Goal: Information Seeking & Learning: Learn about a topic

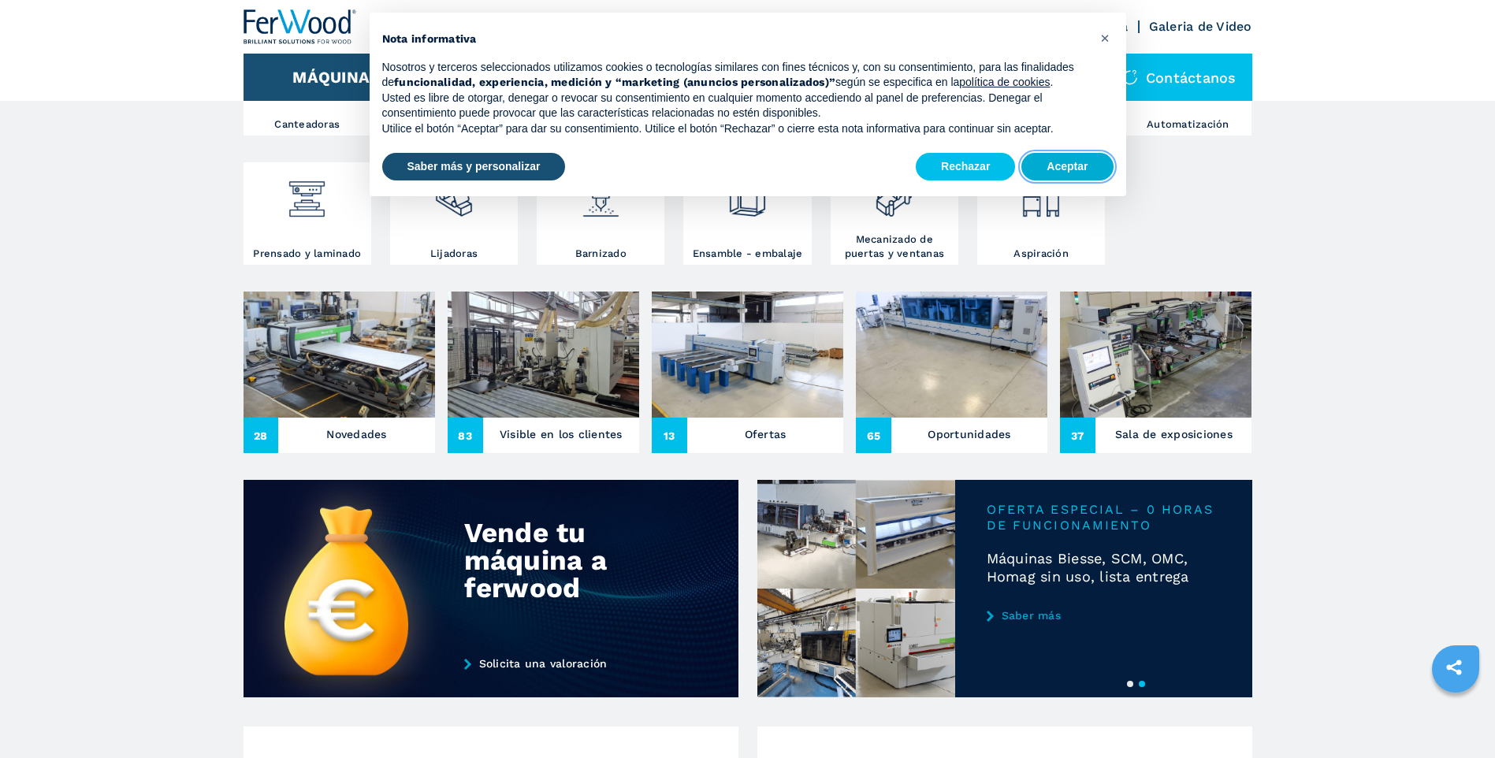
click at [1066, 162] on button "Aceptar" at bounding box center [1066, 167] width 91 height 28
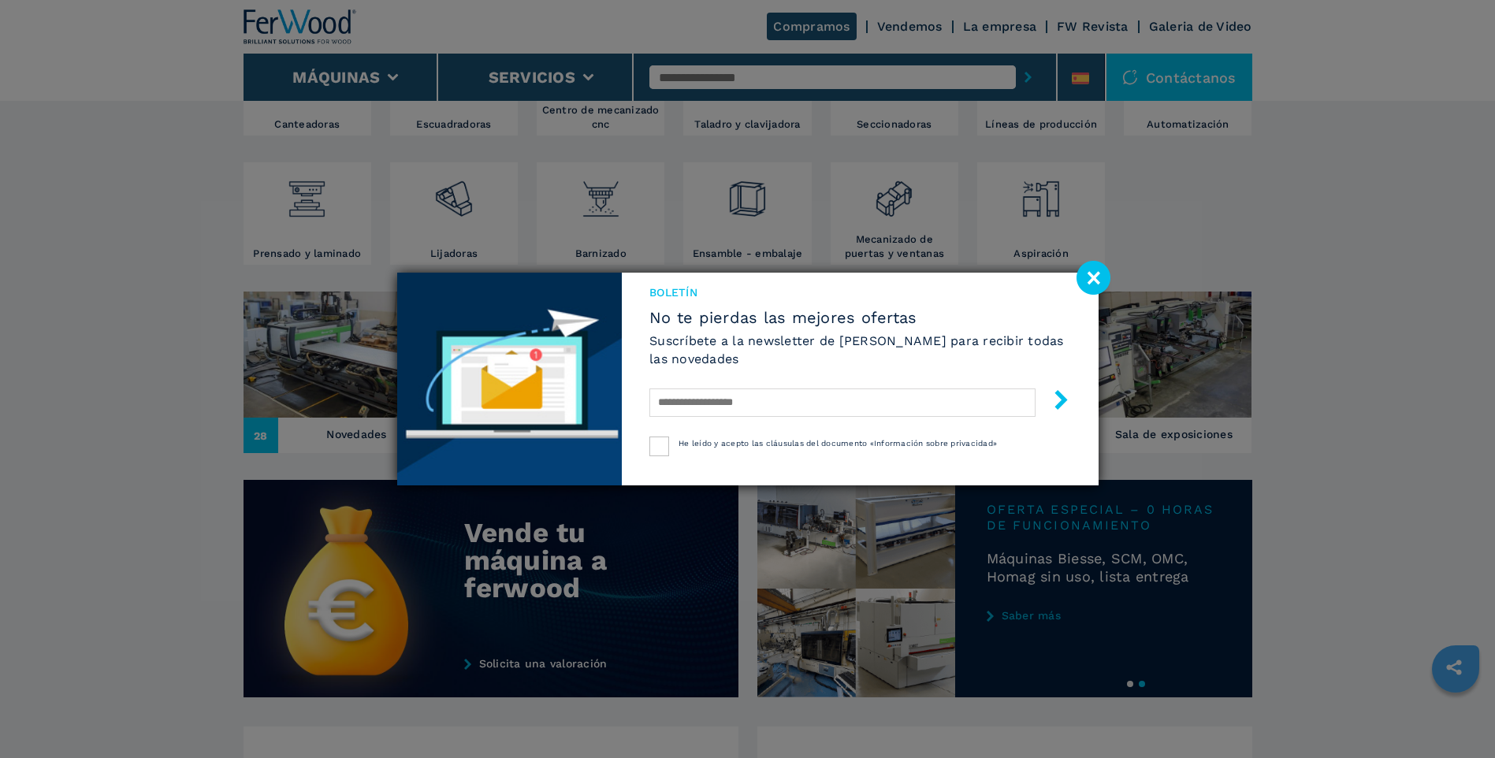
click at [1099, 285] on image at bounding box center [1093, 278] width 34 height 34
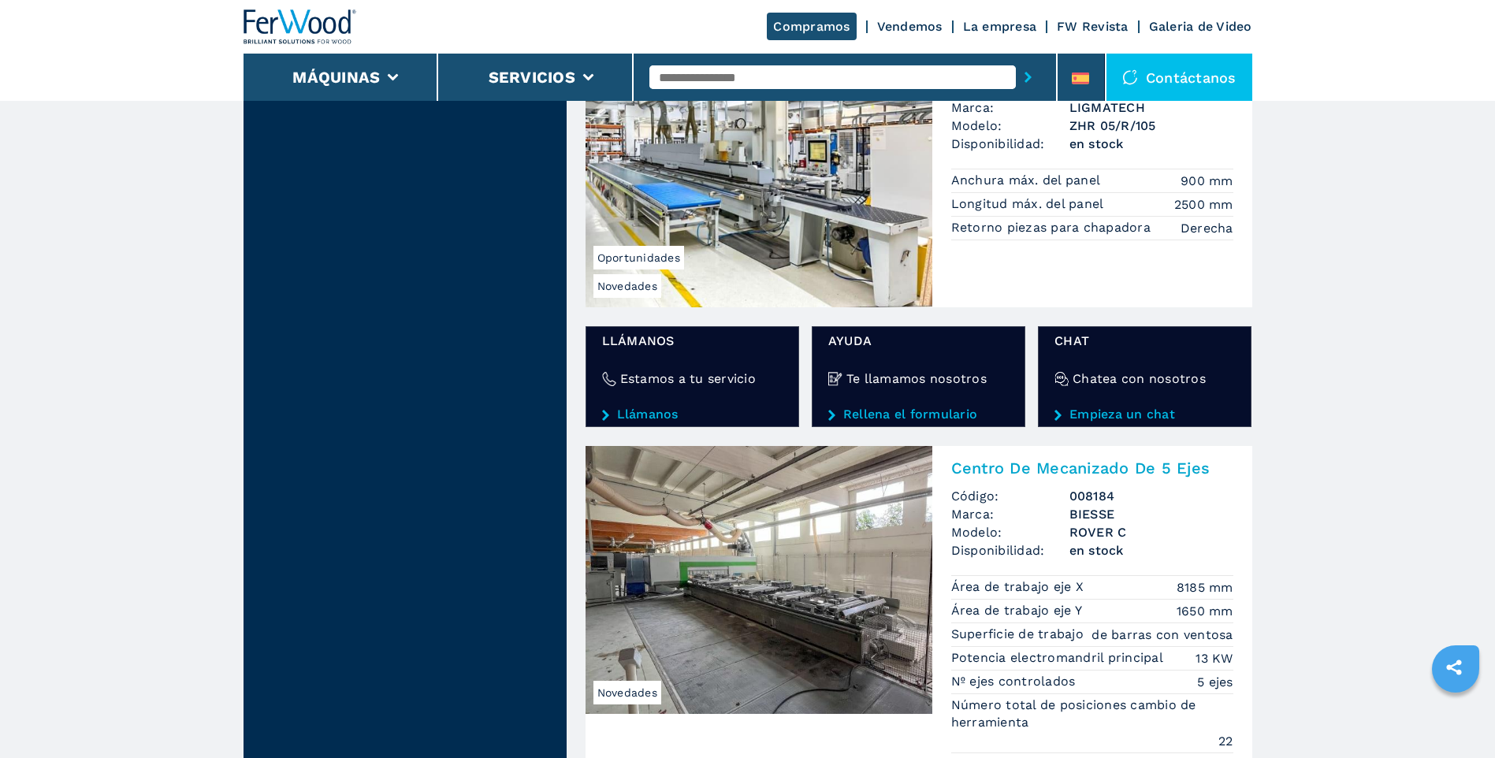
scroll to position [2593, 0]
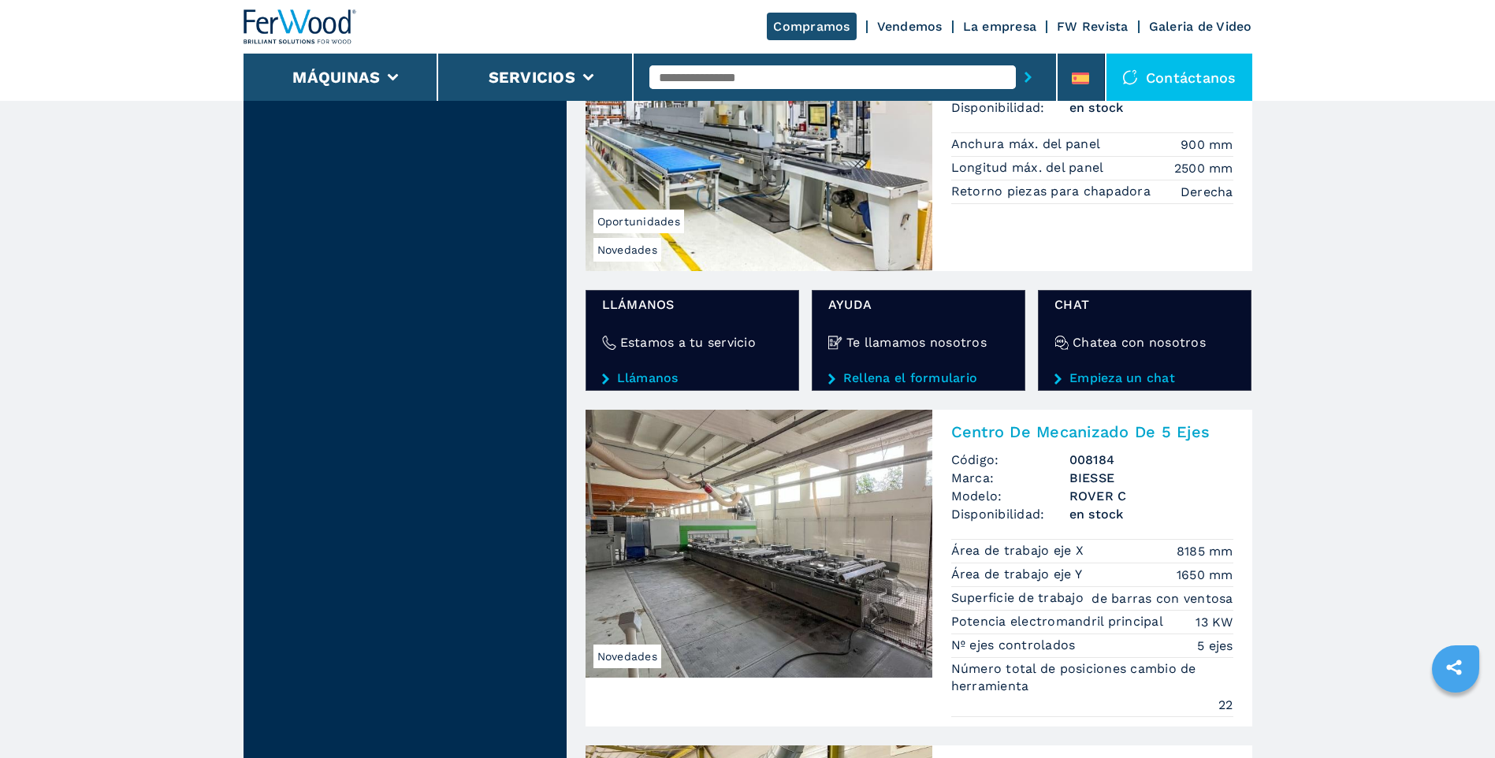
click at [783, 524] on img at bounding box center [758, 544] width 347 height 268
click at [631, 654] on span "Novedades" at bounding box center [627, 657] width 68 height 24
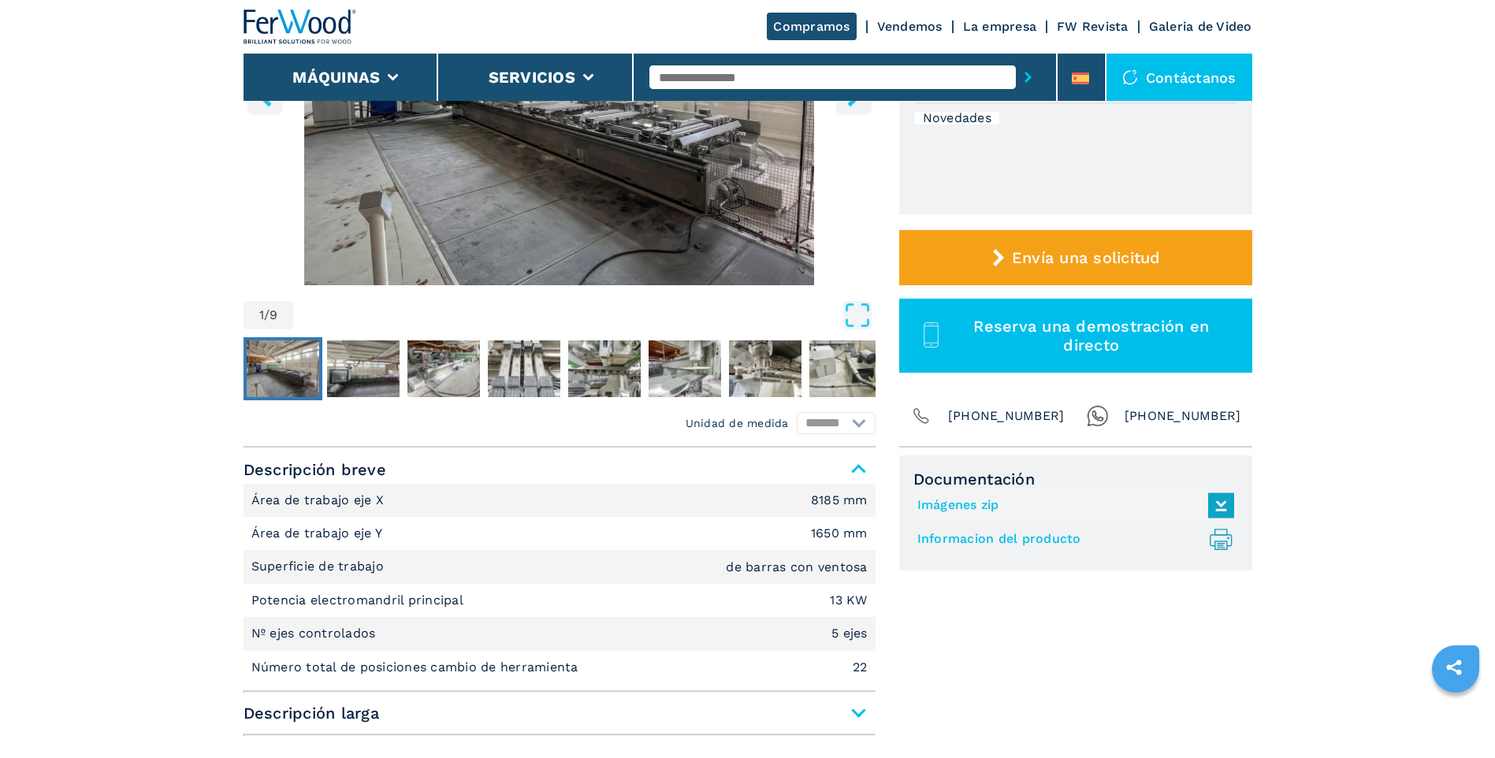
scroll to position [394, 0]
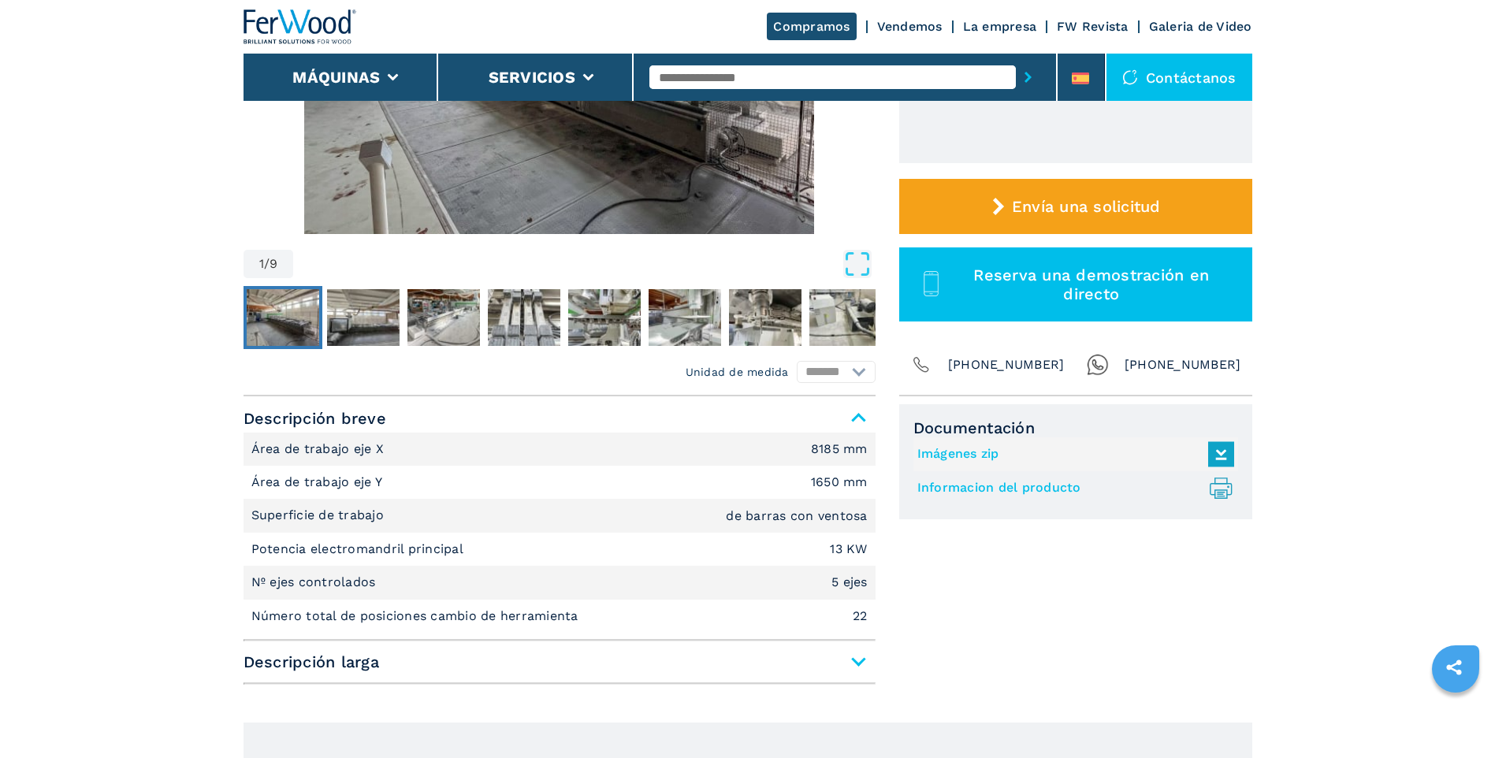
click at [858, 664] on span "Descripción larga" at bounding box center [559, 662] width 632 height 28
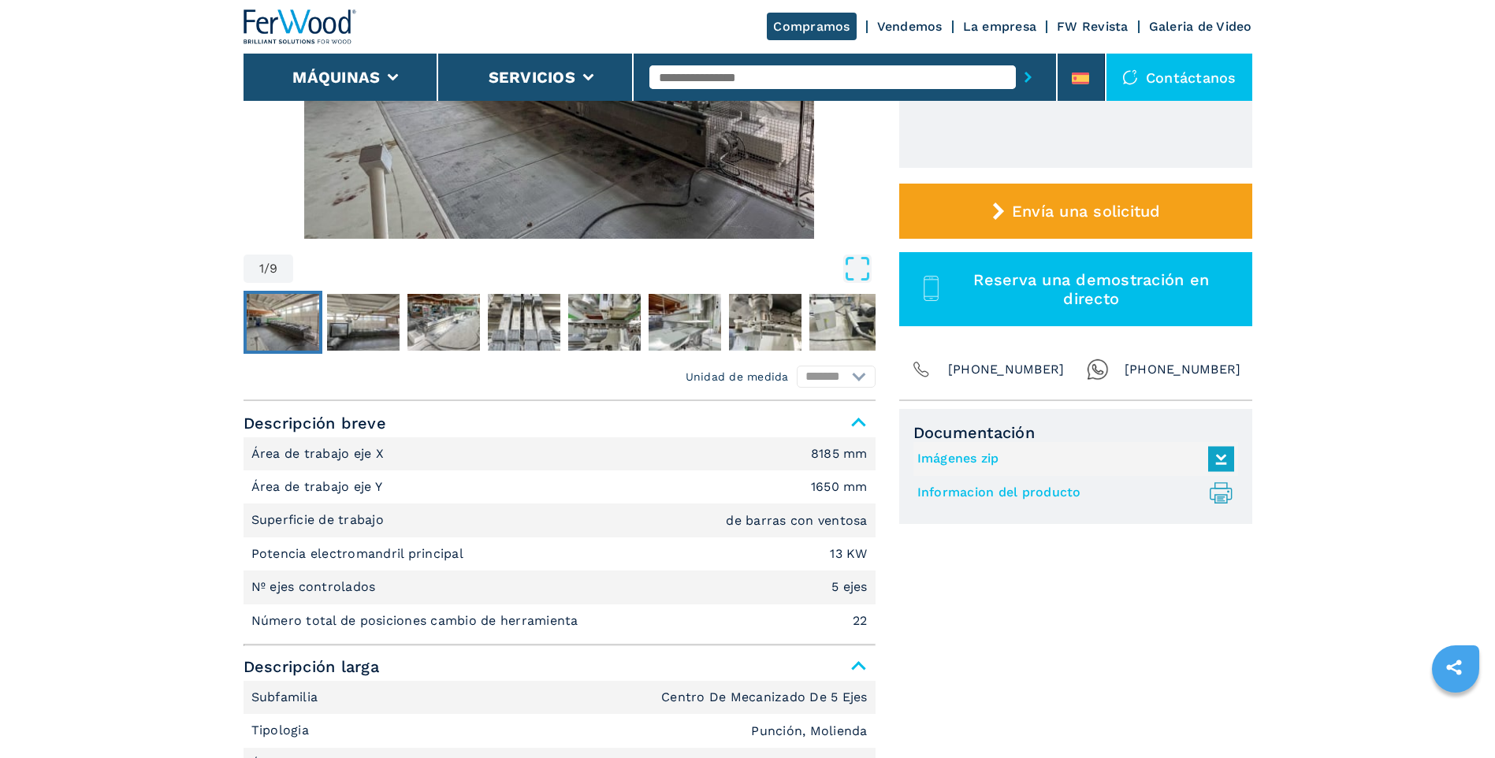
scroll to position [79, 0]
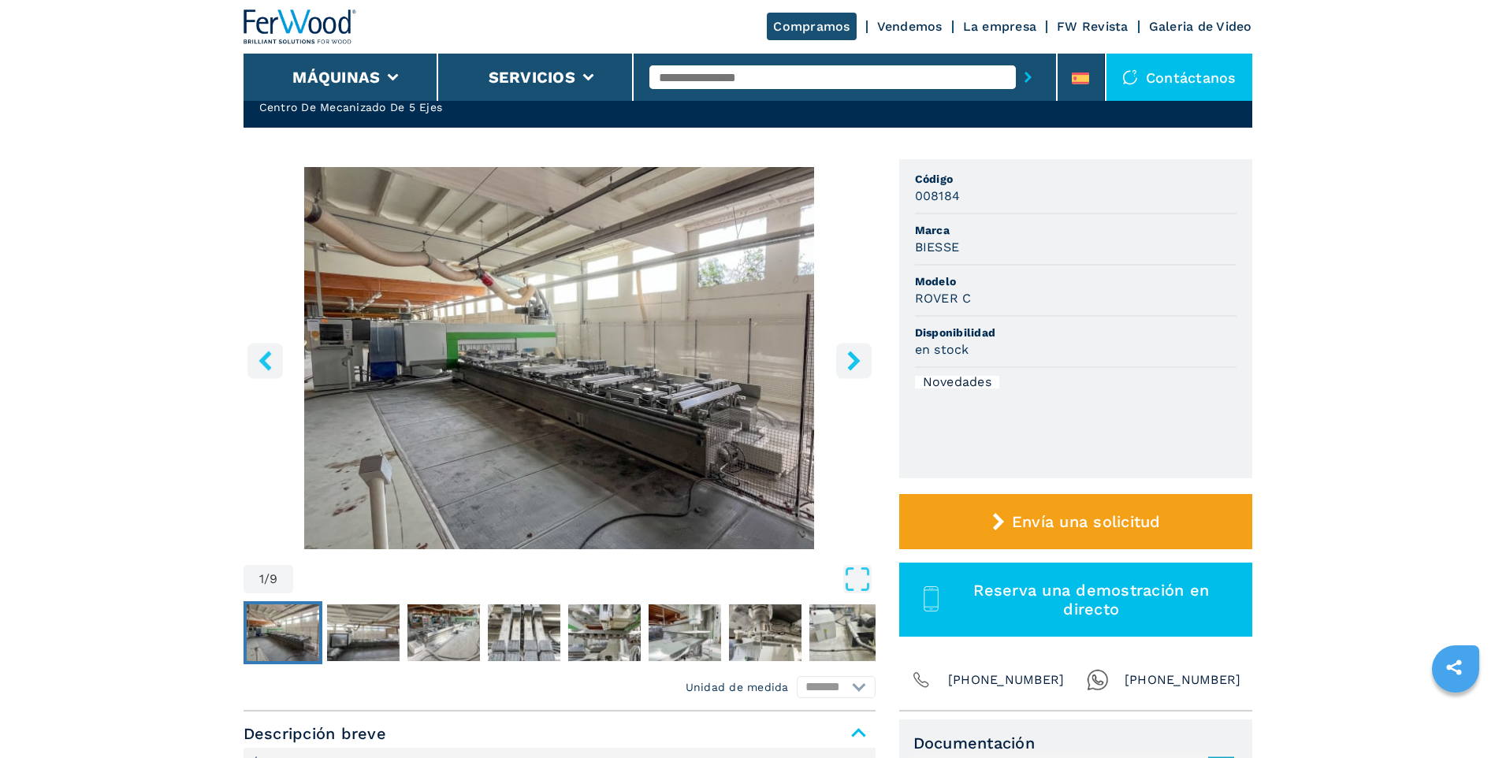
click at [847, 359] on icon "right-button" at bounding box center [854, 361] width 20 height 20
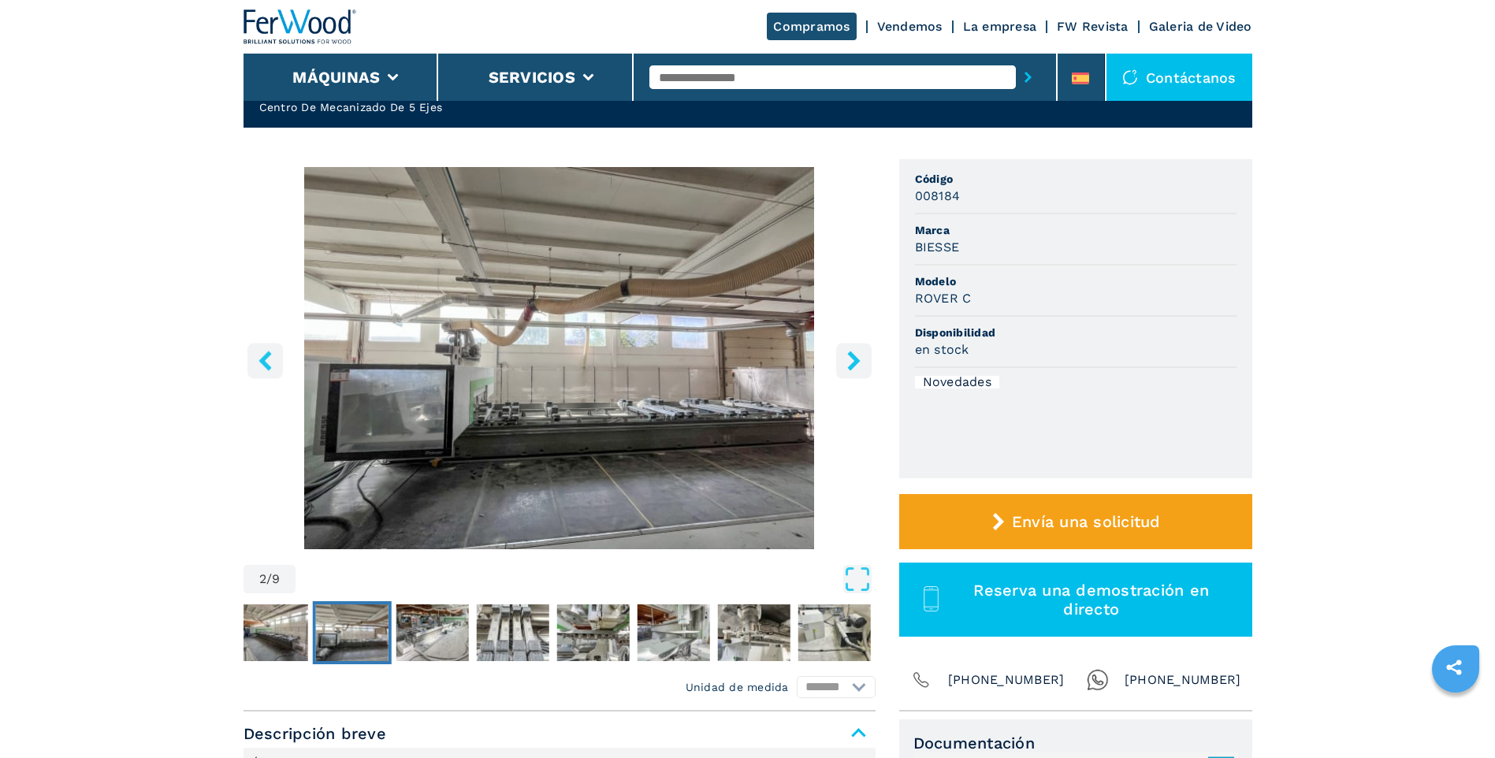
click at [849, 360] on icon "right-button" at bounding box center [854, 361] width 20 height 20
click at [852, 359] on icon "right-button" at bounding box center [854, 361] width 20 height 20
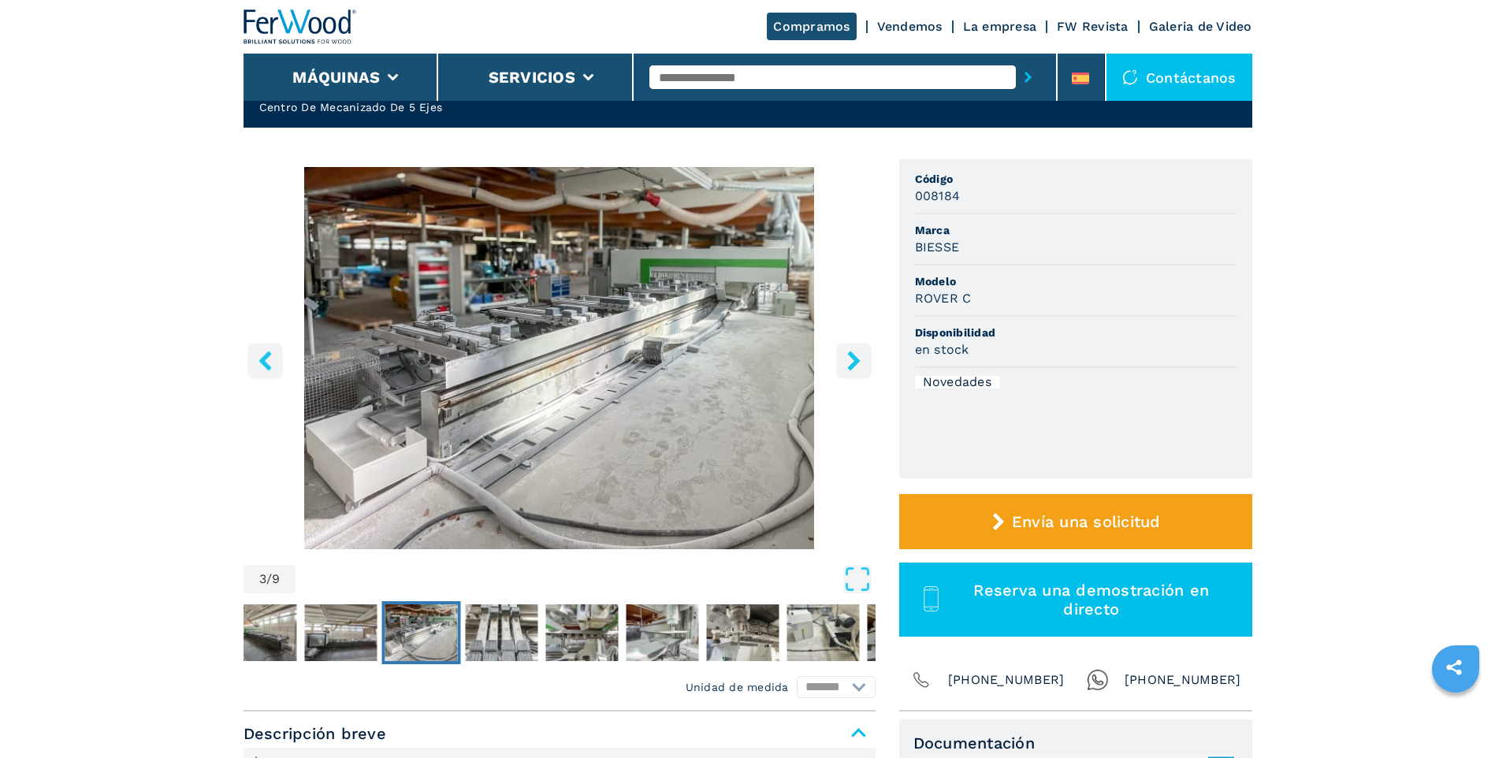
click at [852, 359] on icon "right-button" at bounding box center [854, 361] width 20 height 20
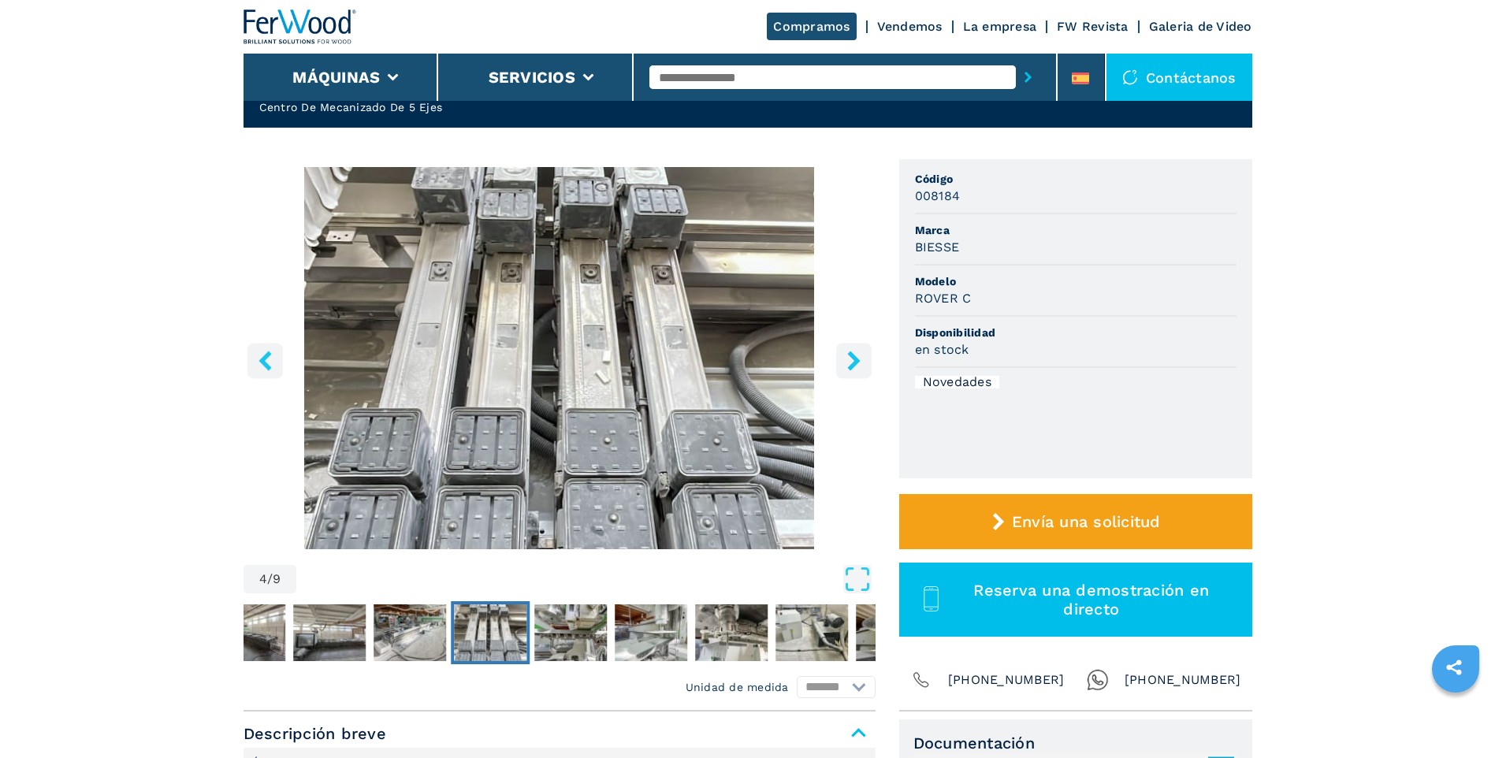
click at [852, 359] on icon "right-button" at bounding box center [854, 361] width 20 height 20
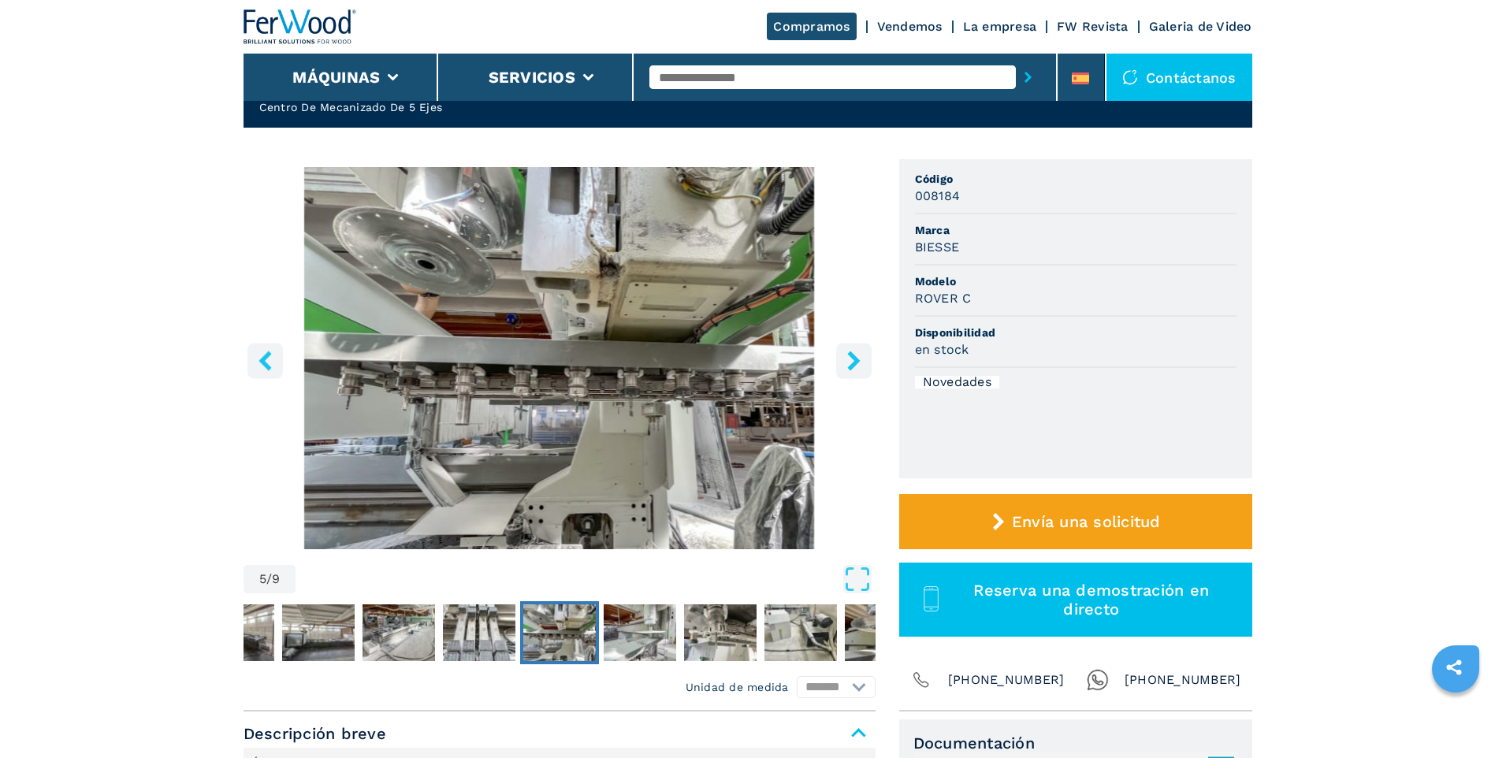
click at [850, 366] on icon "right-button" at bounding box center [853, 361] width 13 height 20
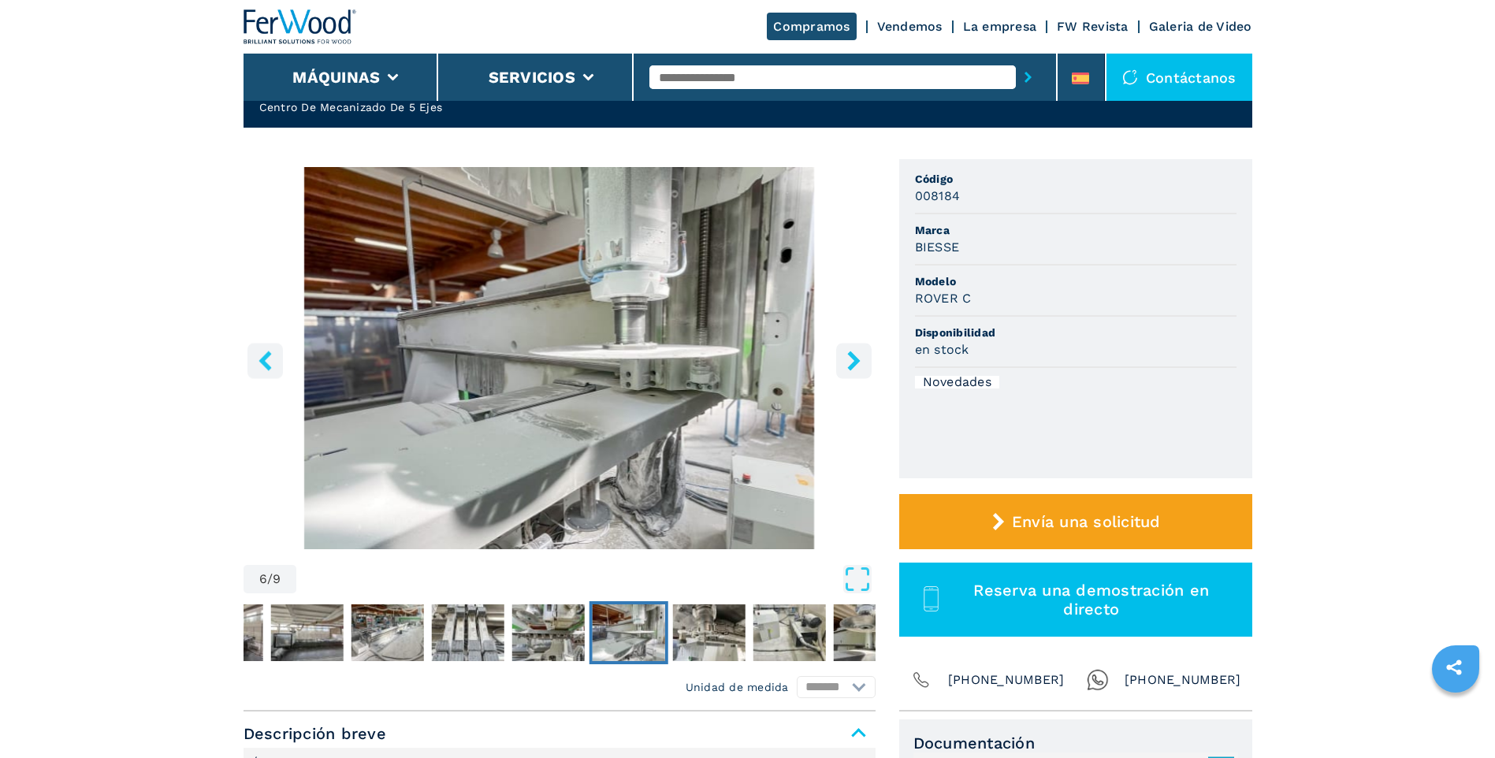
click at [855, 360] on icon "right-button" at bounding box center [853, 361] width 13 height 20
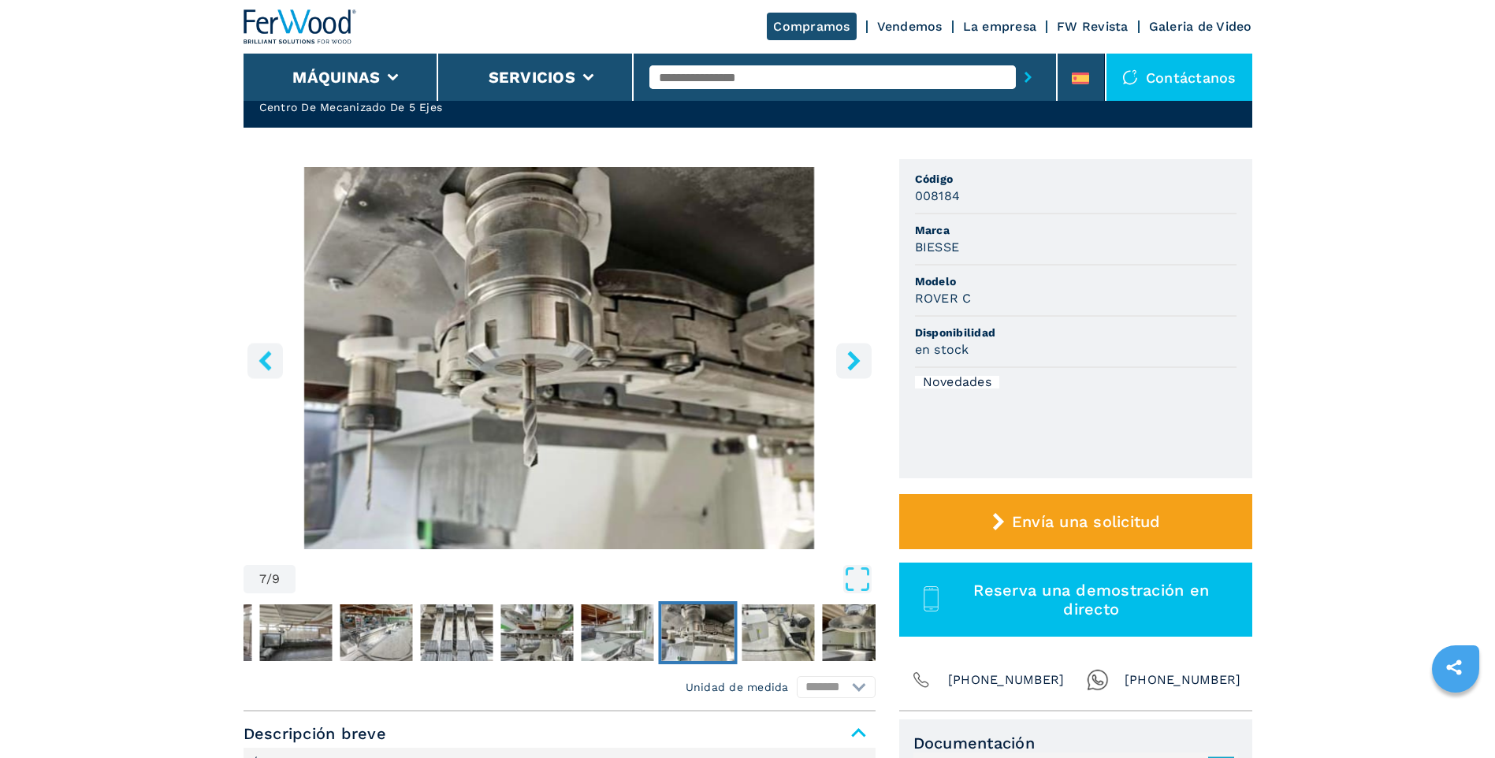
click at [853, 360] on icon "right-button" at bounding box center [854, 361] width 20 height 20
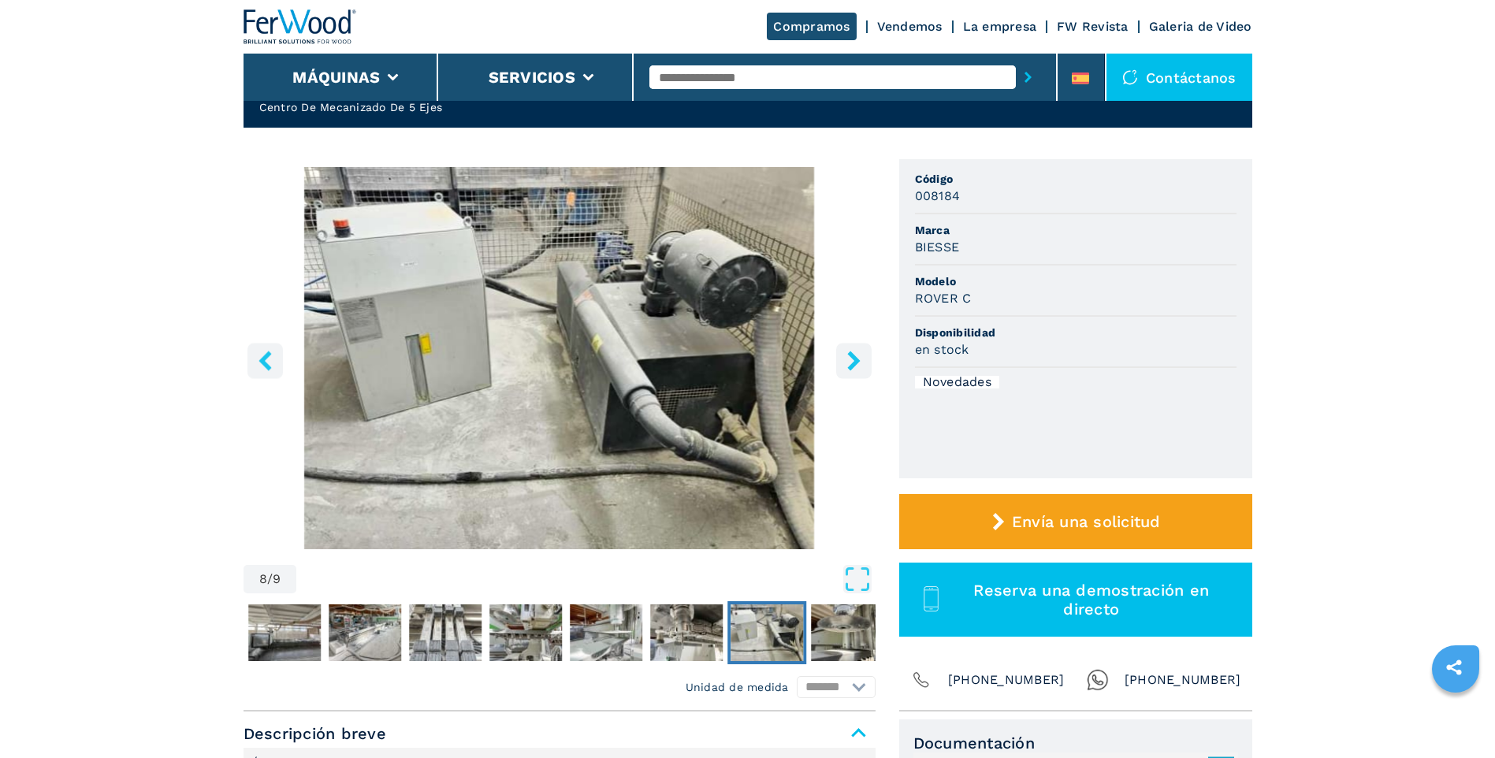
click at [861, 583] on icon "Open Fullscreen" at bounding box center [857, 579] width 28 height 28
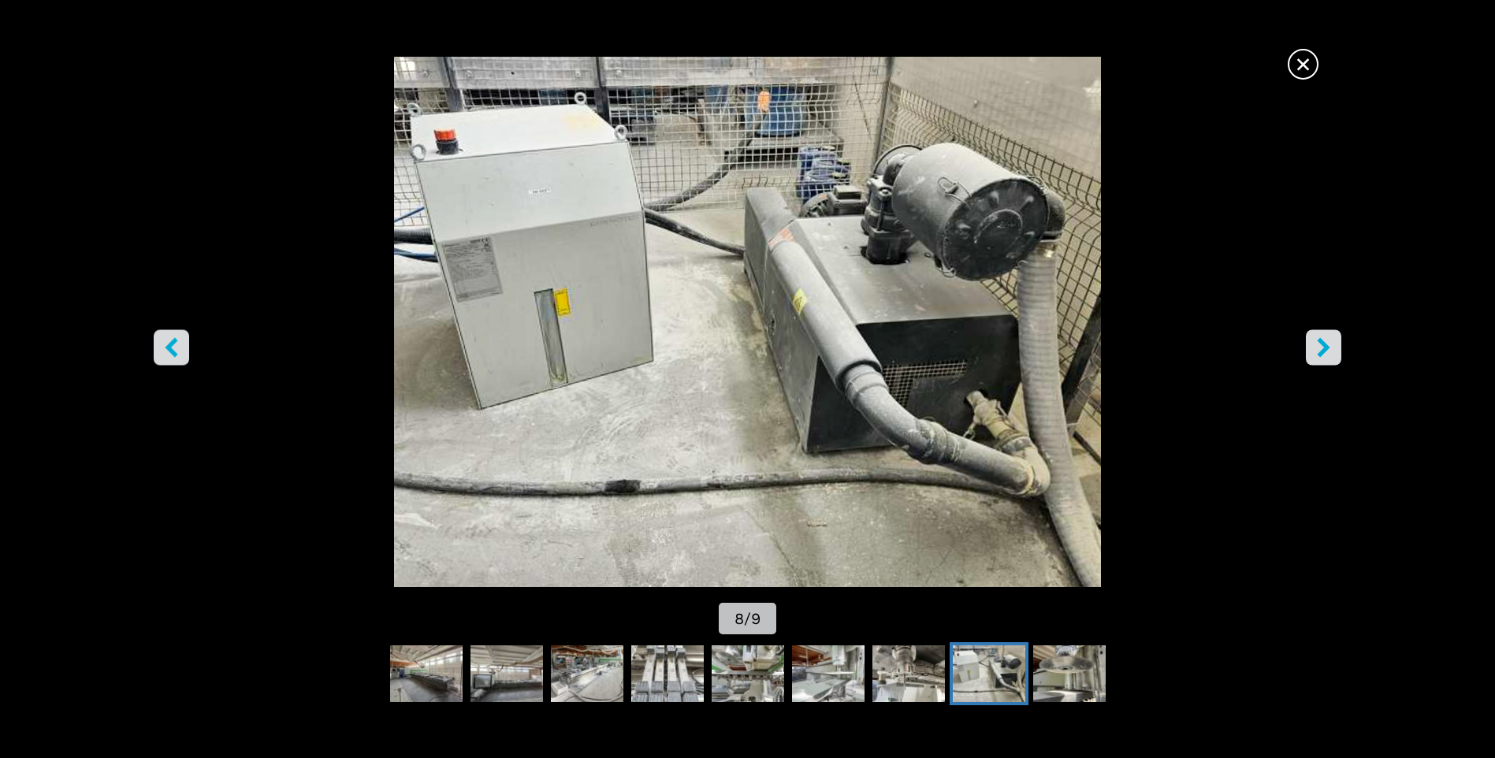
click at [1323, 343] on icon "right-button" at bounding box center [1324, 348] width 13 height 20
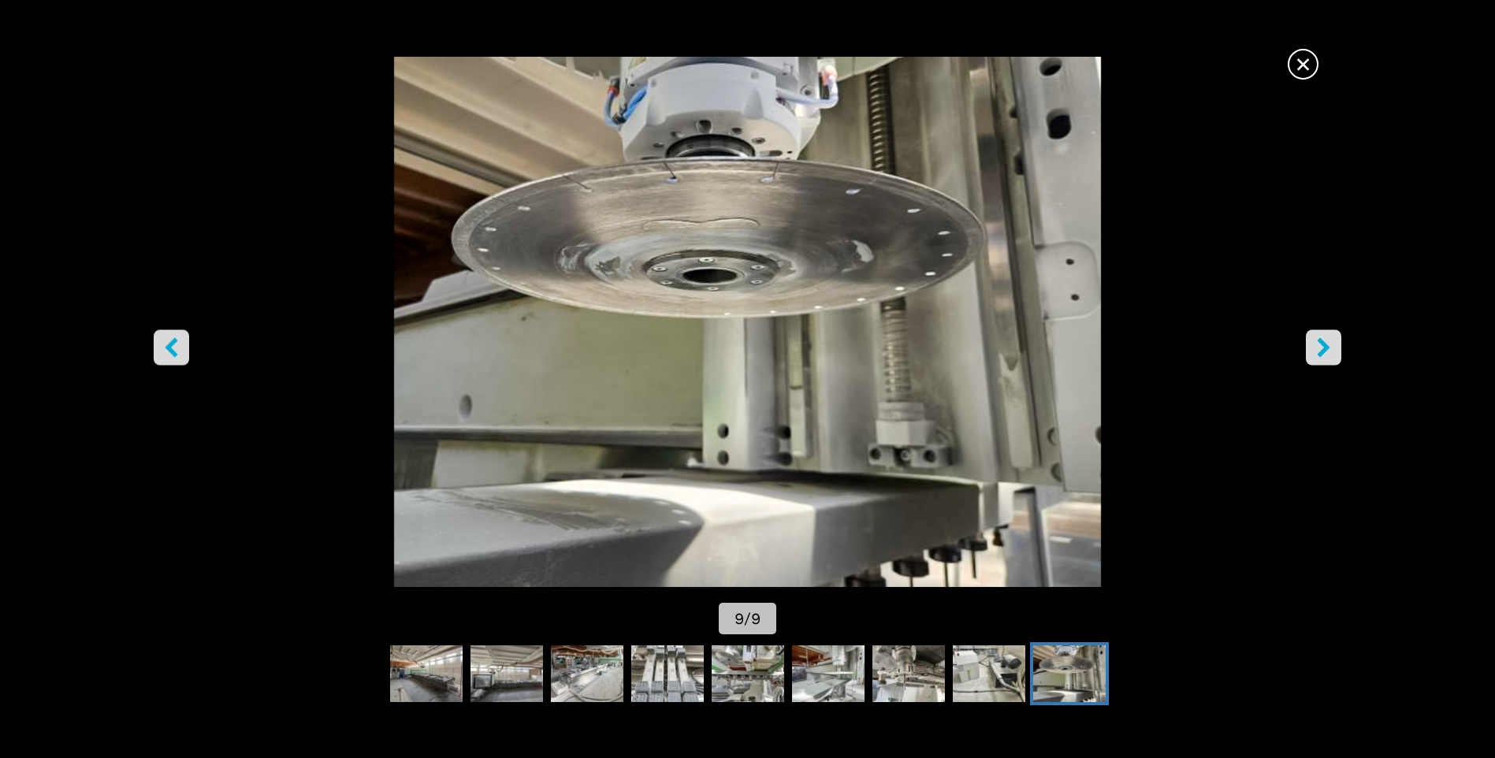
click at [1312, 347] on button "right-button" at bounding box center [1323, 347] width 35 height 35
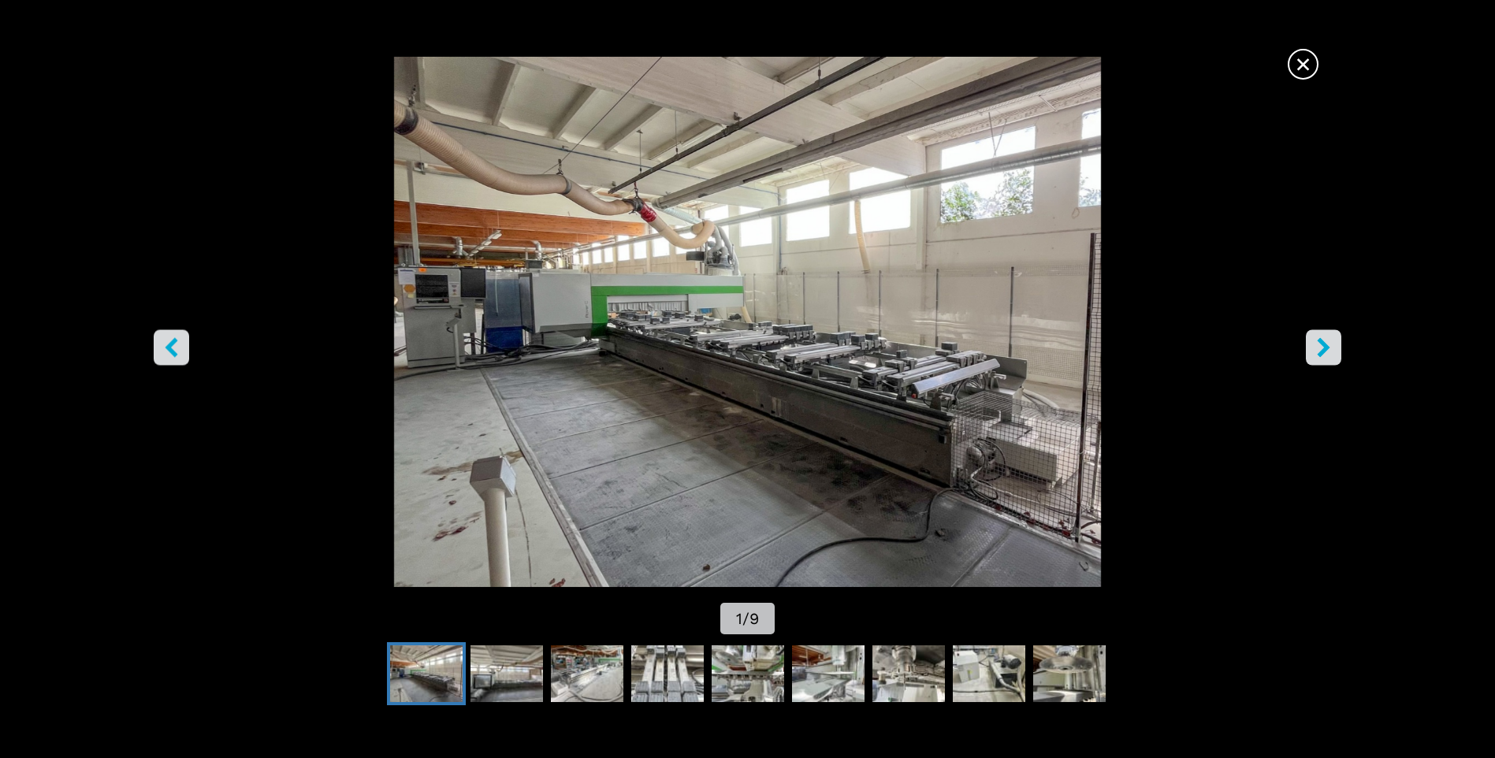
click at [1325, 344] on icon "right-button" at bounding box center [1324, 348] width 13 height 20
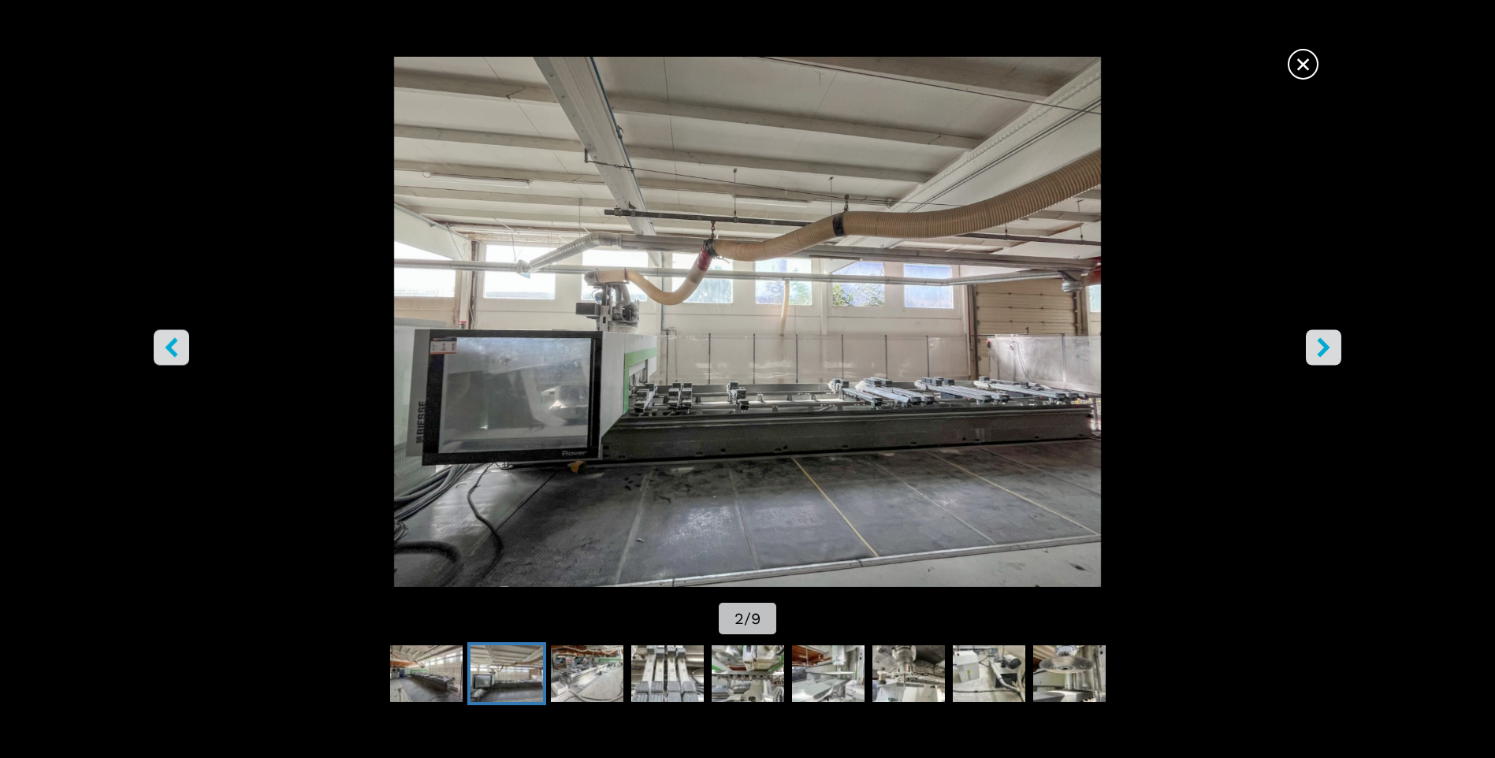
click at [1325, 344] on icon "right-button" at bounding box center [1324, 348] width 13 height 20
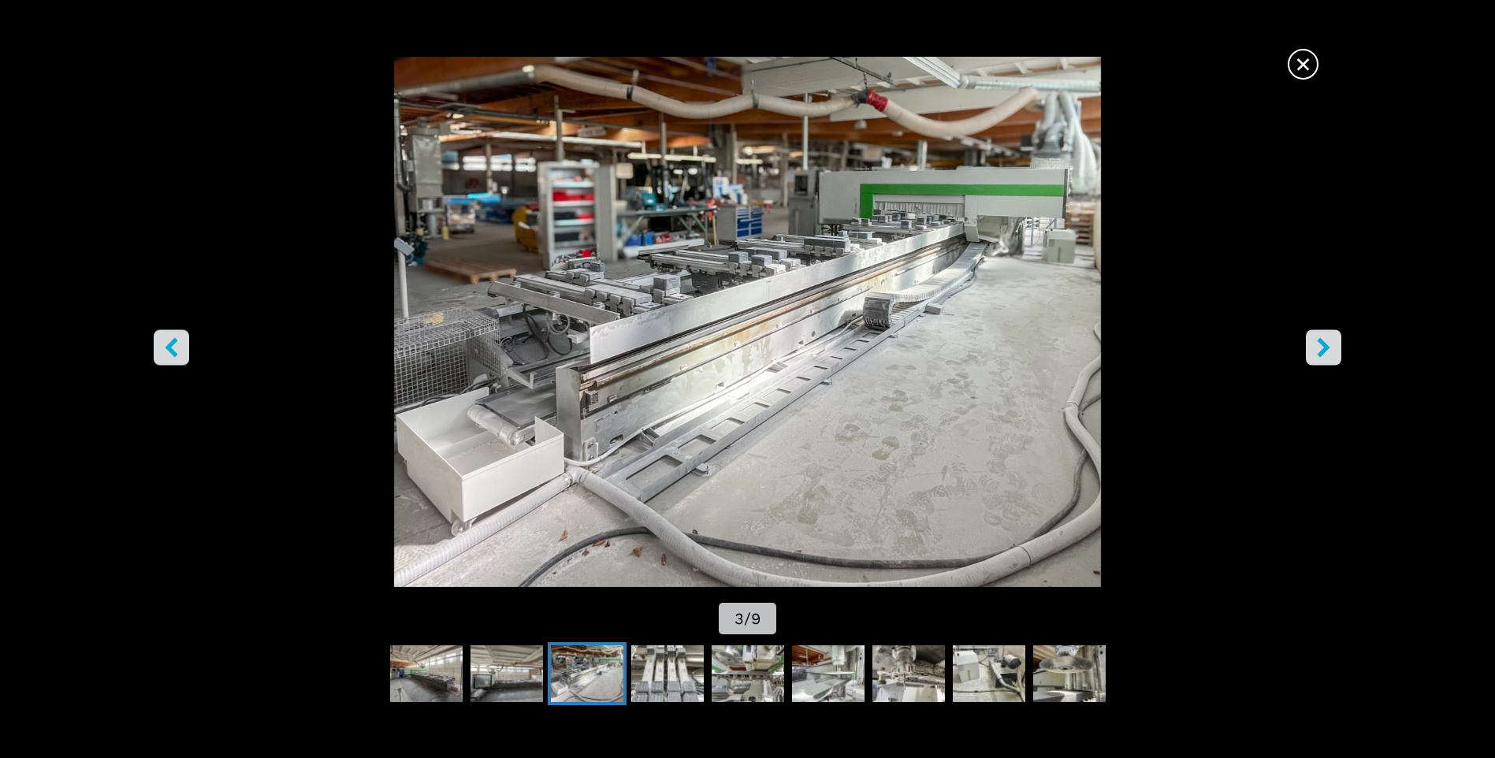
click at [1303, 64] on span "×" at bounding box center [1303, 61] width 28 height 28
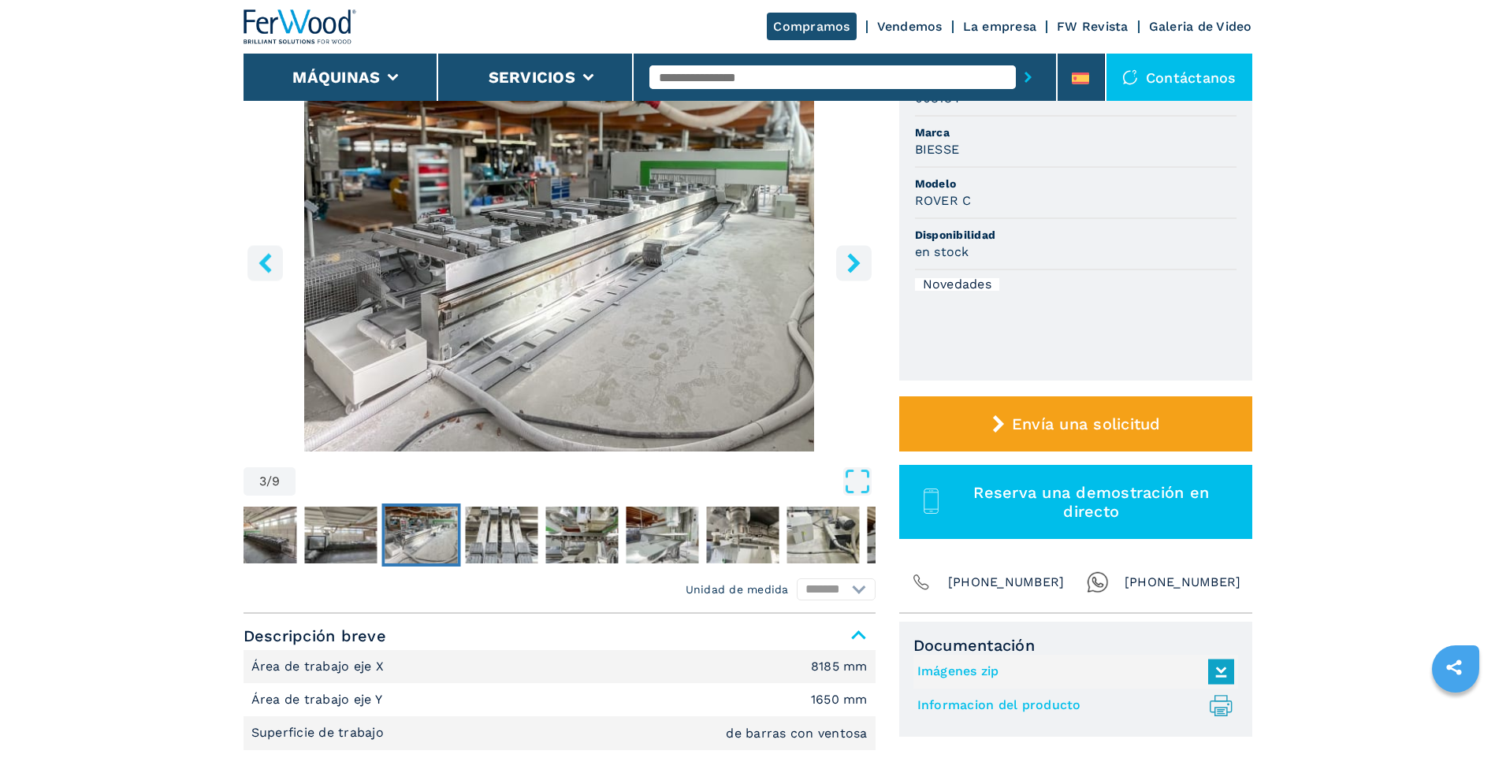
scroll to position [192, 0]
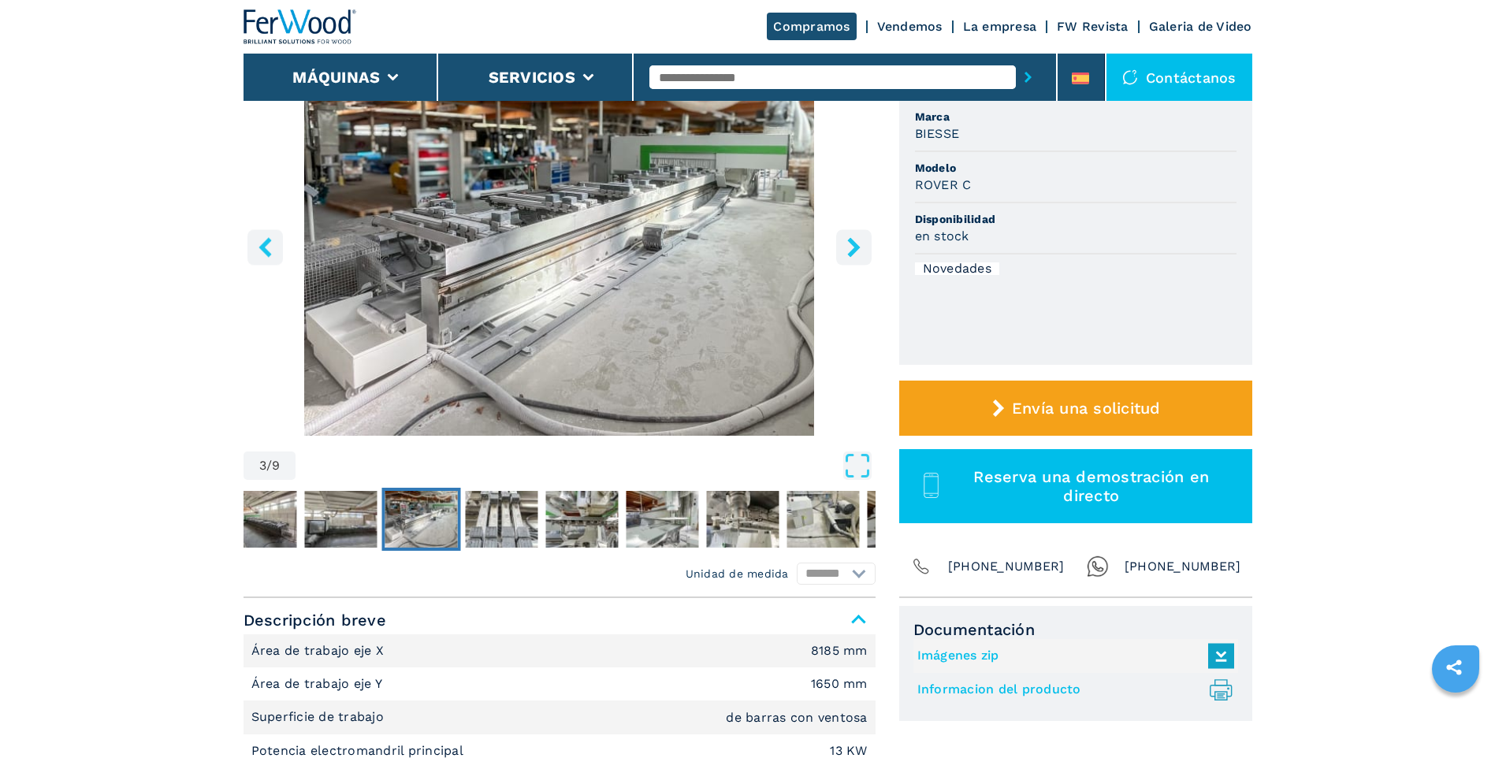
click at [853, 248] on icon "right-button" at bounding box center [853, 247] width 13 height 20
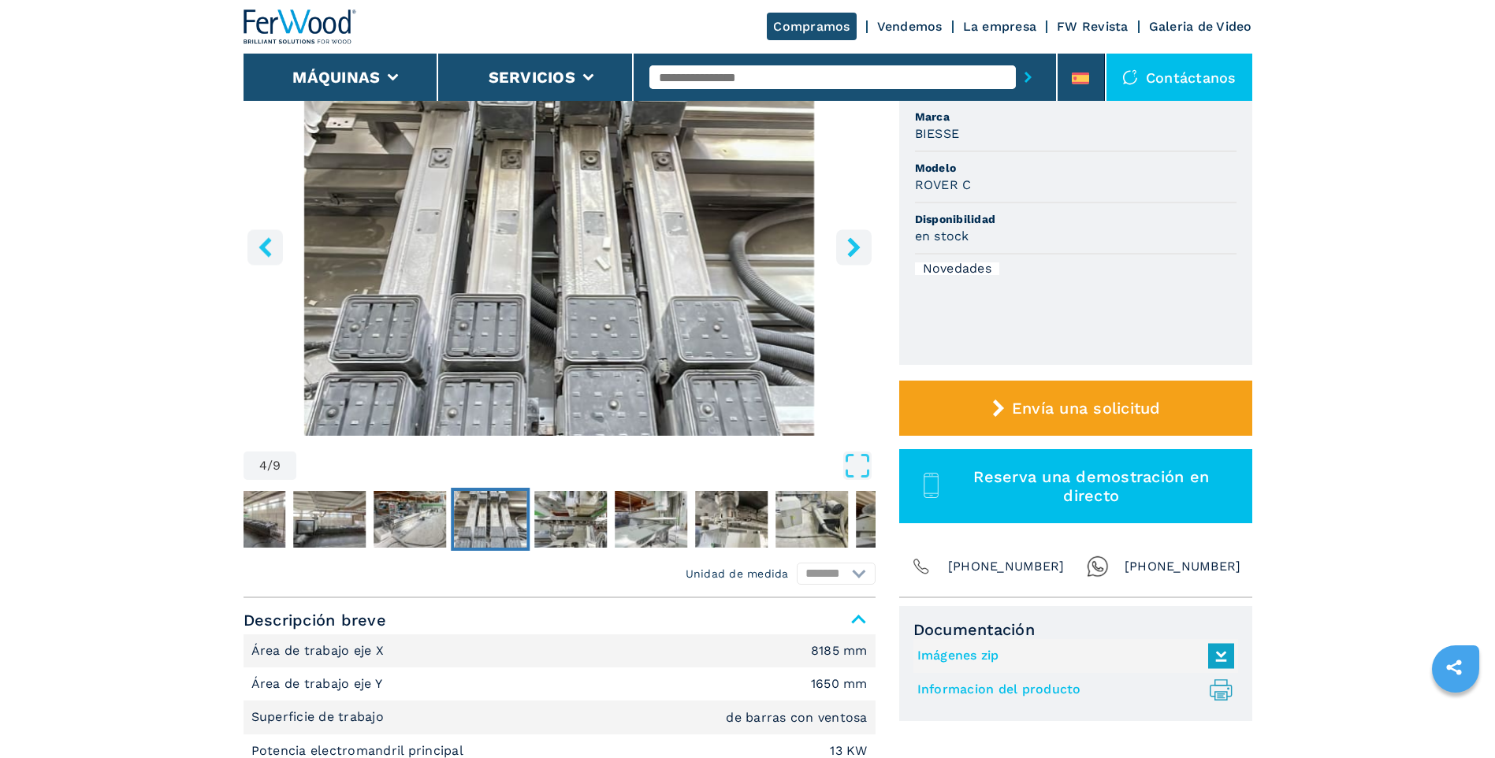
click at [855, 248] on icon "right-button" at bounding box center [853, 247] width 13 height 20
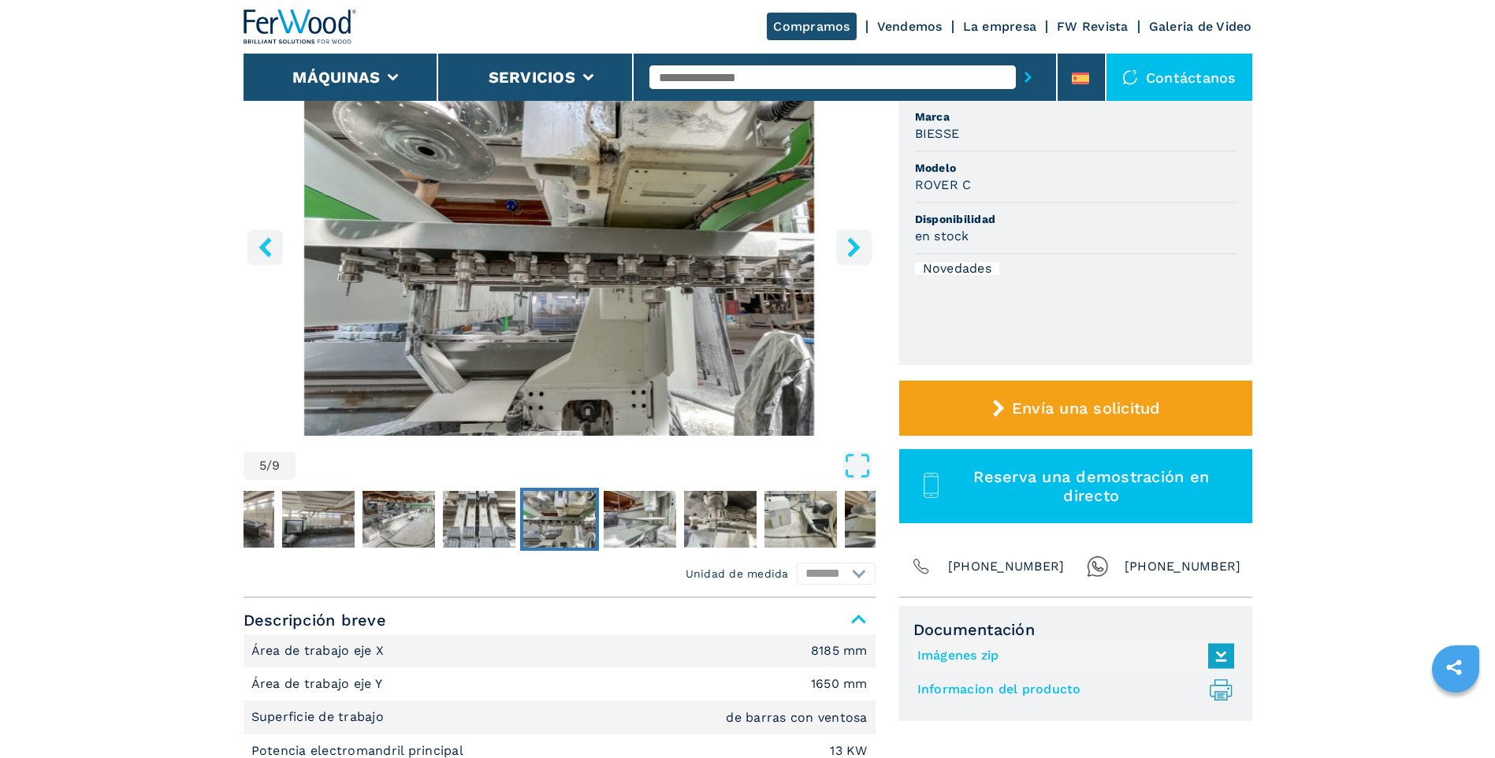
click at [849, 247] on icon "right-button" at bounding box center [854, 247] width 20 height 20
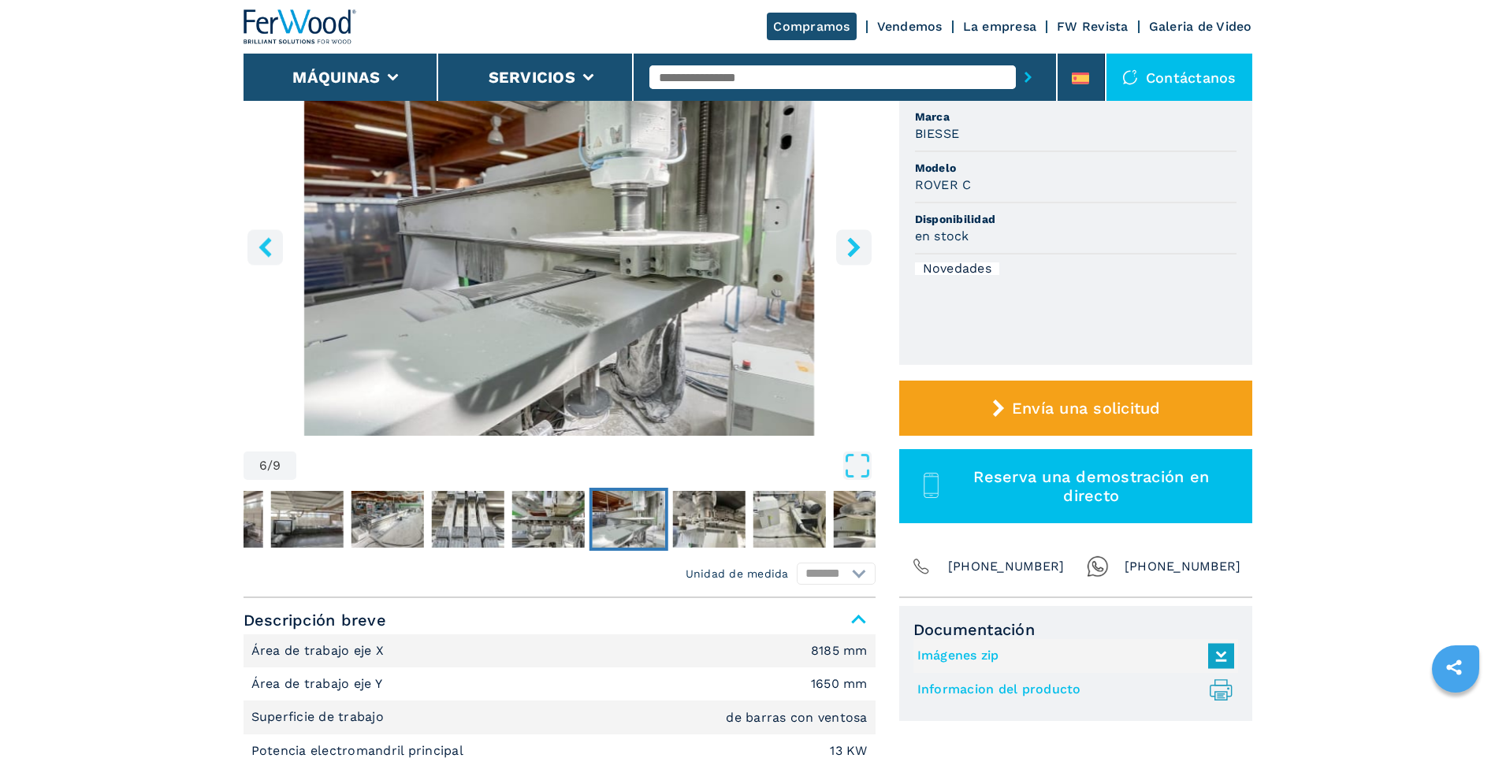
click at [863, 247] on icon "right-button" at bounding box center [854, 247] width 20 height 20
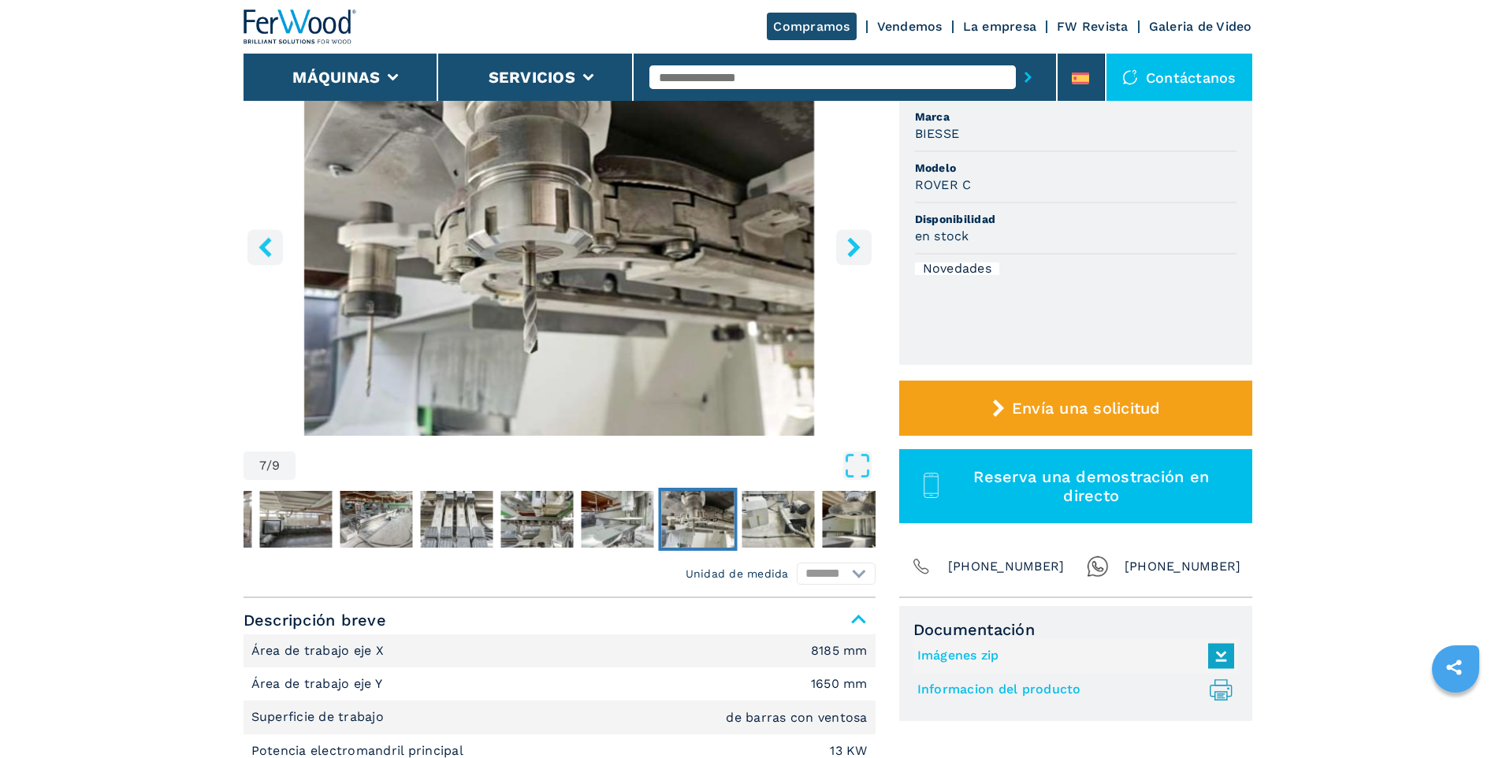
click at [863, 247] on icon "right-button" at bounding box center [854, 247] width 20 height 20
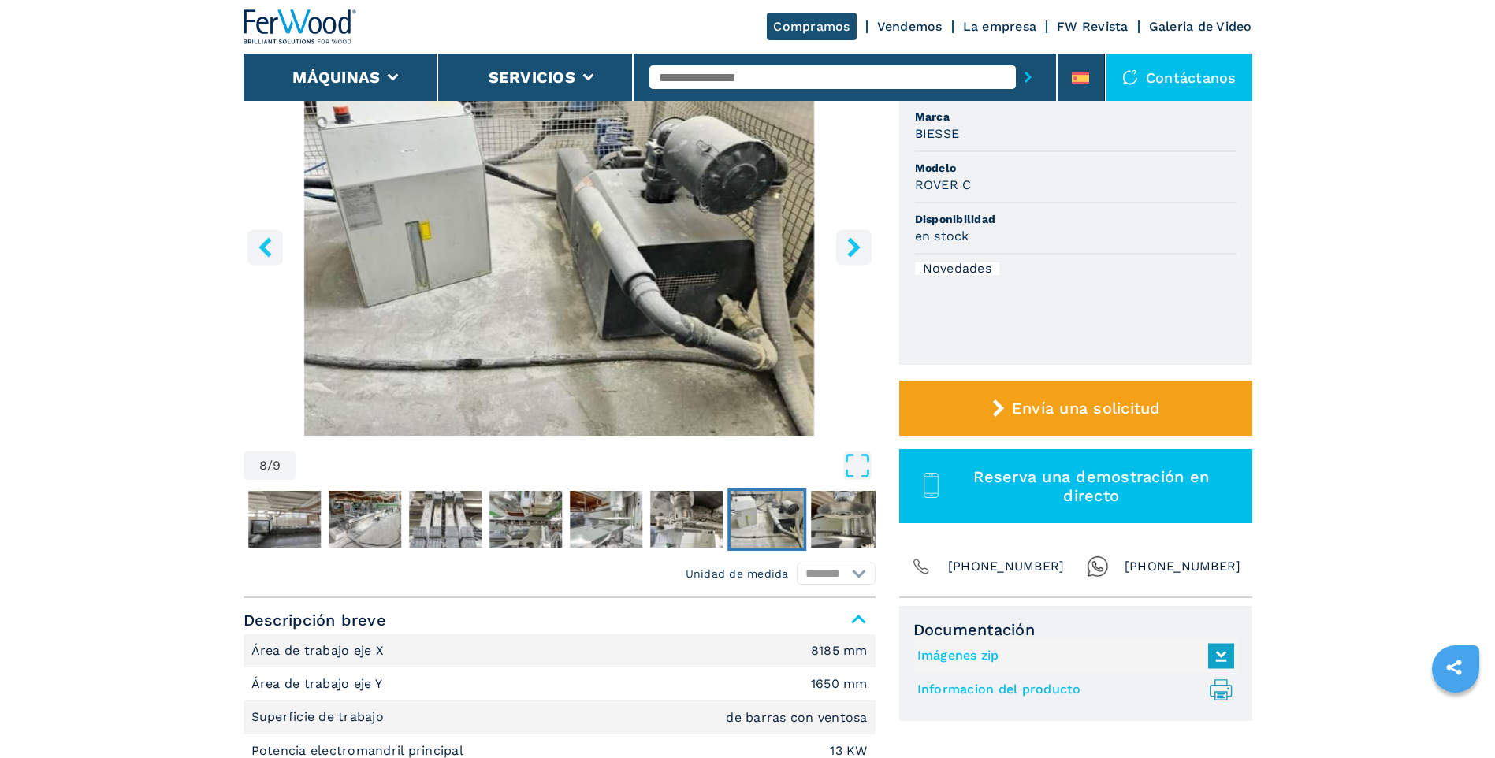
click at [850, 251] on icon "right-button" at bounding box center [853, 247] width 13 height 20
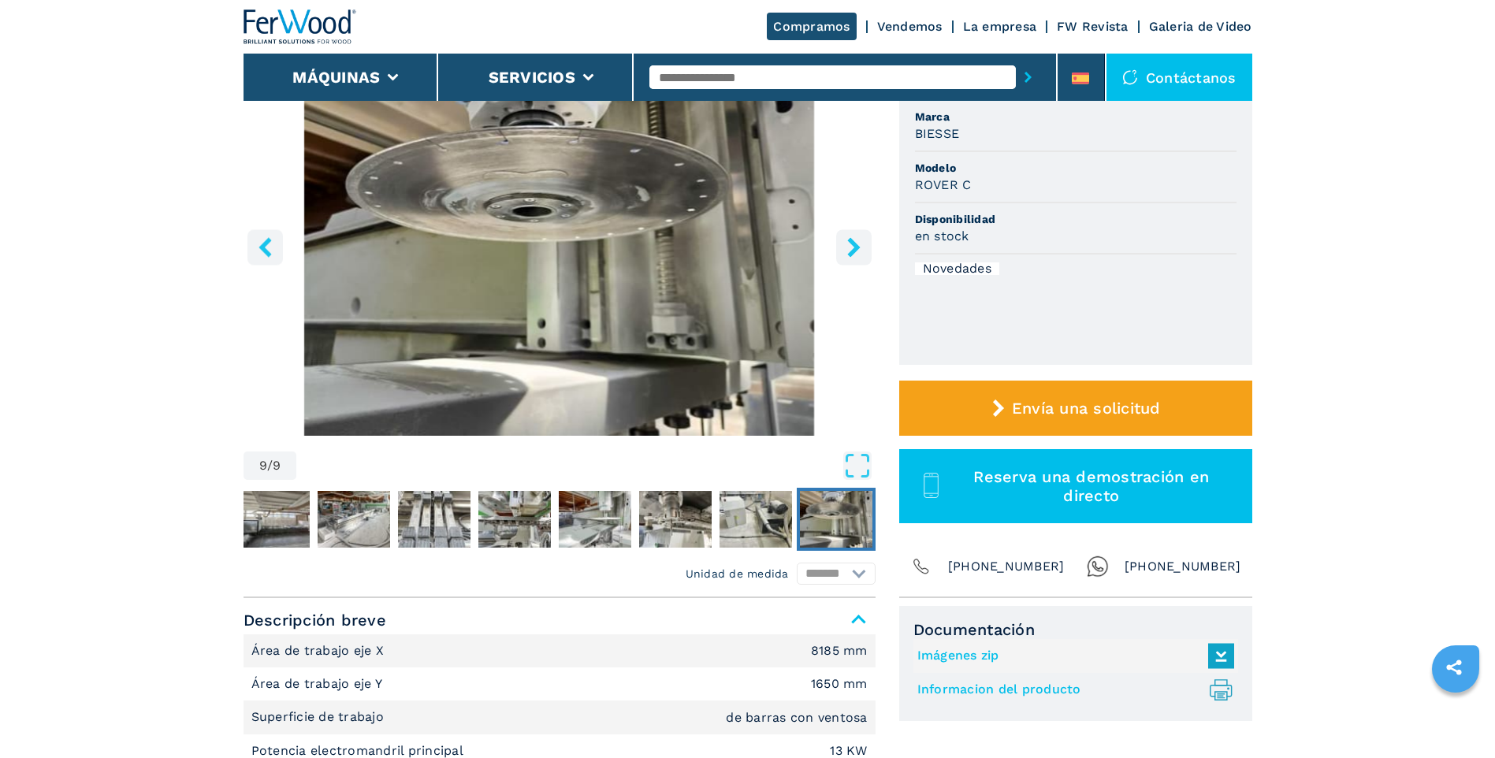
click at [849, 243] on icon "right-button" at bounding box center [853, 247] width 13 height 20
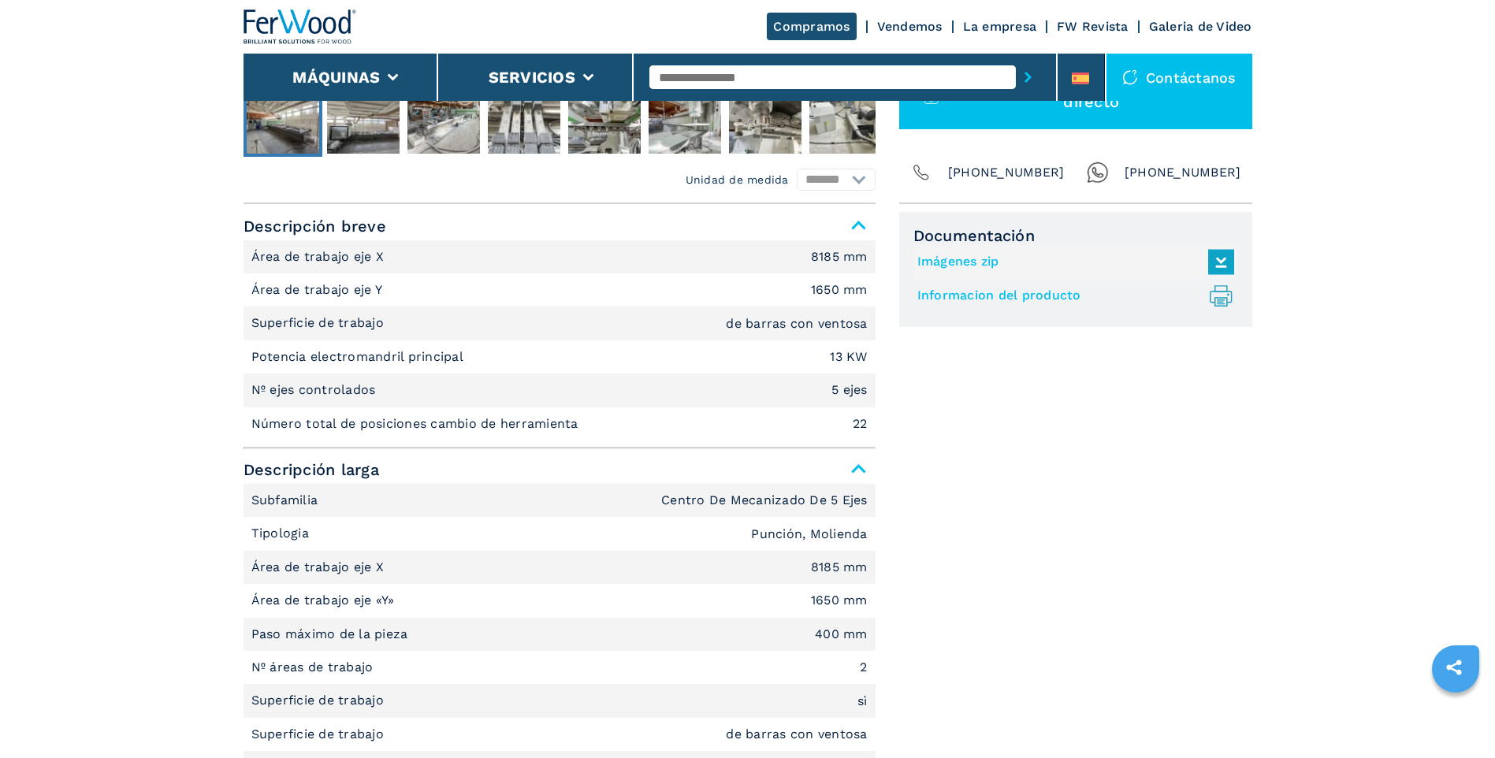
scroll to position [823, 0]
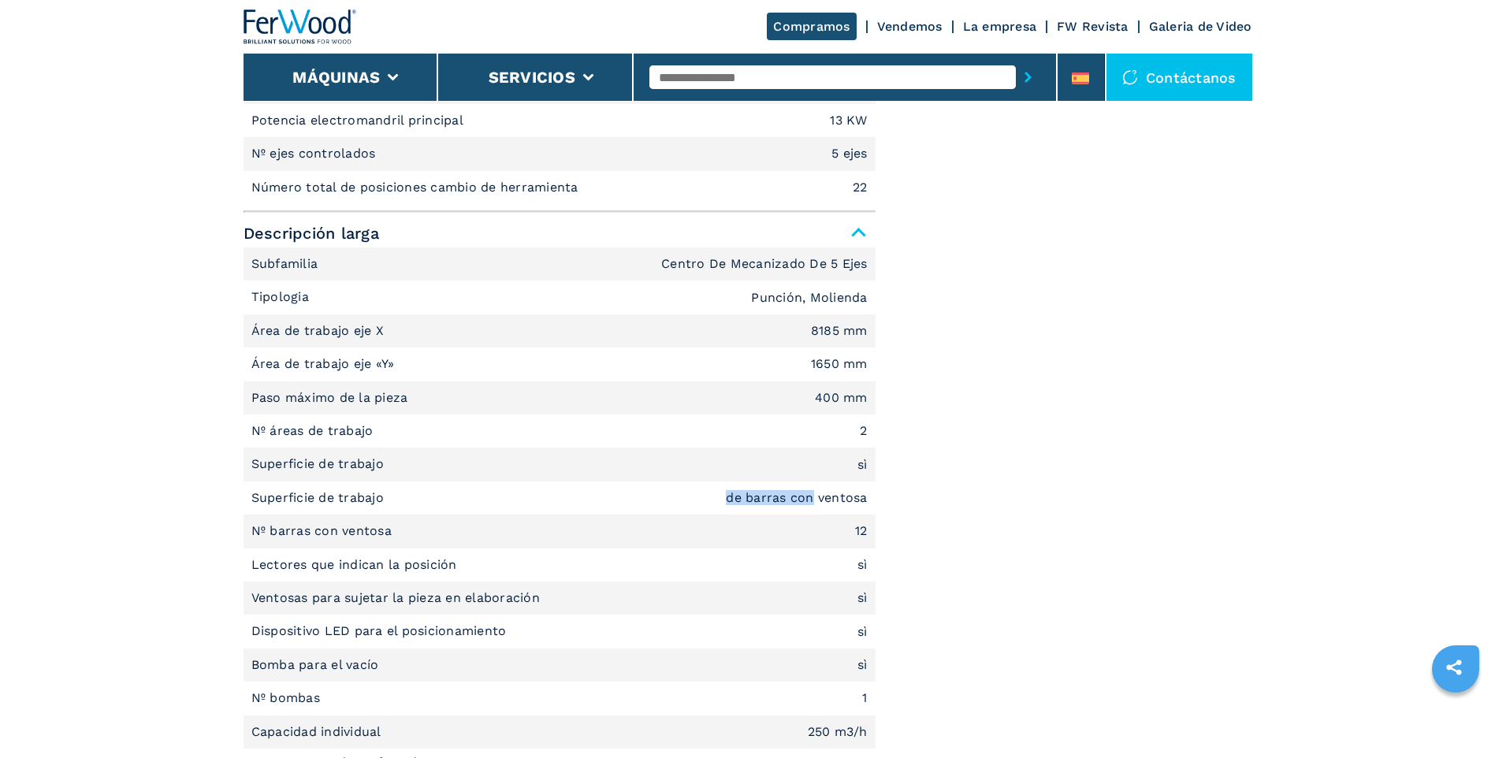
drag, startPoint x: 727, startPoint y: 500, endPoint x: 811, endPoint y: 498, distance: 83.6
click at [811, 498] on em "de barras con ventosa" at bounding box center [796, 498] width 141 height 13
drag, startPoint x: 811, startPoint y: 498, endPoint x: 748, endPoint y: 501, distance: 63.1
click at [748, 501] on em "de barras con ventosa" at bounding box center [796, 498] width 141 height 13
drag, startPoint x: 747, startPoint y: 501, endPoint x: 787, endPoint y: 500, distance: 40.2
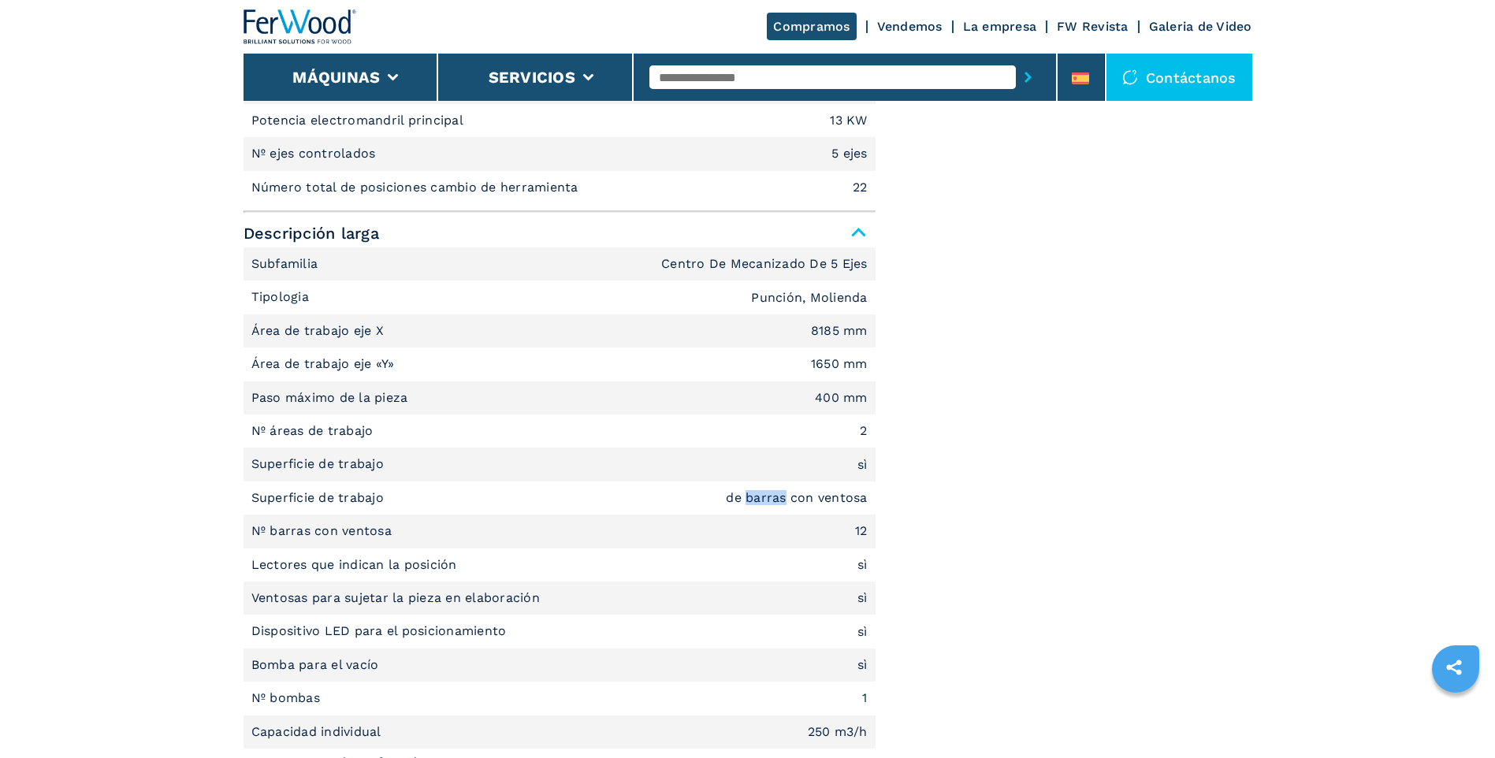
click at [787, 500] on em "de barras con ventosa" at bounding box center [796, 498] width 141 height 13
drag, startPoint x: 787, startPoint y: 500, endPoint x: 821, endPoint y: 498, distance: 33.9
click at [821, 498] on em "de barras con ventosa" at bounding box center [796, 498] width 141 height 13
drag, startPoint x: 821, startPoint y: 500, endPoint x: 841, endPoint y: 499, distance: 19.8
click at [841, 499] on em "de barras con ventosa" at bounding box center [796, 498] width 141 height 13
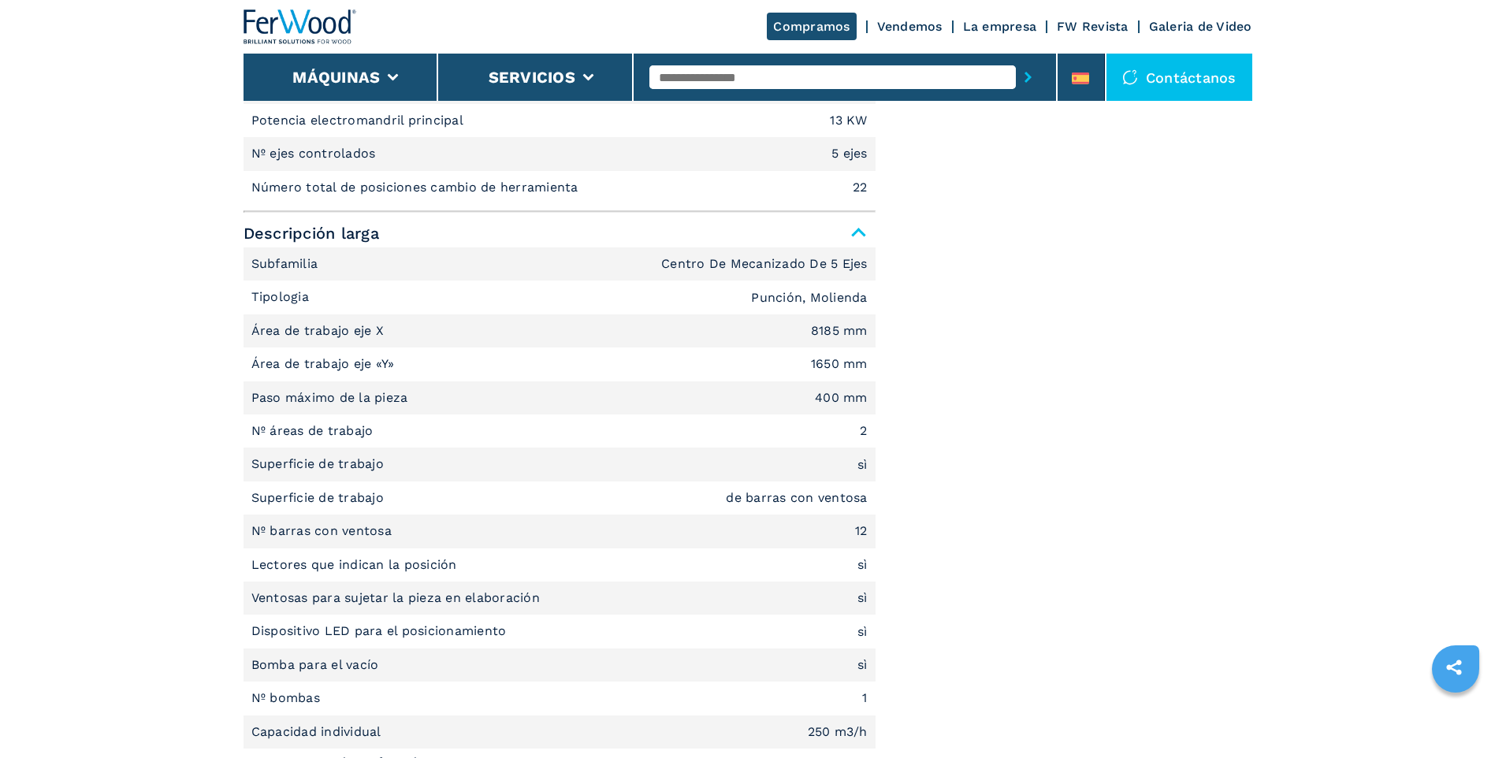
drag, startPoint x: 841, startPoint y: 499, endPoint x: 820, endPoint y: 500, distance: 21.3
click at [820, 500] on em "de barras con ventosa" at bounding box center [796, 498] width 141 height 13
drag, startPoint x: 817, startPoint y: 499, endPoint x: 868, endPoint y: 503, distance: 51.4
click at [868, 503] on li "Superficie de trabajo de barras con ventosa" at bounding box center [559, 497] width 632 height 33
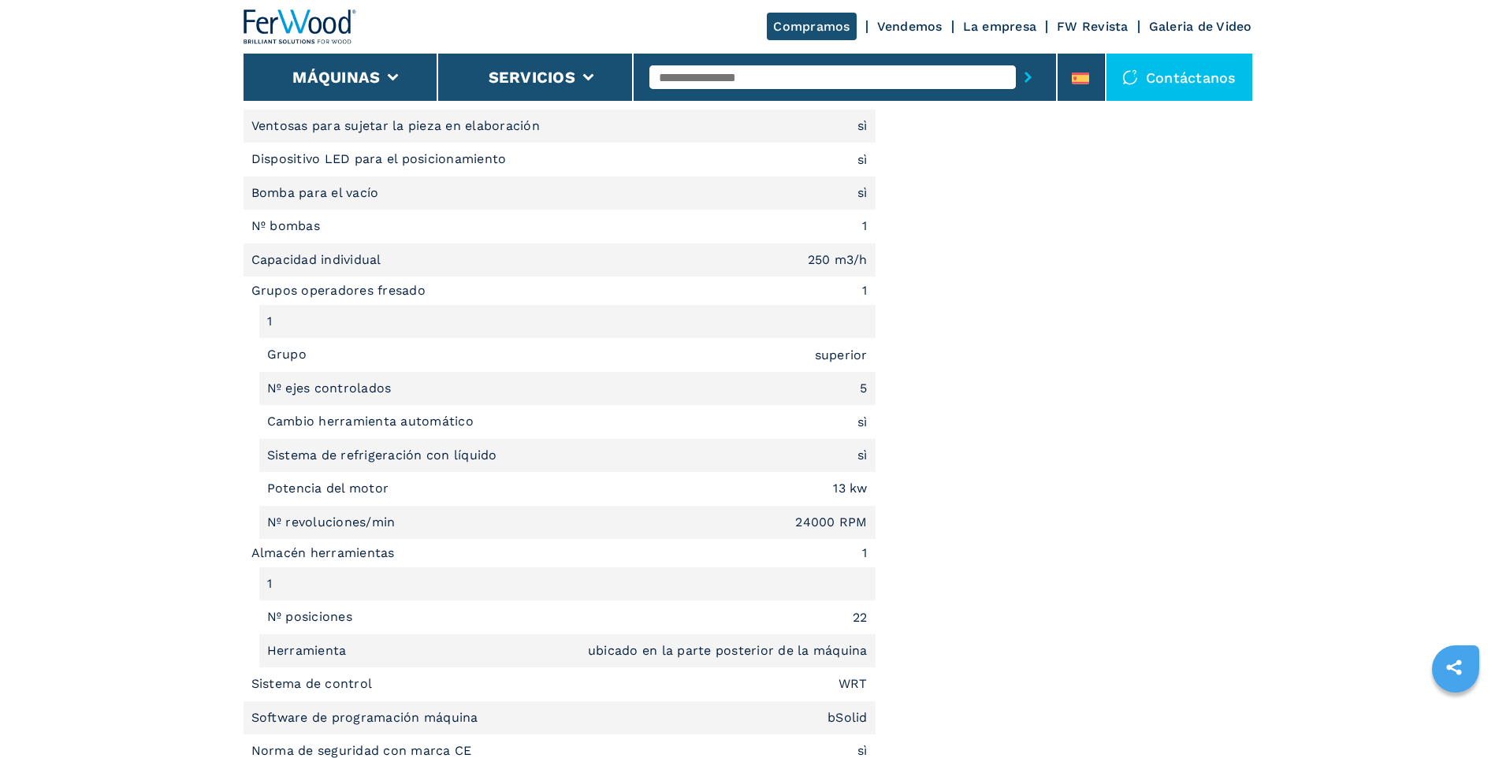
scroll to position [1295, 0]
drag, startPoint x: 797, startPoint y: 522, endPoint x: 836, endPoint y: 517, distance: 38.9
click at [836, 517] on em "24000 RPM" at bounding box center [831, 521] width 72 height 13
drag, startPoint x: 588, startPoint y: 650, endPoint x: 634, endPoint y: 649, distance: 46.5
click at [634, 649] on em "ubicado en la parte posterior de la máquina" at bounding box center [728, 650] width 280 height 13
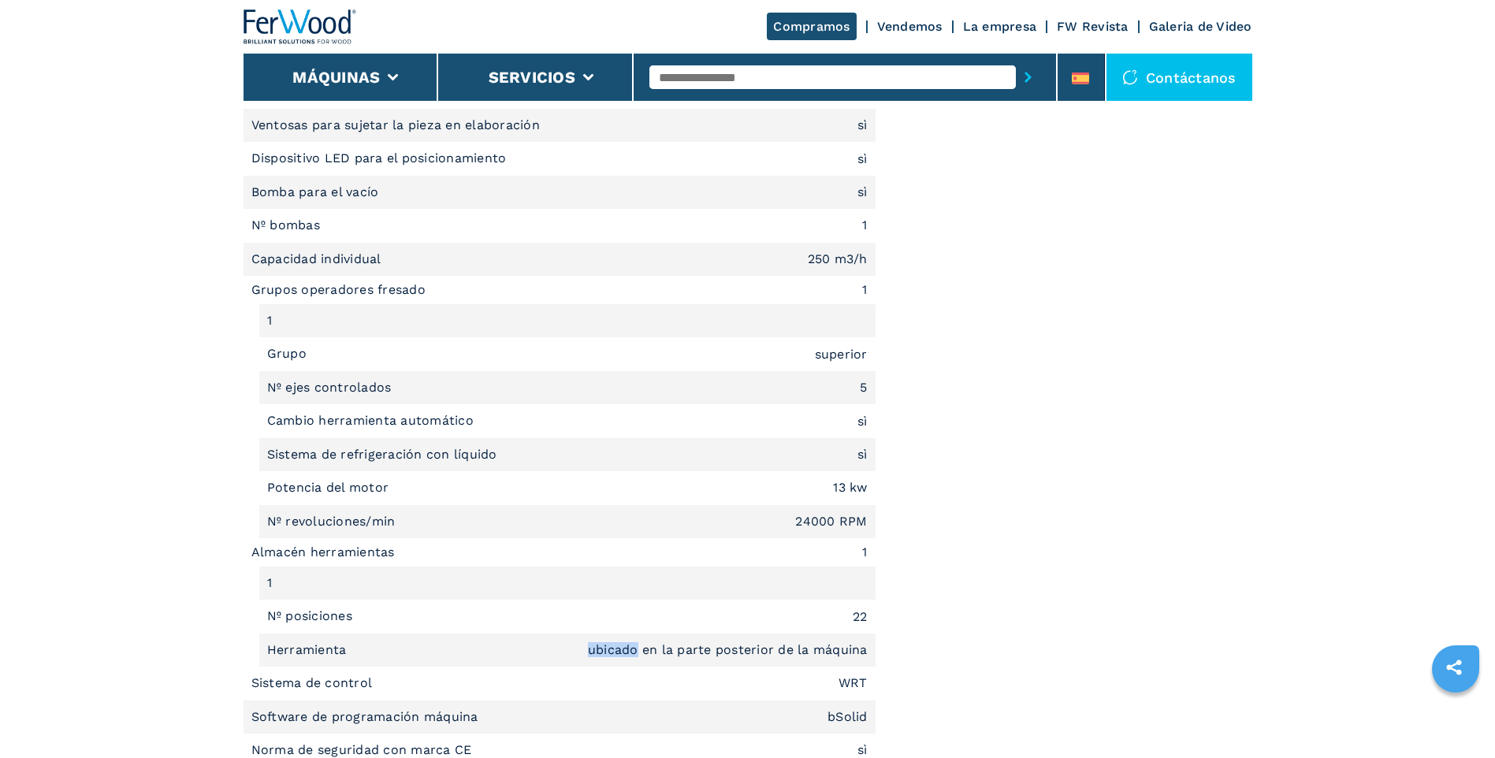
click at [634, 649] on em "ubicado en la parte posterior de la máquina" at bounding box center [728, 650] width 280 height 13
drag, startPoint x: 588, startPoint y: 651, endPoint x: 634, endPoint y: 654, distance: 46.6
click at [634, 654] on em "ubicado en la parte posterior de la máquina" at bounding box center [728, 650] width 280 height 13
drag, startPoint x: 634, startPoint y: 654, endPoint x: 643, endPoint y: 653, distance: 8.7
click at [643, 653] on em "ubicado en la parte posterior de la máquina" at bounding box center [728, 650] width 280 height 13
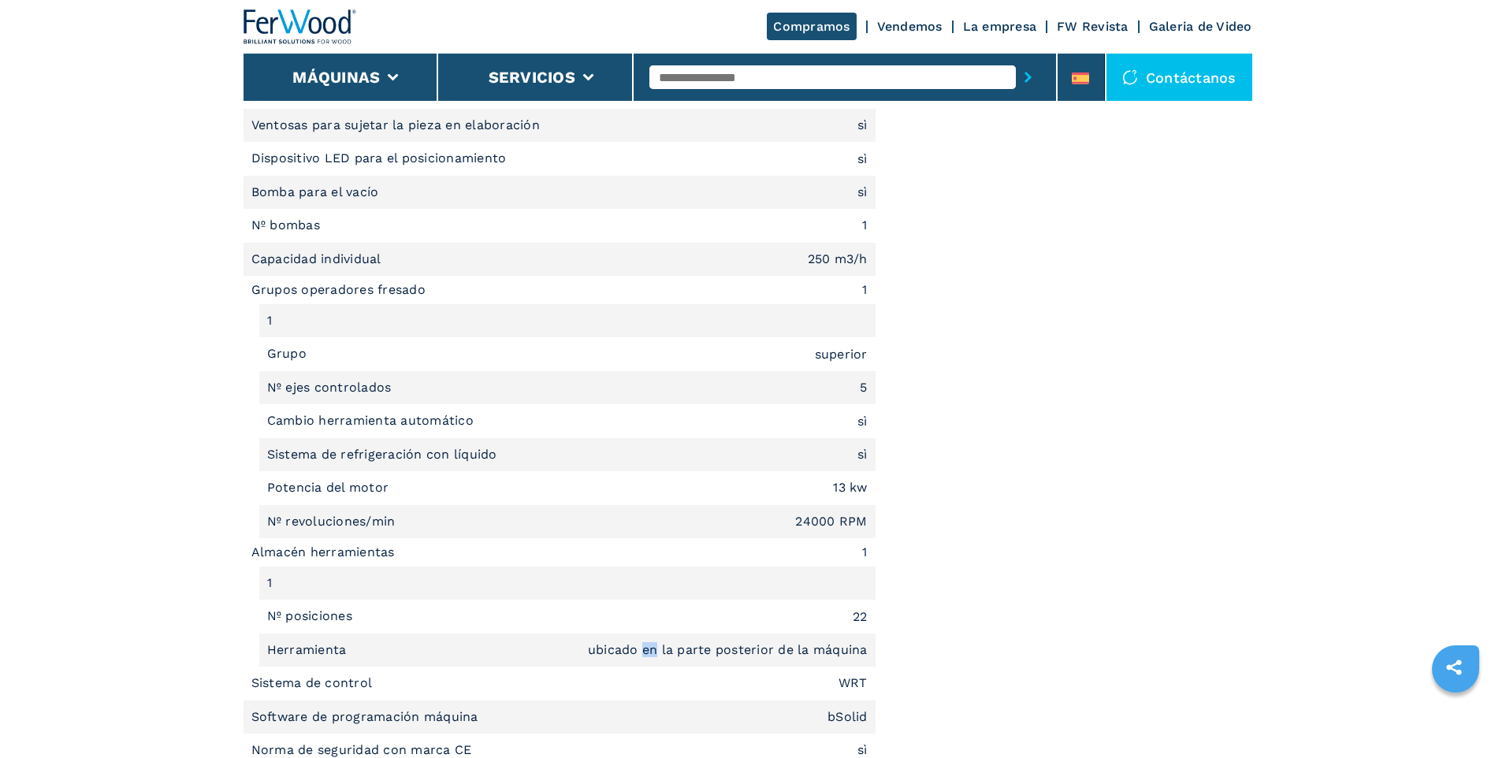
drag, startPoint x: 643, startPoint y: 654, endPoint x: 656, endPoint y: 654, distance: 12.6
click at [656, 654] on em "ubicado en la parte posterior de la máquina" at bounding box center [728, 650] width 280 height 13
drag, startPoint x: 656, startPoint y: 654, endPoint x: 672, endPoint y: 649, distance: 17.2
click at [672, 649] on em "ubicado en la parte posterior de la máquina" at bounding box center [728, 650] width 280 height 13
click at [678, 653] on em "ubicado en la parte posterior de la máquina" at bounding box center [728, 650] width 280 height 13
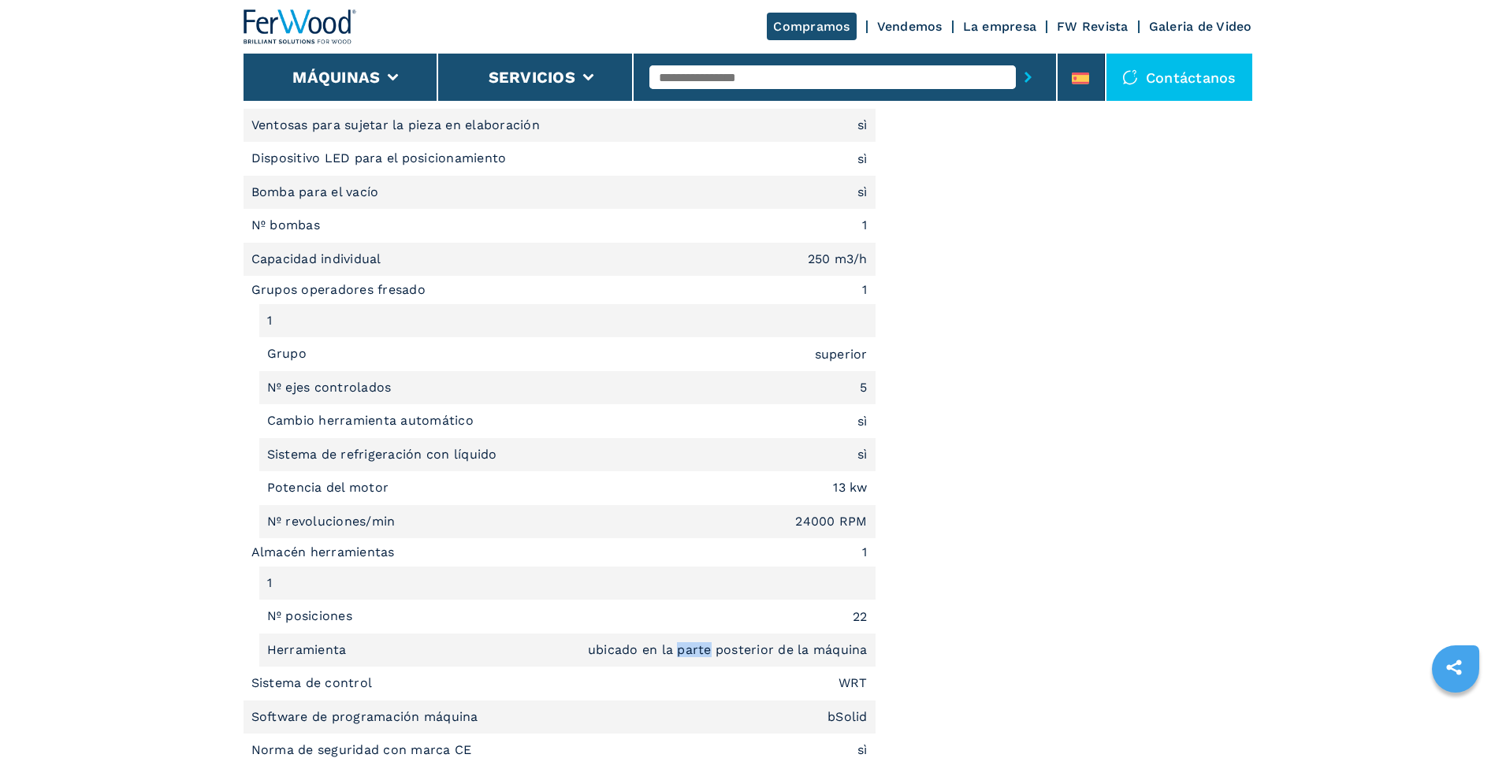
drag, startPoint x: 678, startPoint y: 650, endPoint x: 710, endPoint y: 651, distance: 32.3
click at [710, 651] on em "ubicado en la parte posterior de la máquina" at bounding box center [728, 650] width 280 height 13
click at [717, 652] on em "ubicado en la parte posterior de la máquina" at bounding box center [728, 650] width 280 height 13
drag, startPoint x: 717, startPoint y: 650, endPoint x: 772, endPoint y: 649, distance: 55.2
click at [772, 649] on em "ubicado en la parte posterior de la máquina" at bounding box center [728, 650] width 280 height 13
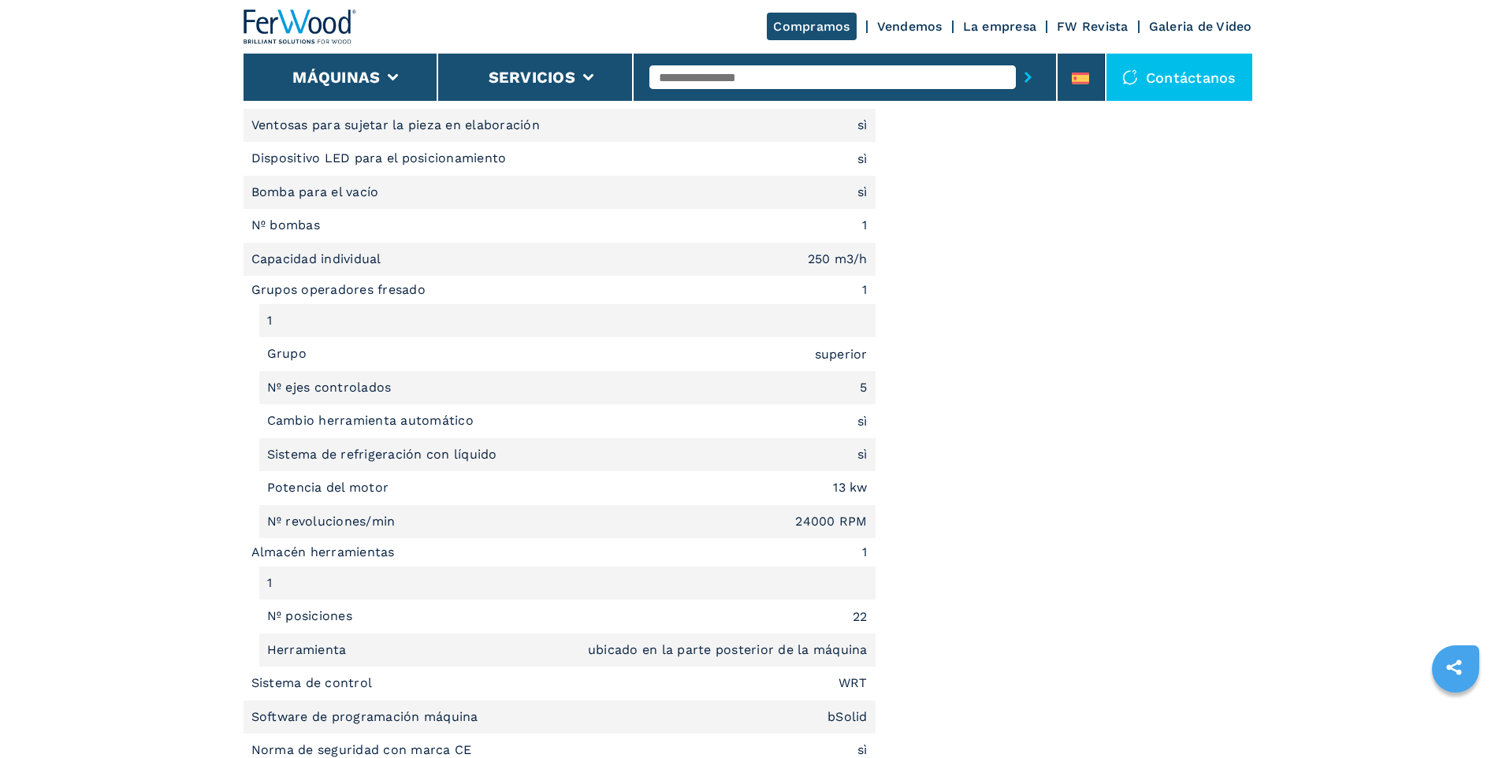
drag, startPoint x: 772, startPoint y: 649, endPoint x: 812, endPoint y: 649, distance: 40.2
click at [812, 649] on em "ubicado en la parte posterior de la máquina" at bounding box center [728, 650] width 280 height 13
drag, startPoint x: 812, startPoint y: 649, endPoint x: 880, endPoint y: 645, distance: 67.9
click at [880, 645] on div "Unidad de medida ******* ******** Descripción breve Área de trabajo eje X 8185 …" at bounding box center [747, 222] width 1009 height 1455
drag, startPoint x: 880, startPoint y: 645, endPoint x: 866, endPoint y: 526, distance: 119.0
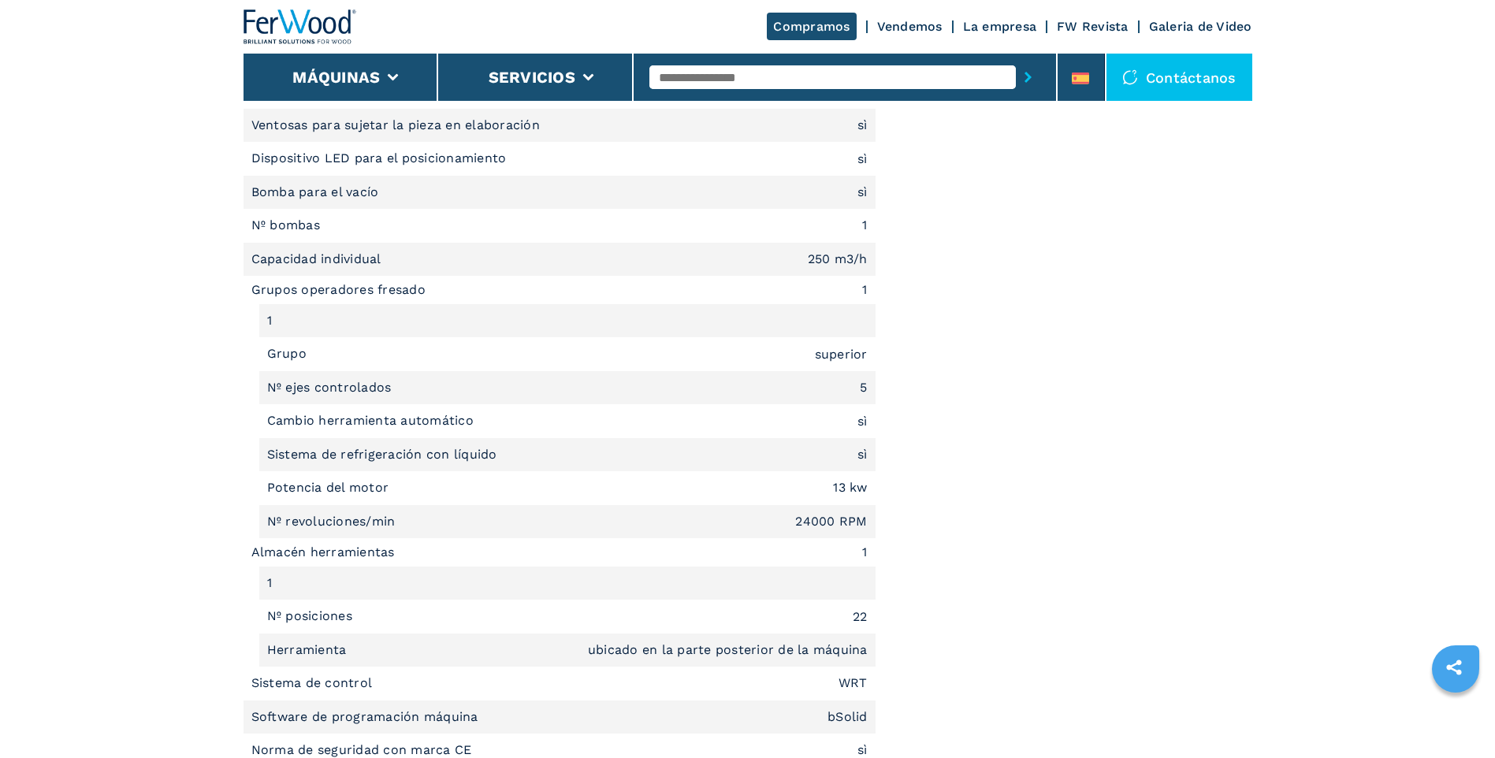
click at [866, 526] on em "24000 RPM" at bounding box center [831, 521] width 72 height 13
drag, startPoint x: 864, startPoint y: 522, endPoint x: 797, endPoint y: 529, distance: 67.4
click at [797, 529] on li "Nº revoluciones/min 24000 RPM" at bounding box center [567, 521] width 616 height 33
drag, startPoint x: 797, startPoint y: 529, endPoint x: 864, endPoint y: 619, distance: 111.6
click at [864, 619] on em "22" at bounding box center [860, 617] width 15 height 13
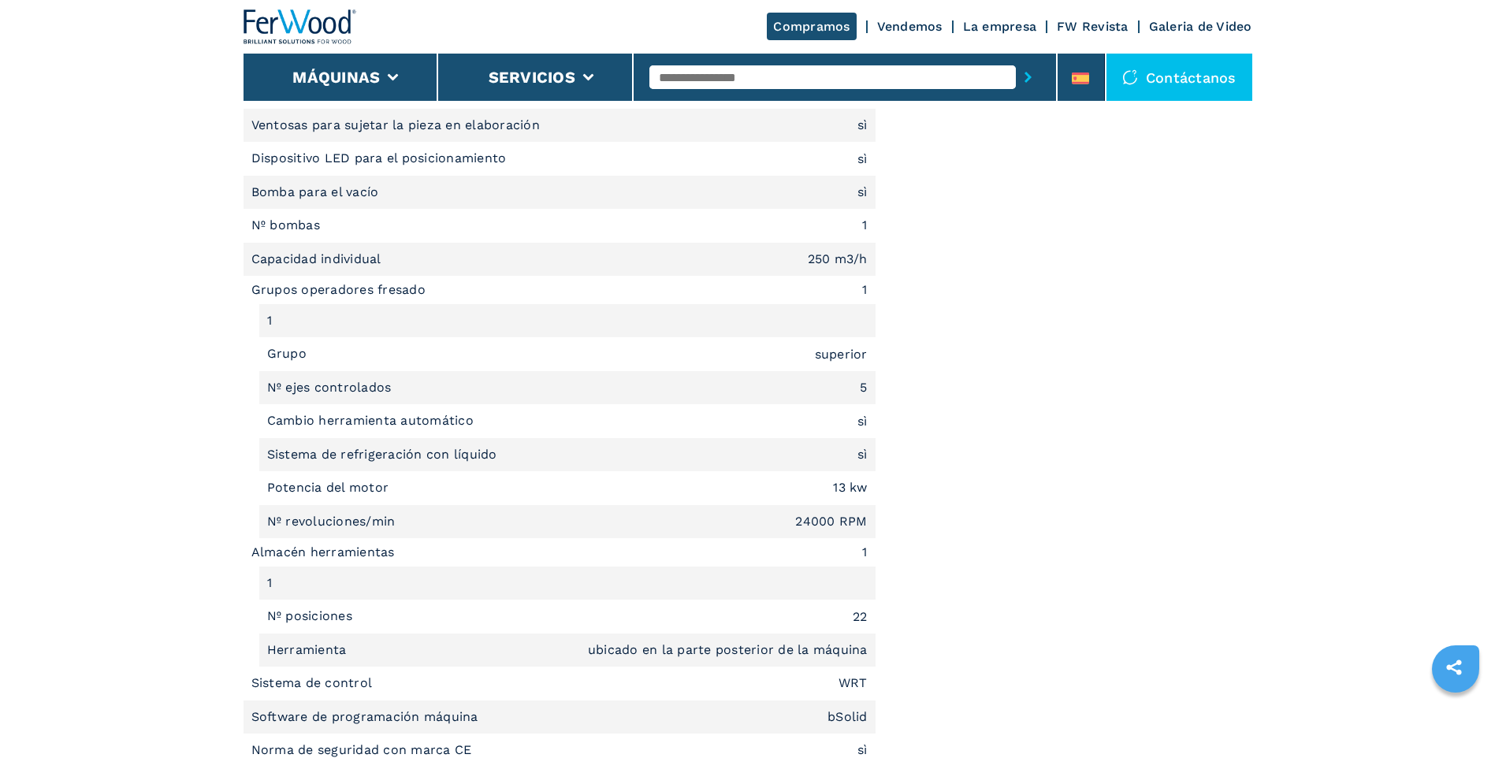
click at [249, 556] on li "Almacén herramientas 1" at bounding box center [559, 552] width 632 height 28
drag, startPoint x: 252, startPoint y: 554, endPoint x: 307, endPoint y: 551, distance: 54.5
click at [307, 551] on li "Almacén herramientas 1" at bounding box center [559, 552] width 632 height 28
click at [312, 552] on li "Almacén herramientas 1" at bounding box center [559, 552] width 632 height 28
drag, startPoint x: 309, startPoint y: 554, endPoint x: 394, endPoint y: 557, distance: 85.2
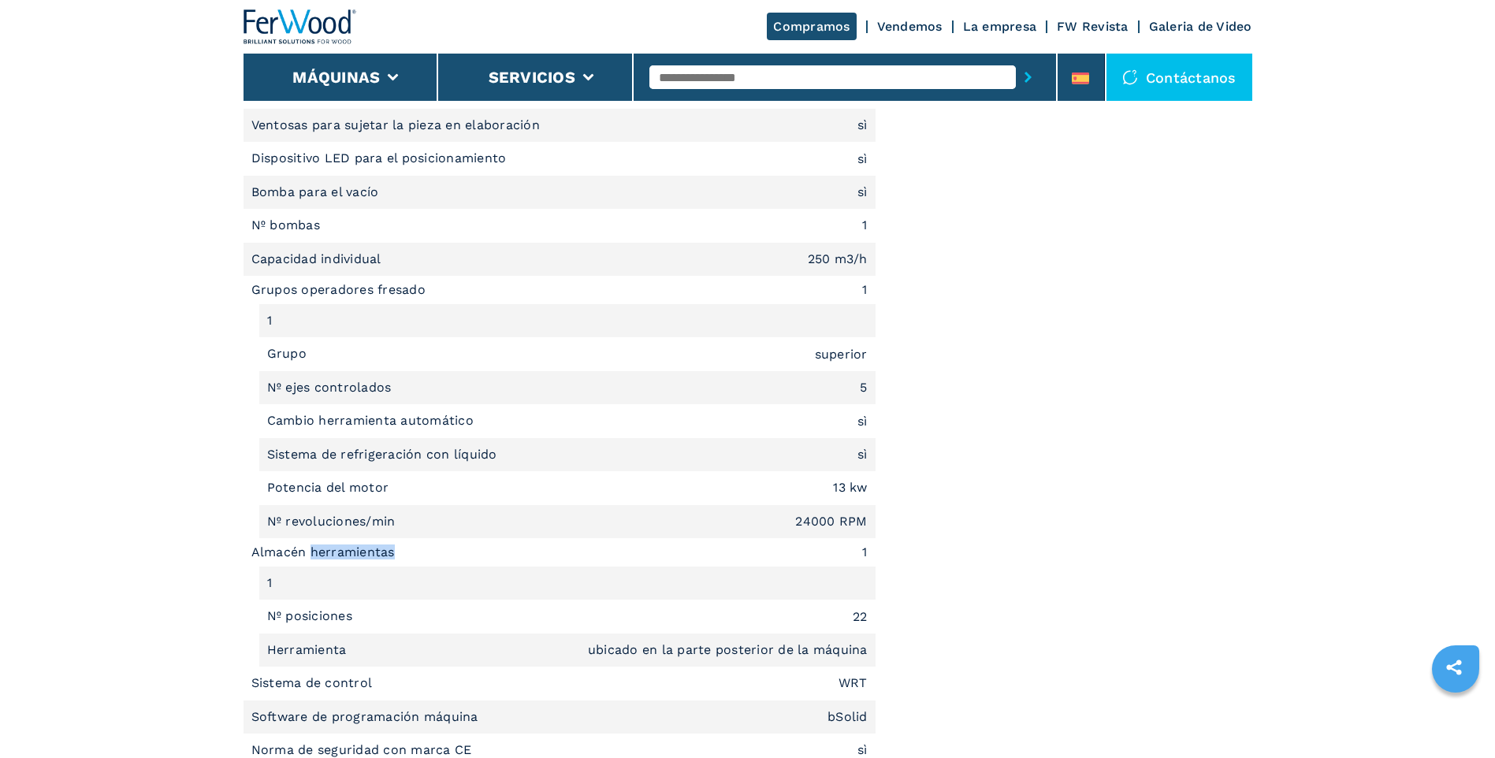
click at [394, 557] on li "Almacén herramientas 1" at bounding box center [559, 552] width 632 height 28
drag, startPoint x: 394, startPoint y: 557, endPoint x: 270, endPoint y: 527, distance: 127.3
click at [267, 522] on p "Nº revoluciones/min" at bounding box center [333, 521] width 132 height 17
drag, startPoint x: 265, startPoint y: 520, endPoint x: 393, endPoint y: 526, distance: 128.6
click at [393, 526] on li "Nº revoluciones/min 24000 RPM" at bounding box center [567, 521] width 616 height 33
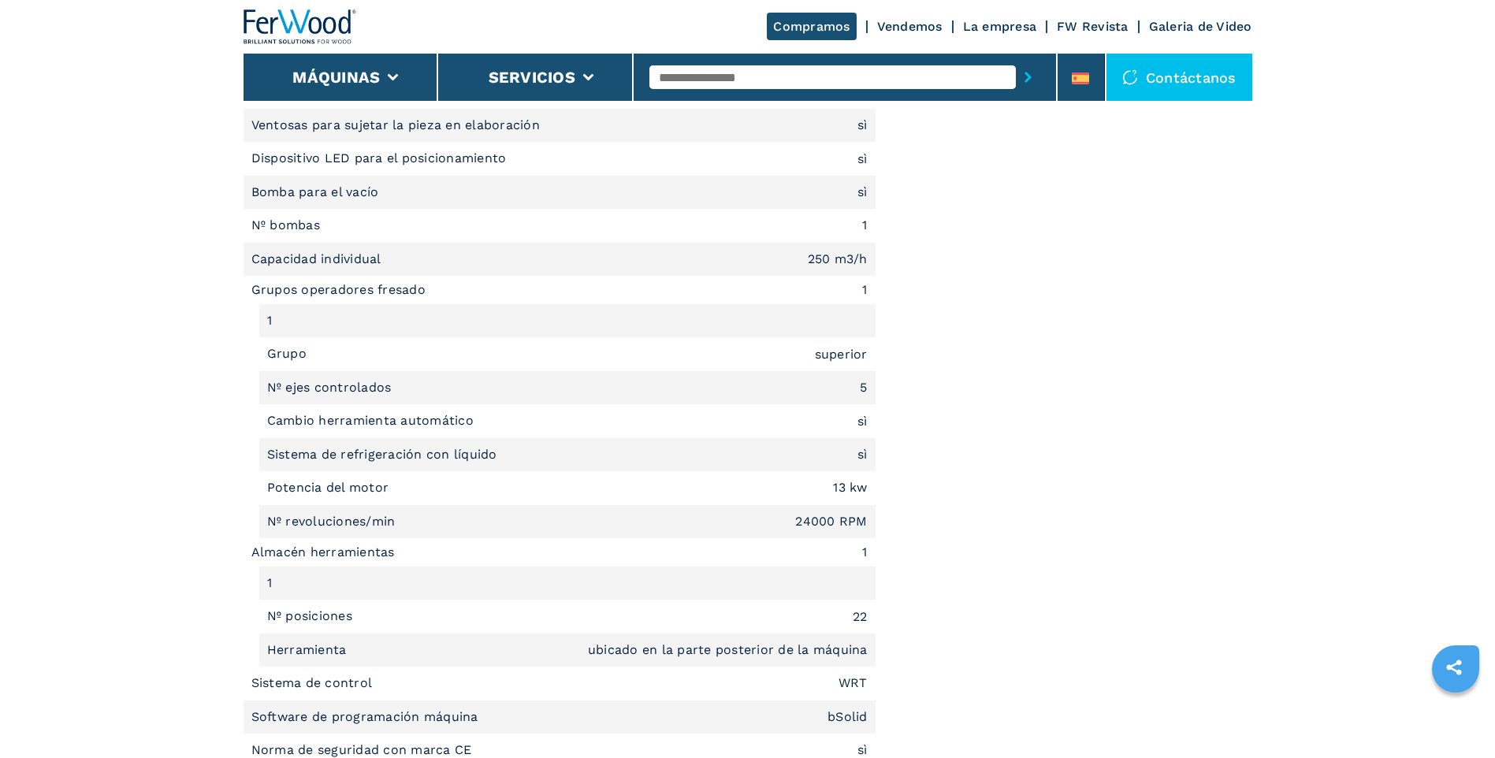
drag, startPoint x: 393, startPoint y: 526, endPoint x: 271, endPoint y: 490, distance: 127.2
click at [275, 487] on p "Potencia del motor" at bounding box center [330, 487] width 126 height 17
drag, startPoint x: 262, startPoint y: 491, endPoint x: 388, endPoint y: 485, distance: 126.2
click at [388, 485] on li "Potencia del motor 13 kw" at bounding box center [567, 487] width 616 height 33
drag, startPoint x: 388, startPoint y: 485, endPoint x: 270, endPoint y: 454, distance: 122.3
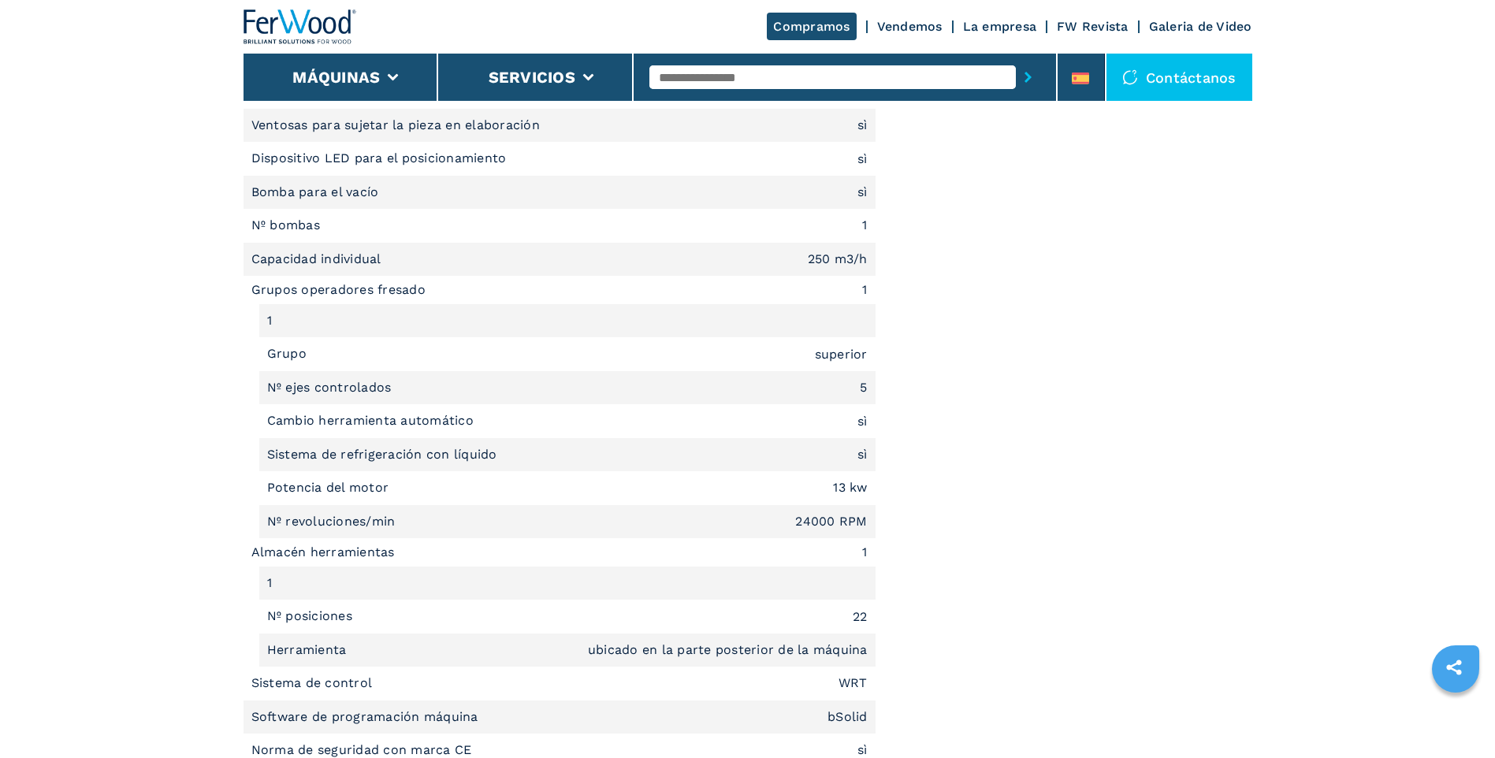
click at [270, 454] on p "Sistema de refrigeración con líquido" at bounding box center [384, 454] width 234 height 17
drag, startPoint x: 268, startPoint y: 459, endPoint x: 495, endPoint y: 462, distance: 227.0
click at [495, 462] on p "Sistema de refrigeración con líquido" at bounding box center [384, 454] width 234 height 17
drag, startPoint x: 796, startPoint y: 522, endPoint x: 809, endPoint y: 519, distance: 13.8
click at [809, 519] on em "24000 RPM" at bounding box center [831, 521] width 72 height 13
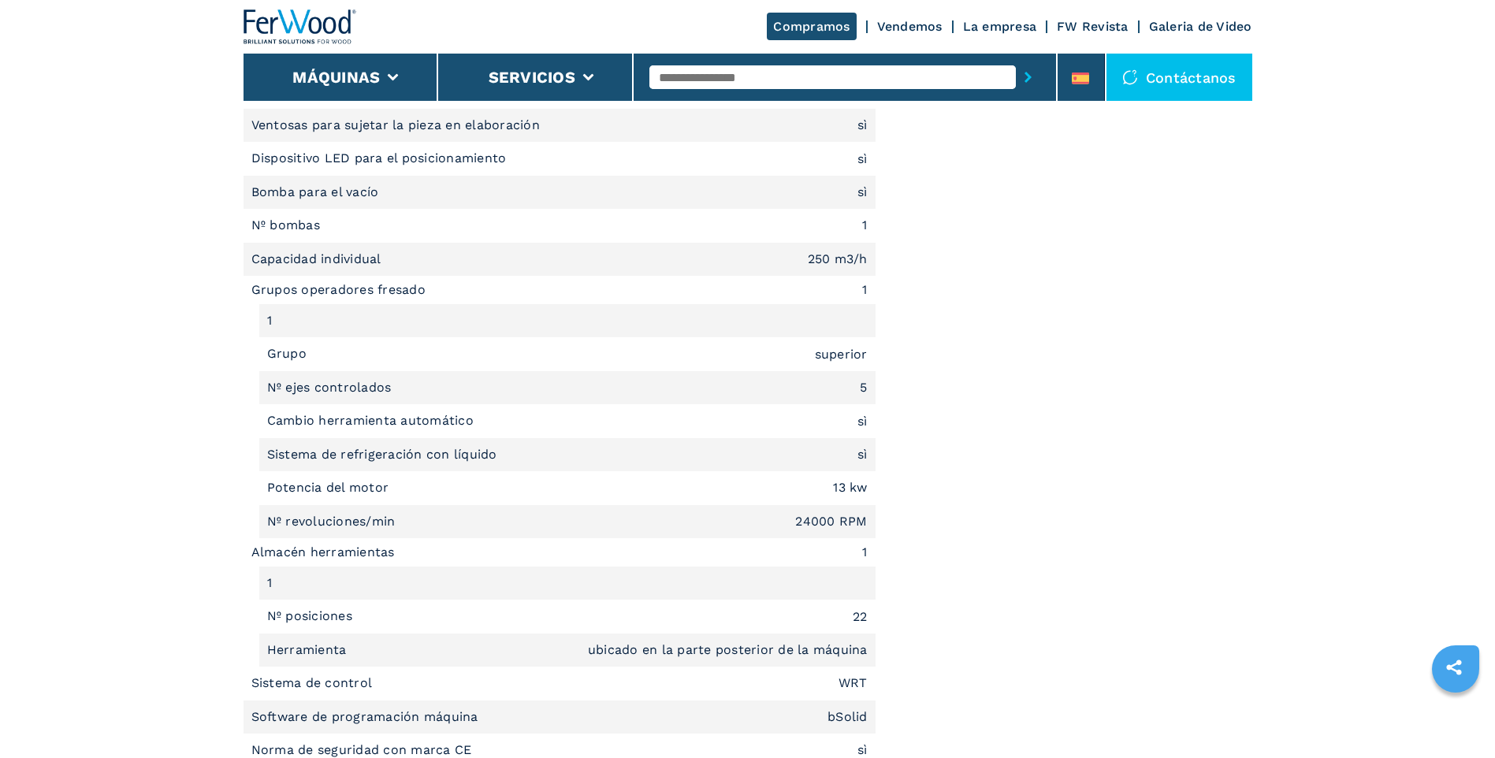
drag, startPoint x: 809, startPoint y: 519, endPoint x: 826, endPoint y: 528, distance: 18.7
click at [823, 526] on em "24000 RPM" at bounding box center [831, 521] width 72 height 13
drag, startPoint x: 818, startPoint y: 522, endPoint x: 832, endPoint y: 522, distance: 14.2
click at [832, 522] on em "24000 RPM" at bounding box center [831, 521] width 72 height 13
click at [590, 655] on em "ubicado en la parte posterior de la máquina" at bounding box center [728, 650] width 280 height 13
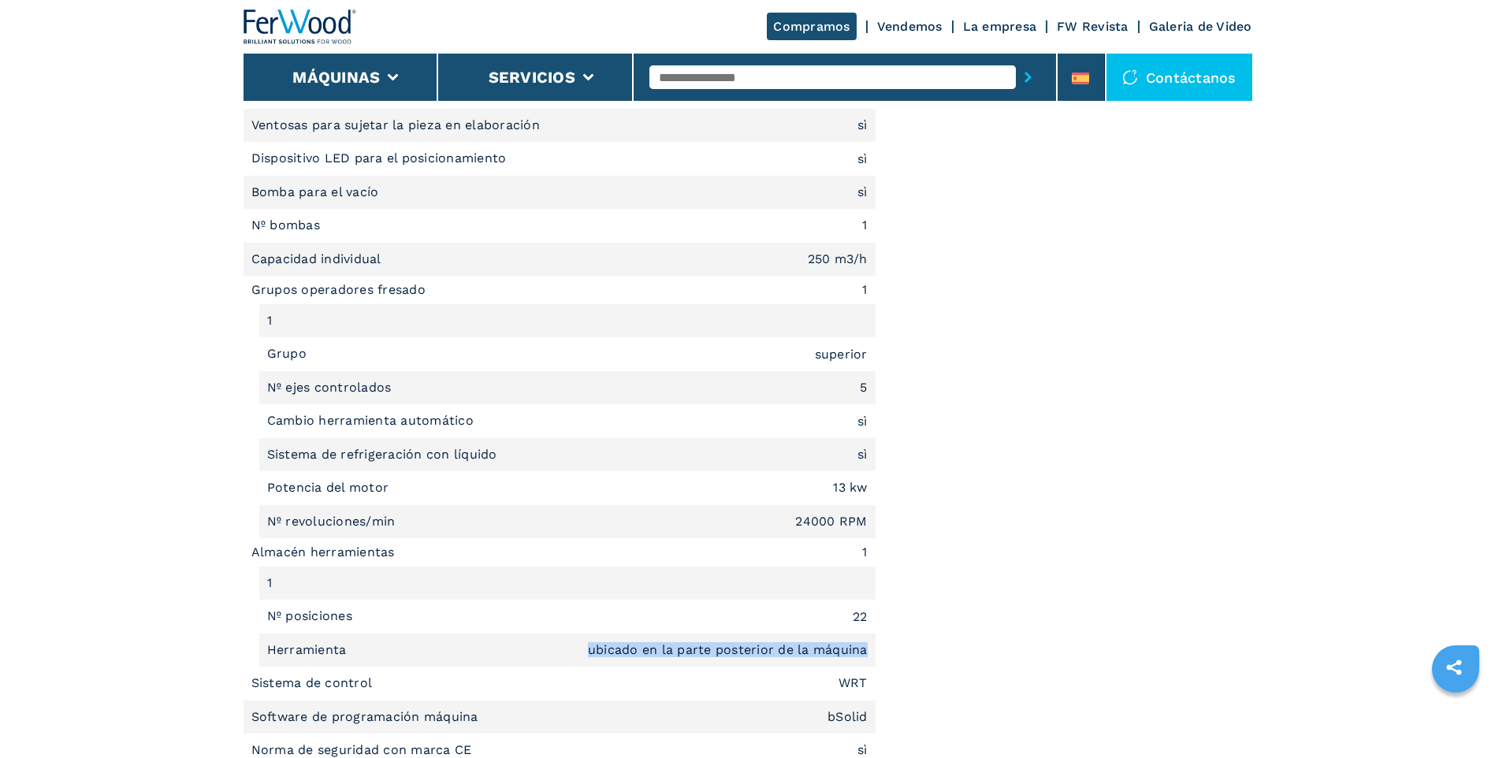
drag, startPoint x: 588, startPoint y: 651, endPoint x: 868, endPoint y: 653, distance: 280.5
click at [868, 653] on li "Herramienta ubicado en la parte posterior de la máquina" at bounding box center [567, 650] width 616 height 33
drag, startPoint x: 267, startPoint y: 650, endPoint x: 347, endPoint y: 646, distance: 79.7
click at [347, 646] on p "Herramienta" at bounding box center [309, 649] width 84 height 17
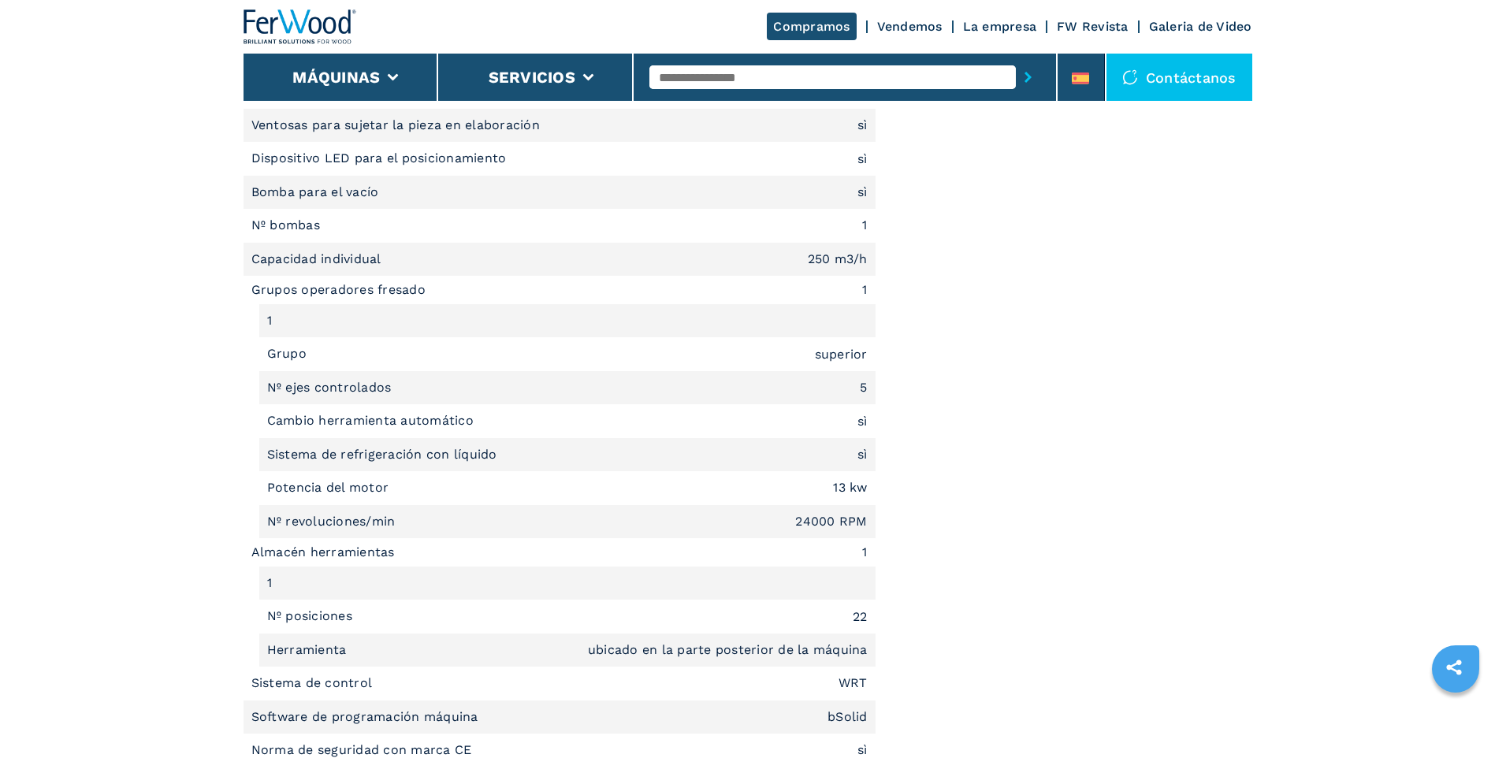
drag, startPoint x: 347, startPoint y: 646, endPoint x: 267, endPoint y: 614, distance: 85.9
click at [267, 614] on p "Nº posiciones" at bounding box center [312, 616] width 90 height 17
drag, startPoint x: 267, startPoint y: 619, endPoint x: 352, endPoint y: 622, distance: 85.1
click at [352, 622] on p "Nº posiciones" at bounding box center [312, 616] width 90 height 17
drag, startPoint x: 352, startPoint y: 622, endPoint x: 251, endPoint y: 555, distance: 121.1
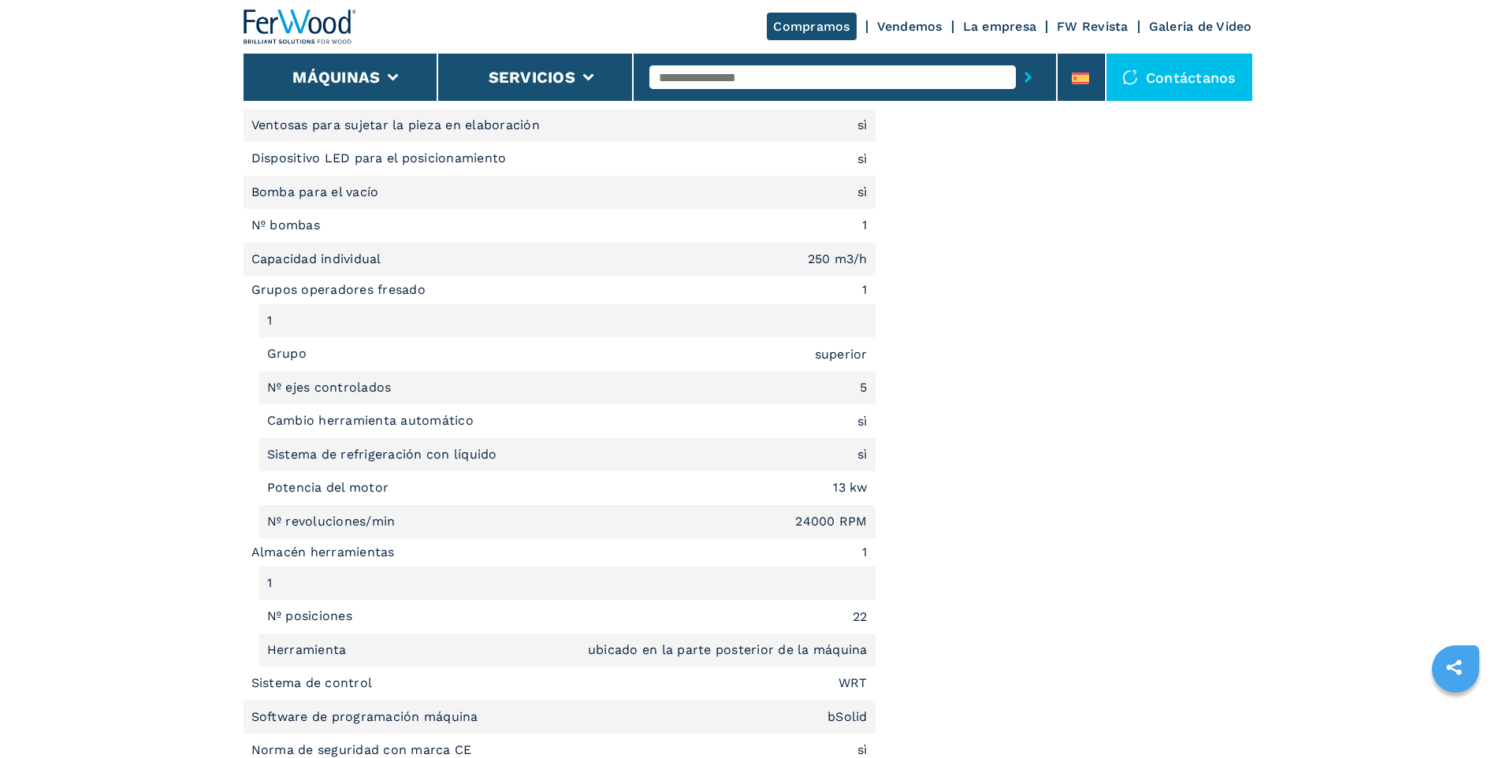
click at [247, 551] on li "Almacén herramientas 1" at bounding box center [559, 552] width 632 height 28
drag, startPoint x: 253, startPoint y: 553, endPoint x: 395, endPoint y: 555, distance: 141.9
click at [395, 555] on li "Almacén herramientas 1" at bounding box center [559, 552] width 632 height 28
drag, startPoint x: 267, startPoint y: 522, endPoint x: 396, endPoint y: 522, distance: 128.4
click at [396, 522] on p "Nº revoluciones/min" at bounding box center [333, 521] width 132 height 17
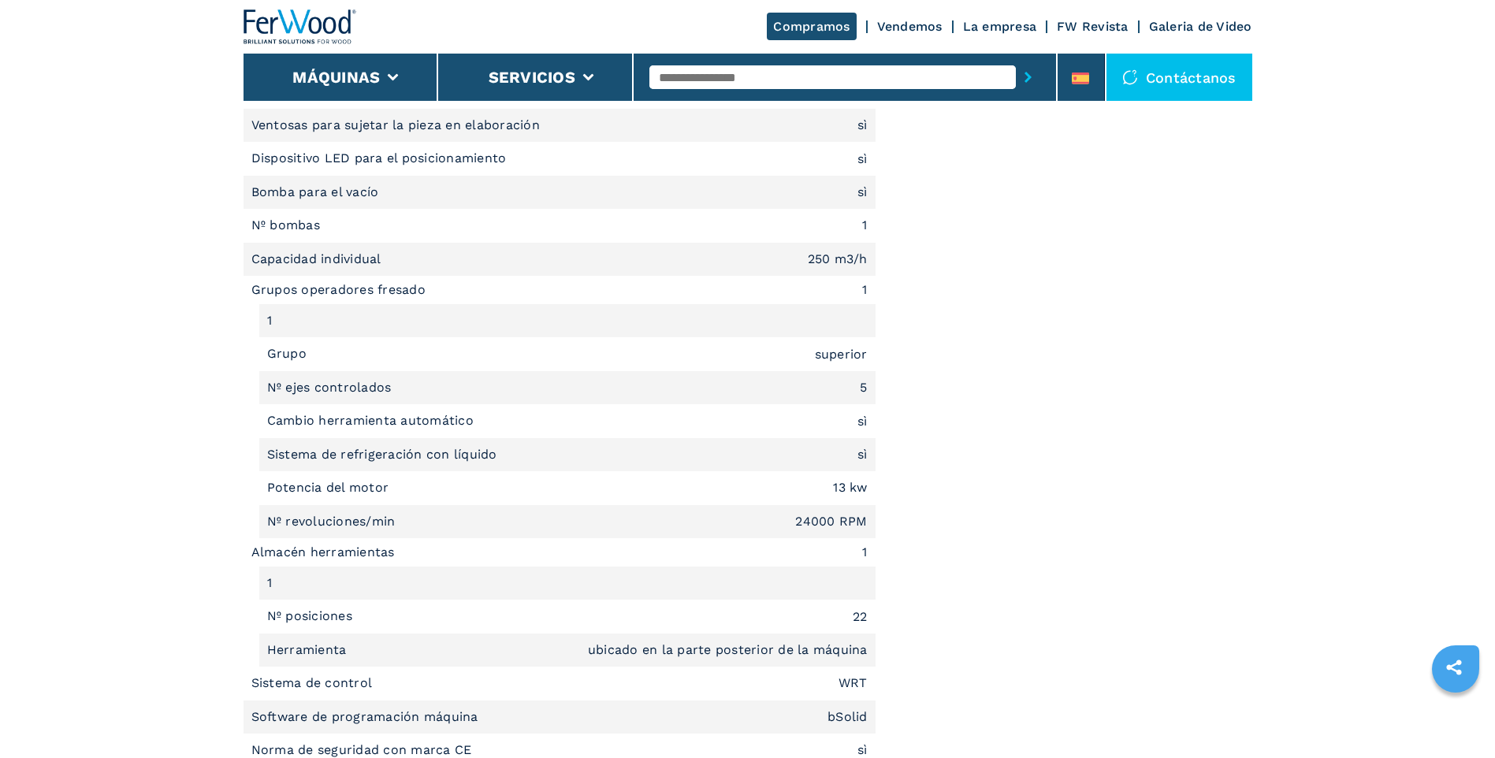
drag, startPoint x: 396, startPoint y: 522, endPoint x: 274, endPoint y: 493, distance: 124.6
click at [275, 493] on p "Potencia del motor" at bounding box center [330, 487] width 126 height 17
drag, startPoint x: 267, startPoint y: 488, endPoint x: 386, endPoint y: 491, distance: 119.0
click at [386, 491] on p "Potencia del motor" at bounding box center [330, 487] width 126 height 17
drag, startPoint x: 386, startPoint y: 491, endPoint x: 284, endPoint y: 454, distance: 108.2
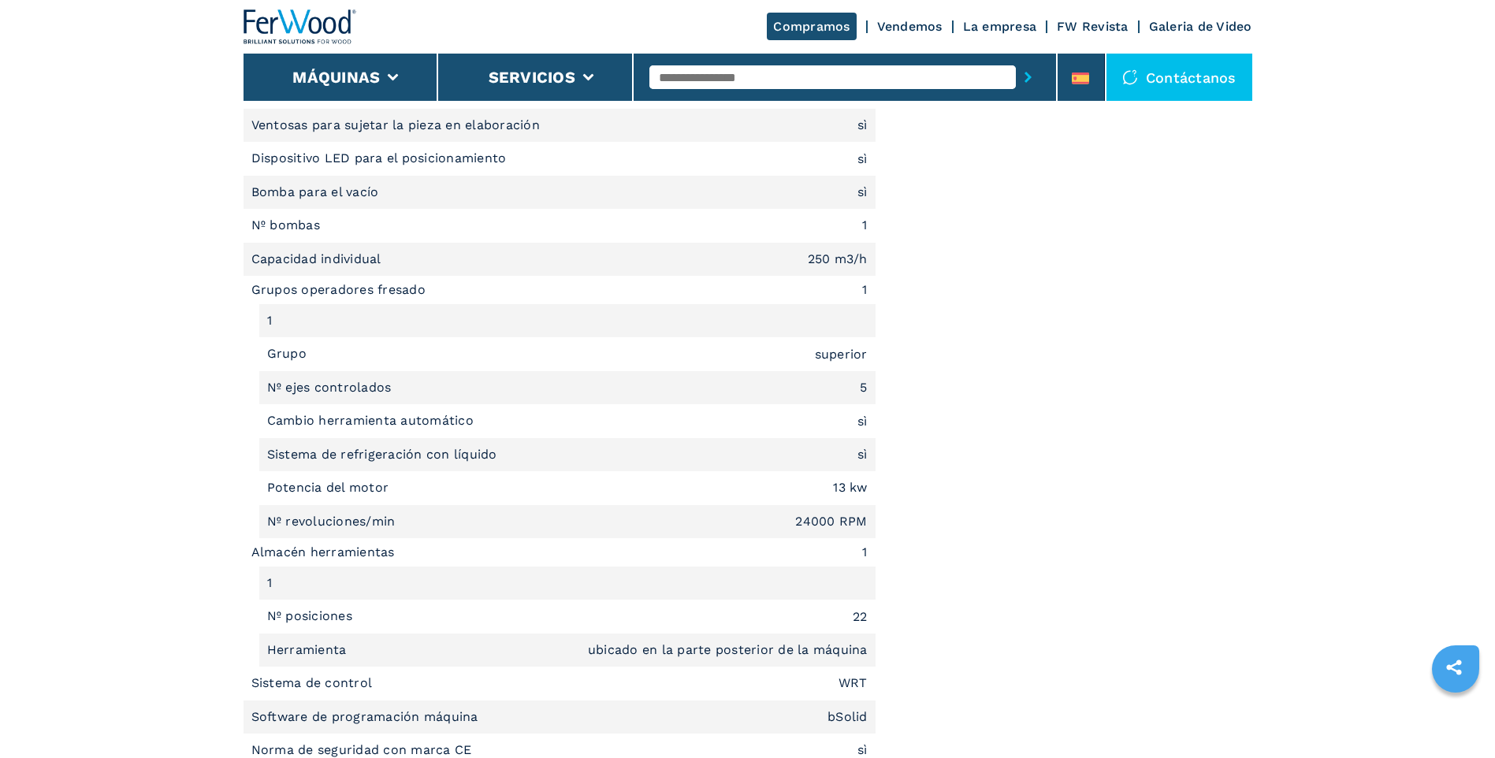
click at [284, 454] on p "Sistema de refrigeración con líquido" at bounding box center [384, 454] width 234 height 17
drag, startPoint x: 268, startPoint y: 453, endPoint x: 498, endPoint y: 452, distance: 230.1
click at [498, 452] on p "Sistema de refrigeración con líquido" at bounding box center [384, 454] width 234 height 17
click at [287, 428] on p "Cambio herramienta automático" at bounding box center [372, 420] width 211 height 17
drag, startPoint x: 269, startPoint y: 421, endPoint x: 473, endPoint y: 434, distance: 204.5
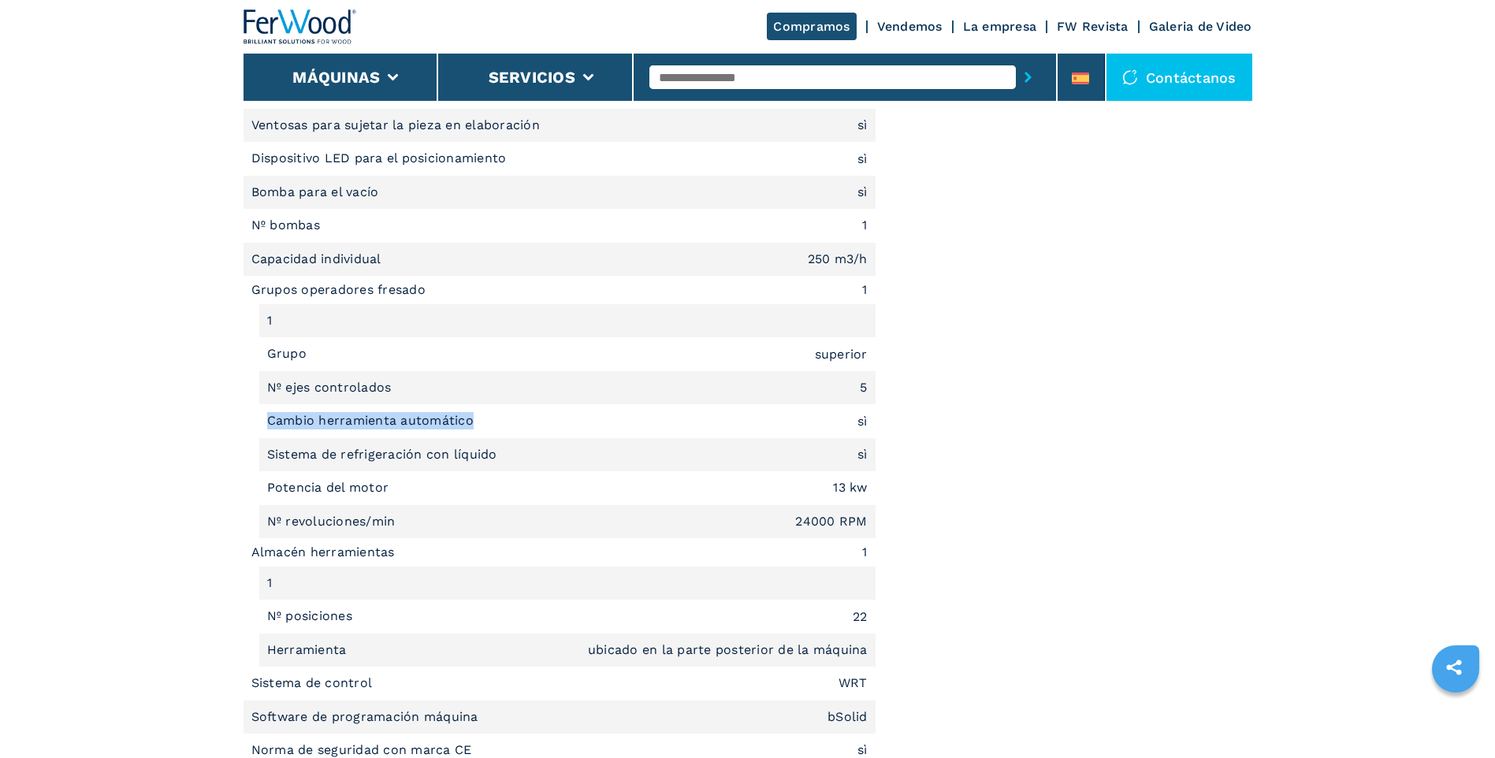
click at [473, 434] on li "Cambio herramienta automático sì" at bounding box center [567, 420] width 616 height 33
click at [271, 396] on p "Nº ejes controlados" at bounding box center [331, 387] width 128 height 17
drag, startPoint x: 269, startPoint y: 394, endPoint x: 389, endPoint y: 395, distance: 120.6
click at [389, 395] on p "Nº ejes controlados" at bounding box center [331, 387] width 128 height 17
drag, startPoint x: 389, startPoint y: 395, endPoint x: 269, endPoint y: 351, distance: 127.4
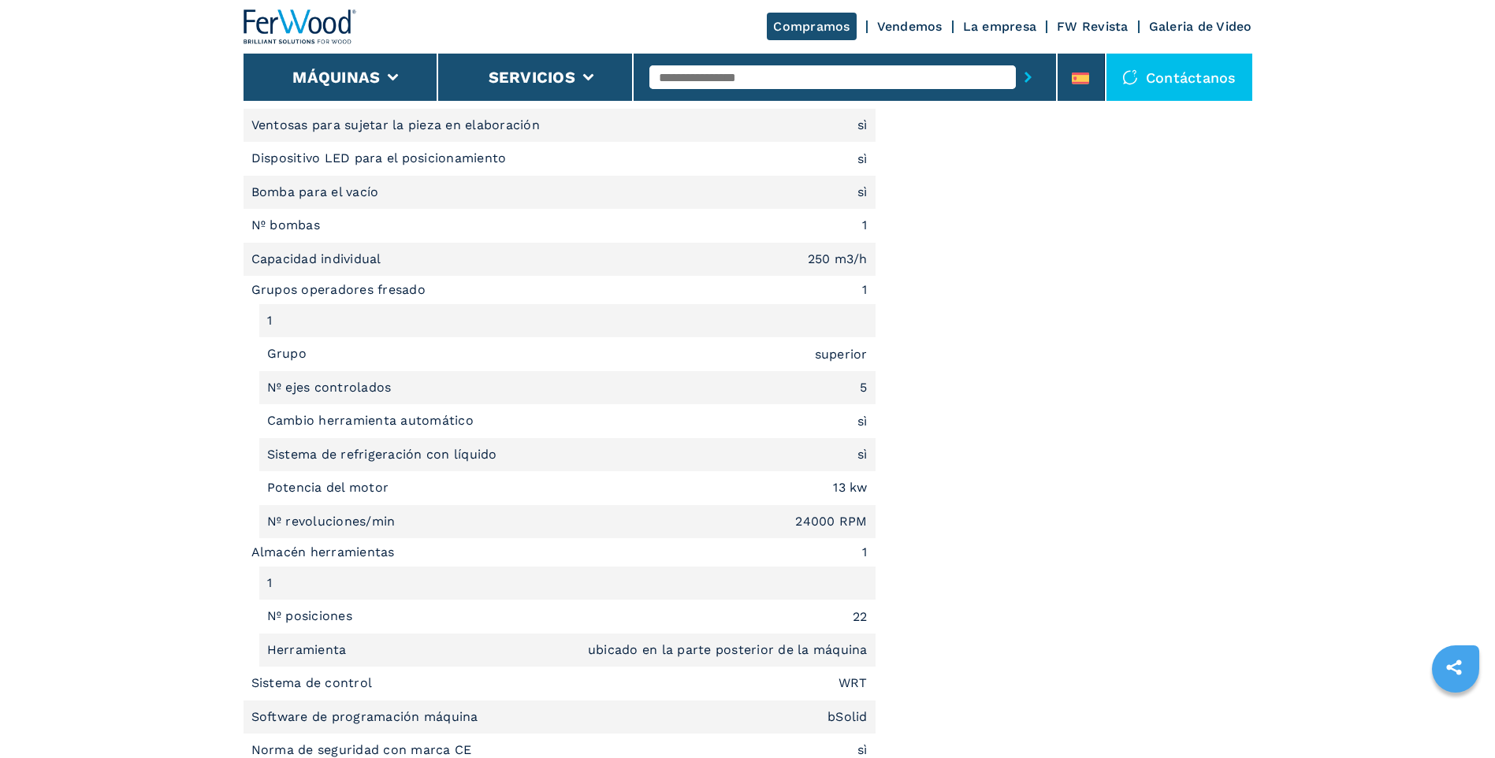
click at [269, 351] on p "Grupo" at bounding box center [289, 353] width 44 height 17
drag, startPoint x: 266, startPoint y: 354, endPoint x: 302, endPoint y: 358, distance: 36.5
click at [302, 358] on li "Grupo superior" at bounding box center [567, 353] width 616 height 33
drag, startPoint x: 251, startPoint y: 288, endPoint x: 266, endPoint y: 290, distance: 15.1
click at [266, 290] on li "Grupos operadores fresado 1" at bounding box center [559, 290] width 632 height 28
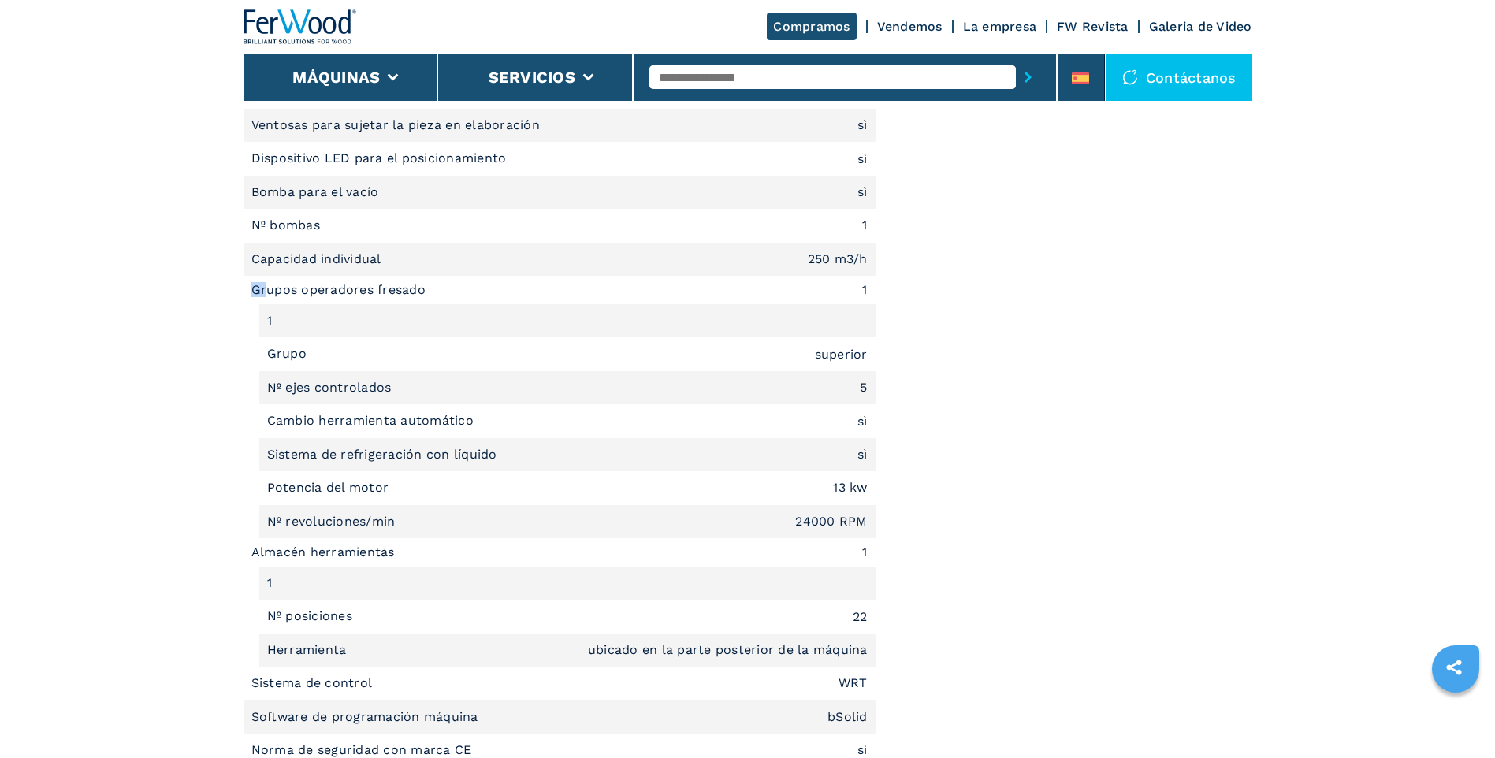
drag, startPoint x: 266, startPoint y: 290, endPoint x: 263, endPoint y: 299, distance: 9.0
click at [262, 296] on li "Grupos operadores fresado 1" at bounding box center [559, 290] width 632 height 28
drag, startPoint x: 251, startPoint y: 290, endPoint x: 865, endPoint y: 292, distance: 614.7
click at [865, 292] on li "Grupos operadores fresado 1" at bounding box center [559, 290] width 632 height 28
drag, startPoint x: 865, startPoint y: 292, endPoint x: 864, endPoint y: 260, distance: 32.3
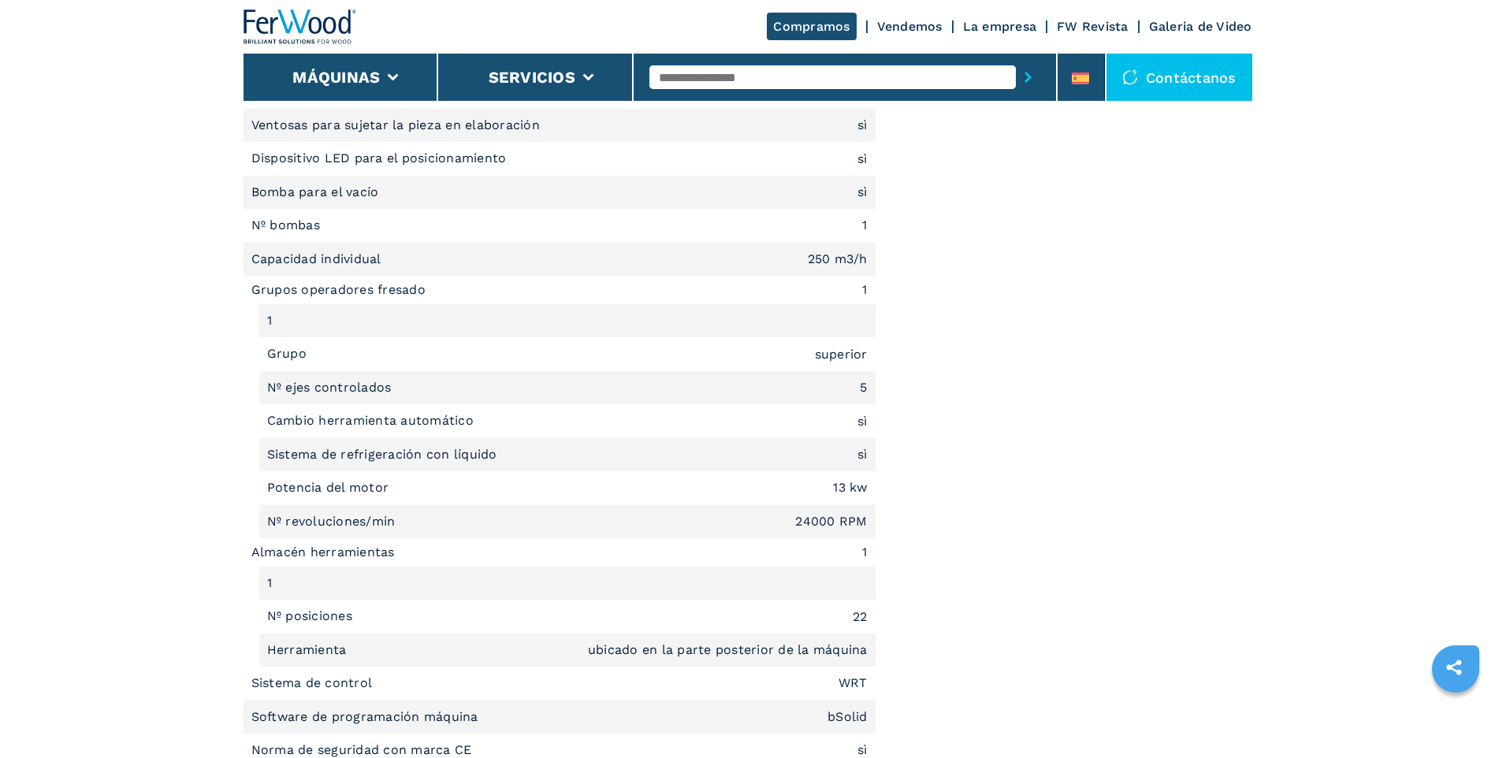
click at [865, 260] on em "250 m3/h" at bounding box center [838, 259] width 60 height 13
drag, startPoint x: 863, startPoint y: 260, endPoint x: 229, endPoint y: 272, distance: 633.7
click at [229, 272] on main "HOMEPAGE | máquinas | centro de mecanizado cnc | centro de mecanizado de 5 ejes…" at bounding box center [747, 502] width 1495 height 3594
copy li "Capacidad individual 250 m3/"
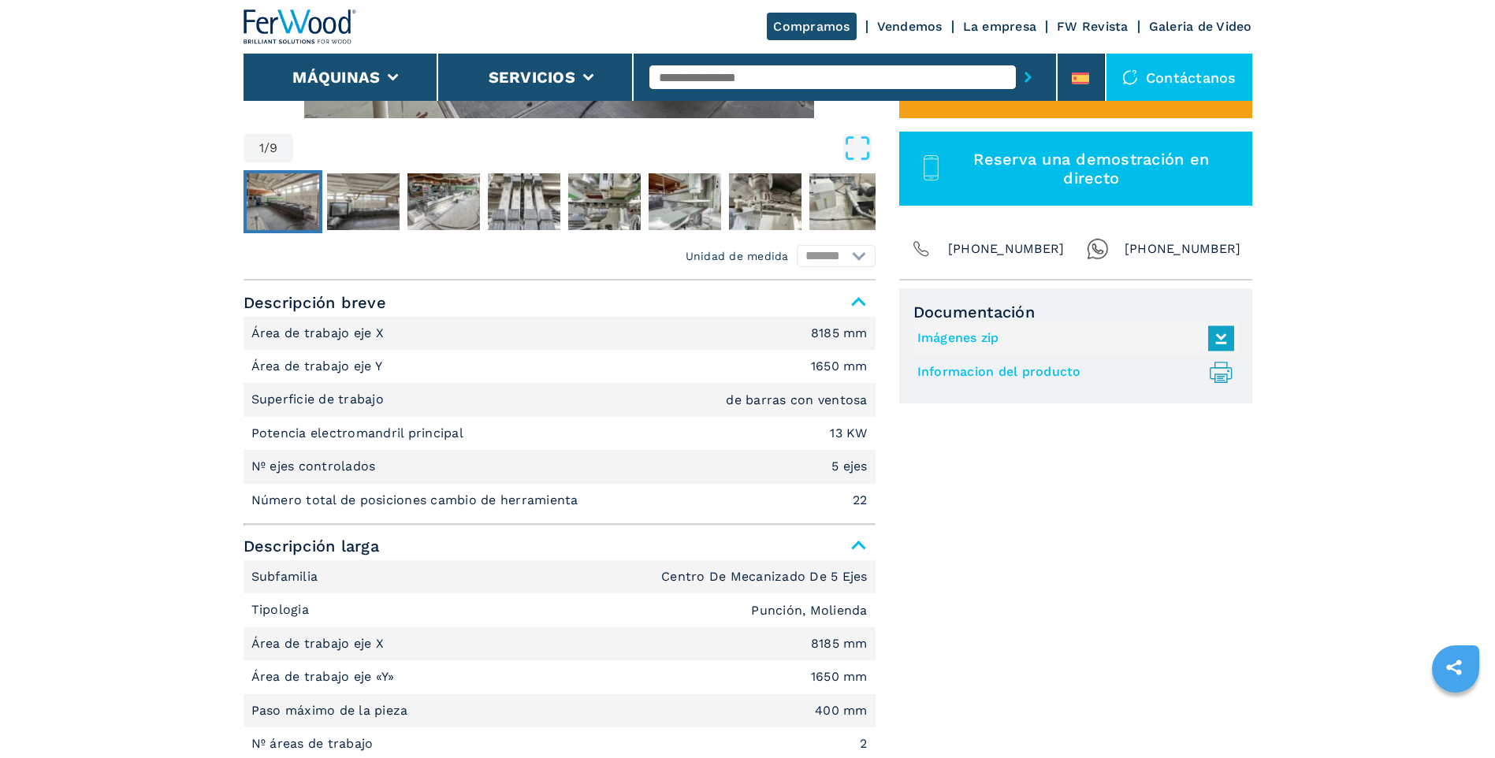
scroll to position [507, 0]
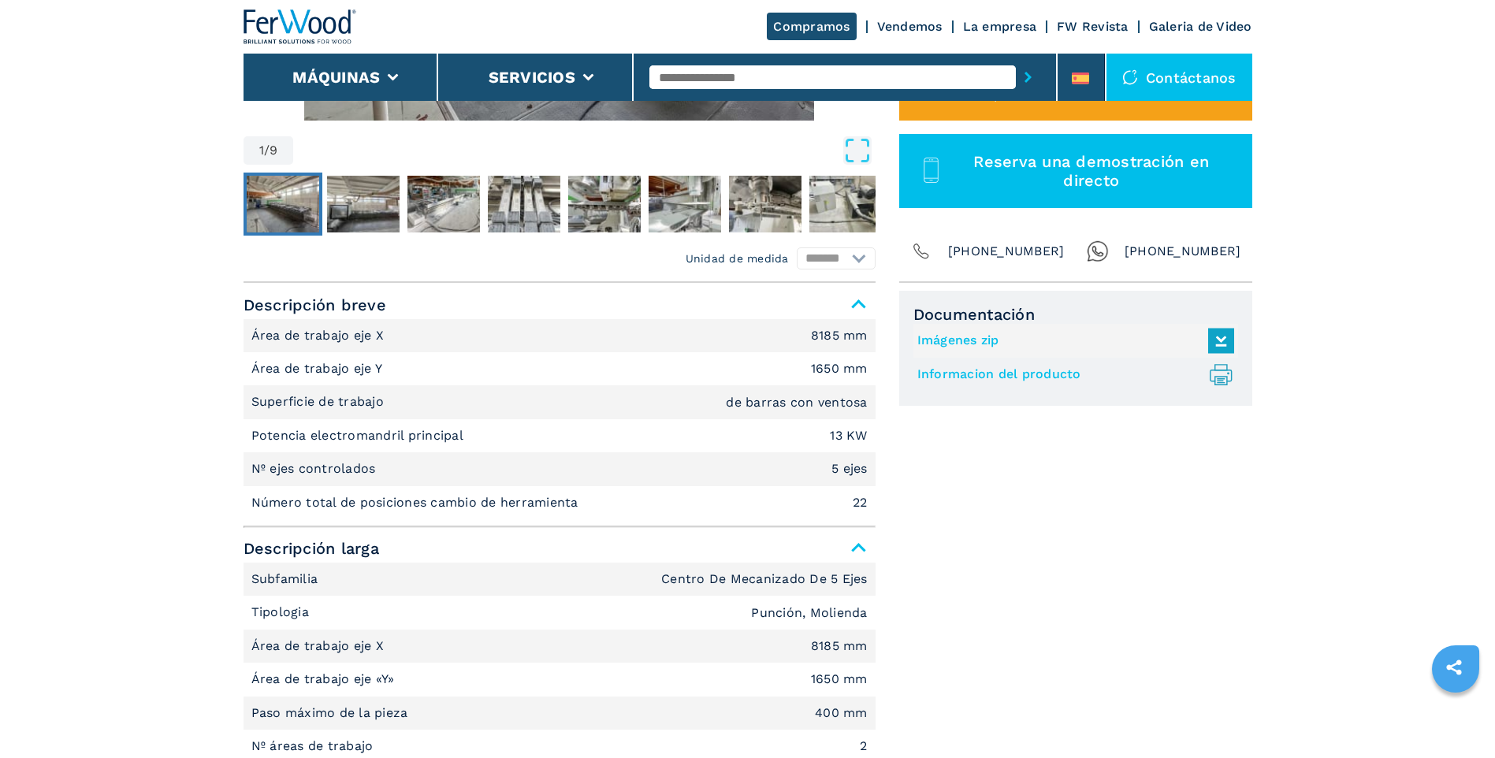
click at [809, 334] on li "Área de trabajo eje X 8185 mm" at bounding box center [559, 335] width 632 height 33
drag, startPoint x: 810, startPoint y: 340, endPoint x: 836, endPoint y: 334, distance: 26.8
click at [836, 334] on em "8185 mm" at bounding box center [839, 335] width 57 height 13
drag, startPoint x: 836, startPoint y: 334, endPoint x: 811, endPoint y: 370, distance: 44.2
click at [811, 368] on em "1650 mm" at bounding box center [839, 368] width 57 height 13
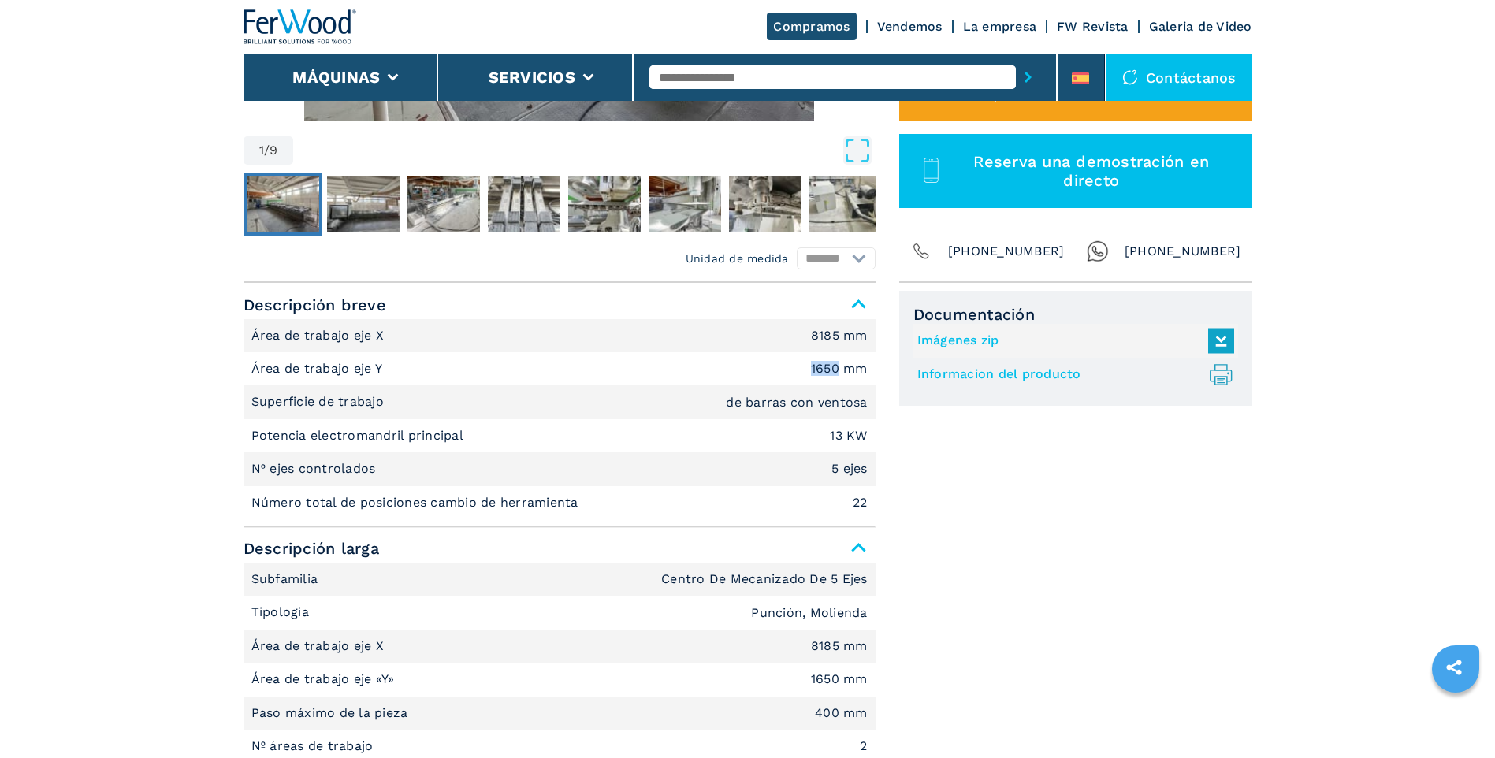
drag, startPoint x: 811, startPoint y: 374, endPoint x: 837, endPoint y: 369, distance: 26.4
click at [837, 369] on em "1650 mm" at bounding box center [839, 368] width 57 height 13
drag, startPoint x: 837, startPoint y: 369, endPoint x: 727, endPoint y: 403, distance: 115.6
click at [725, 402] on li "Superficie de trabajo de barras con ventosa" at bounding box center [559, 401] width 632 height 33
drag, startPoint x: 727, startPoint y: 406, endPoint x: 864, endPoint y: 411, distance: 137.2
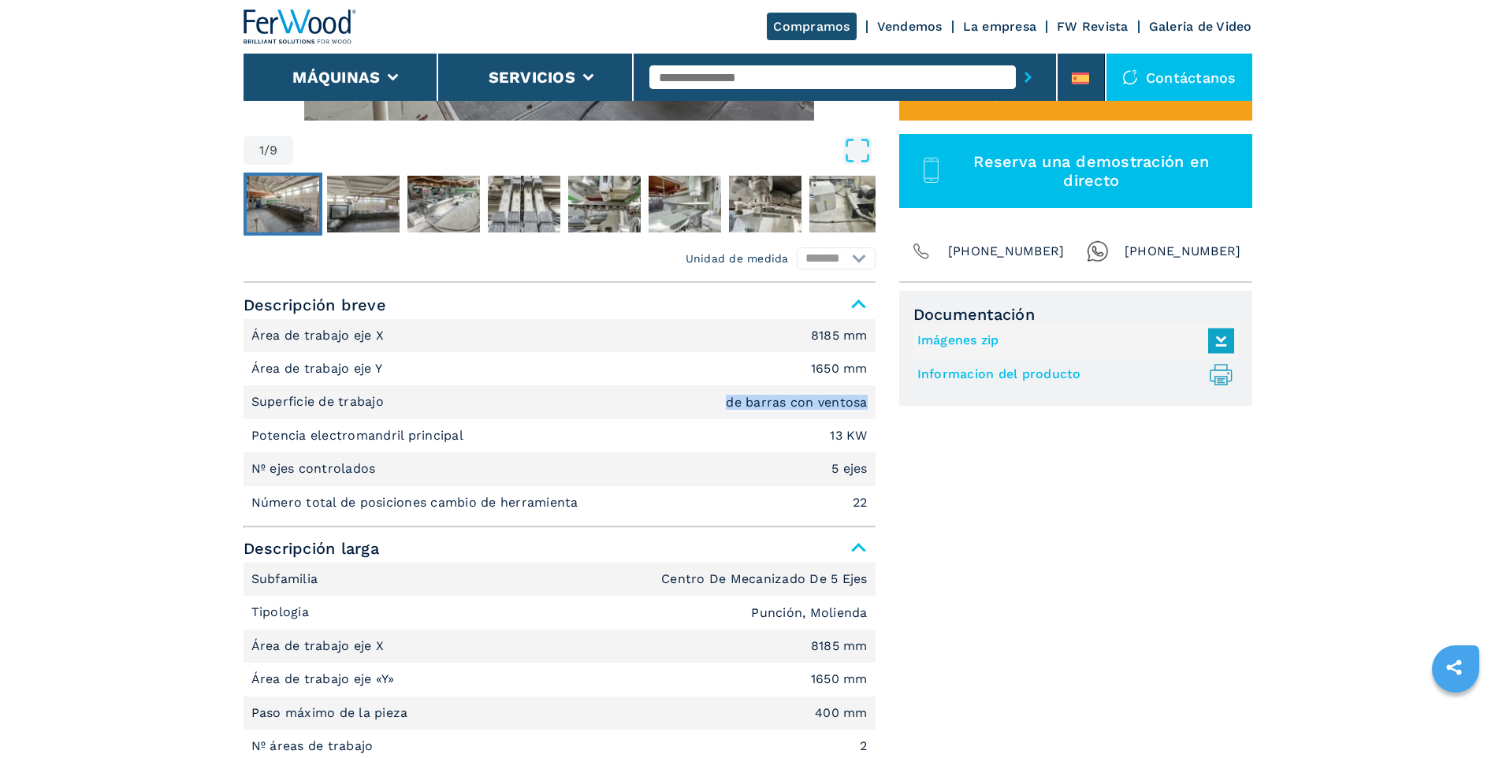
click at [864, 411] on li "Superficie de trabajo de barras con ventosa" at bounding box center [559, 401] width 632 height 33
drag, startPoint x: 864, startPoint y: 411, endPoint x: 866, endPoint y: 436, distance: 25.3
click at [866, 436] on em "13 KW" at bounding box center [848, 435] width 37 height 13
drag, startPoint x: 864, startPoint y: 437, endPoint x: 271, endPoint y: 444, distance: 593.4
click at [271, 444] on li "Potencia electromandril principal 13 KW" at bounding box center [559, 435] width 632 height 33
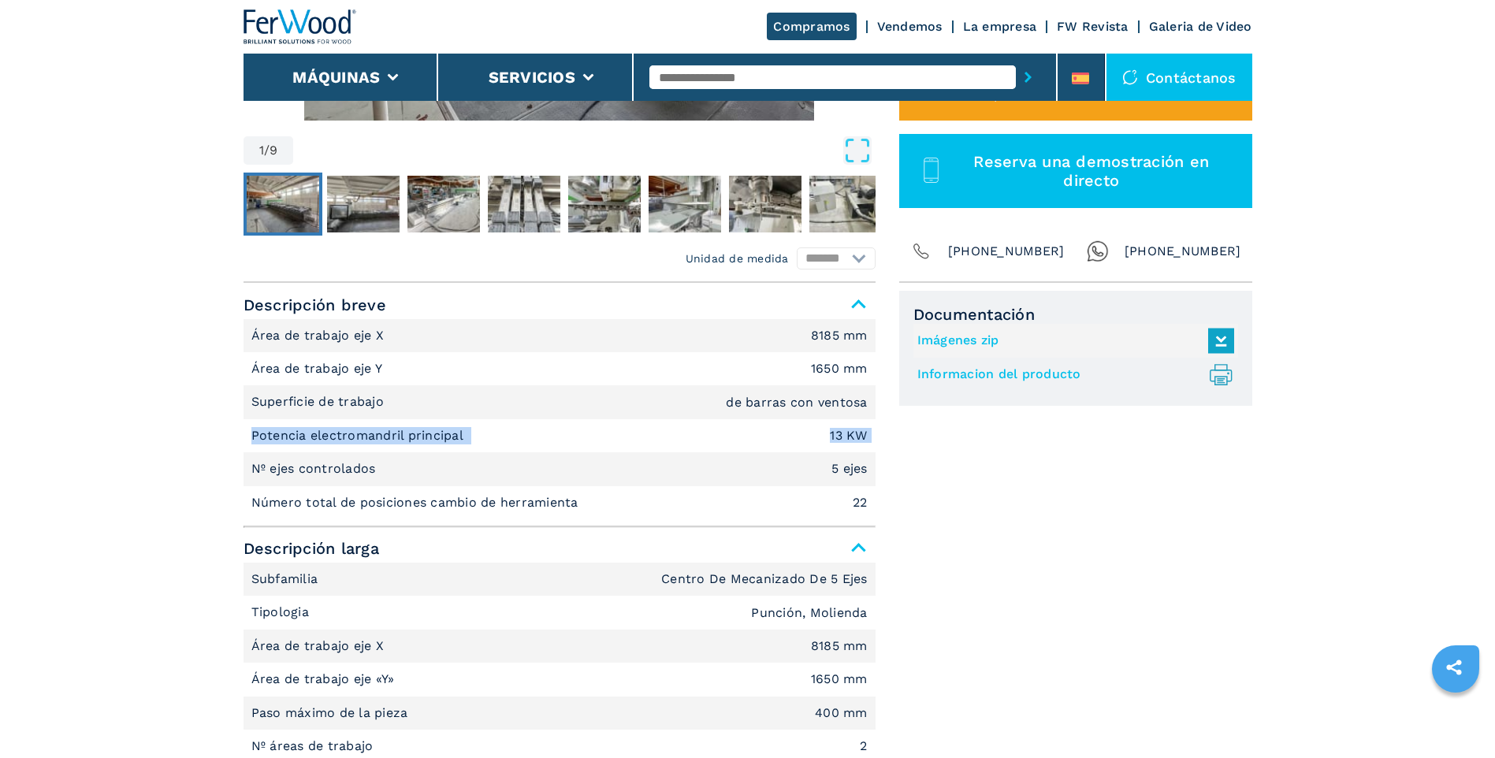
drag, startPoint x: 271, startPoint y: 444, endPoint x: 256, endPoint y: 444, distance: 15.0
click at [256, 444] on p "Potencia electromandril principal" at bounding box center [359, 435] width 217 height 17
drag, startPoint x: 252, startPoint y: 438, endPoint x: 867, endPoint y: 433, distance: 614.7
click at [867, 433] on li "Potencia electromandril principal 13 KW" at bounding box center [559, 435] width 632 height 33
click at [282, 444] on p "Potencia electromandril principal" at bounding box center [359, 435] width 217 height 17
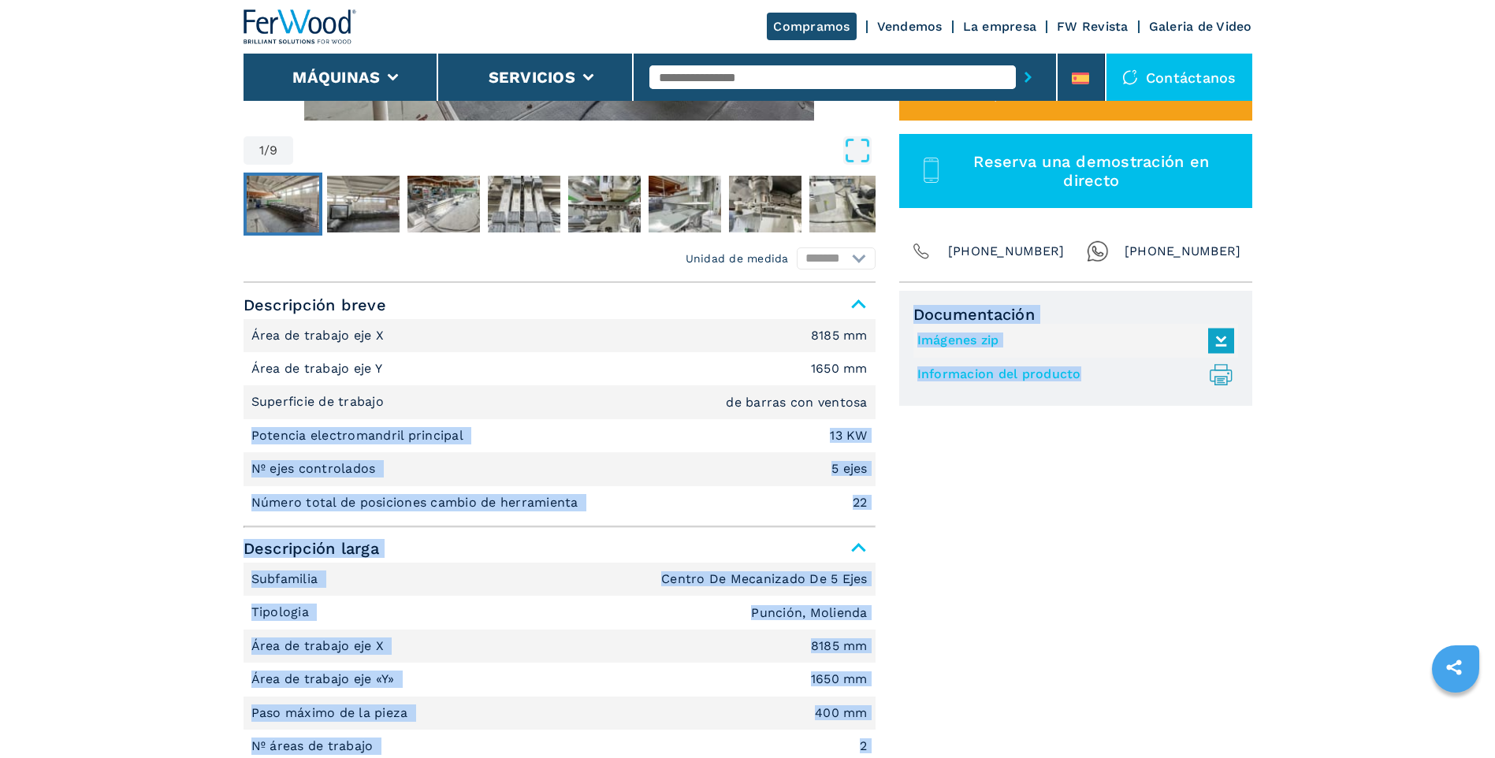
drag, startPoint x: 253, startPoint y: 440, endPoint x: 891, endPoint y: 512, distance: 642.4
click at [529, 445] on li "Potencia electromandril principal 13 KW" at bounding box center [559, 435] width 632 height 33
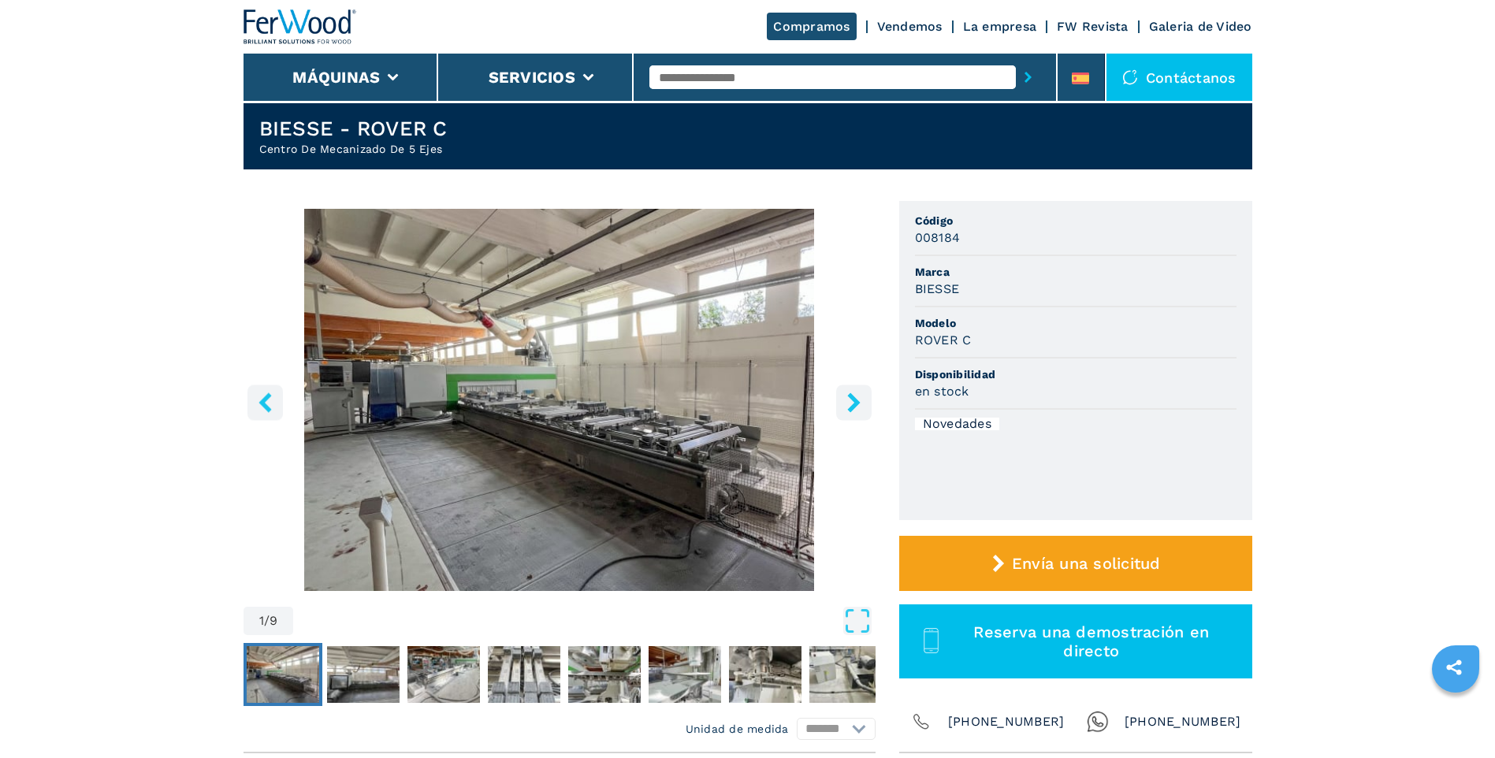
scroll to position [35, 0]
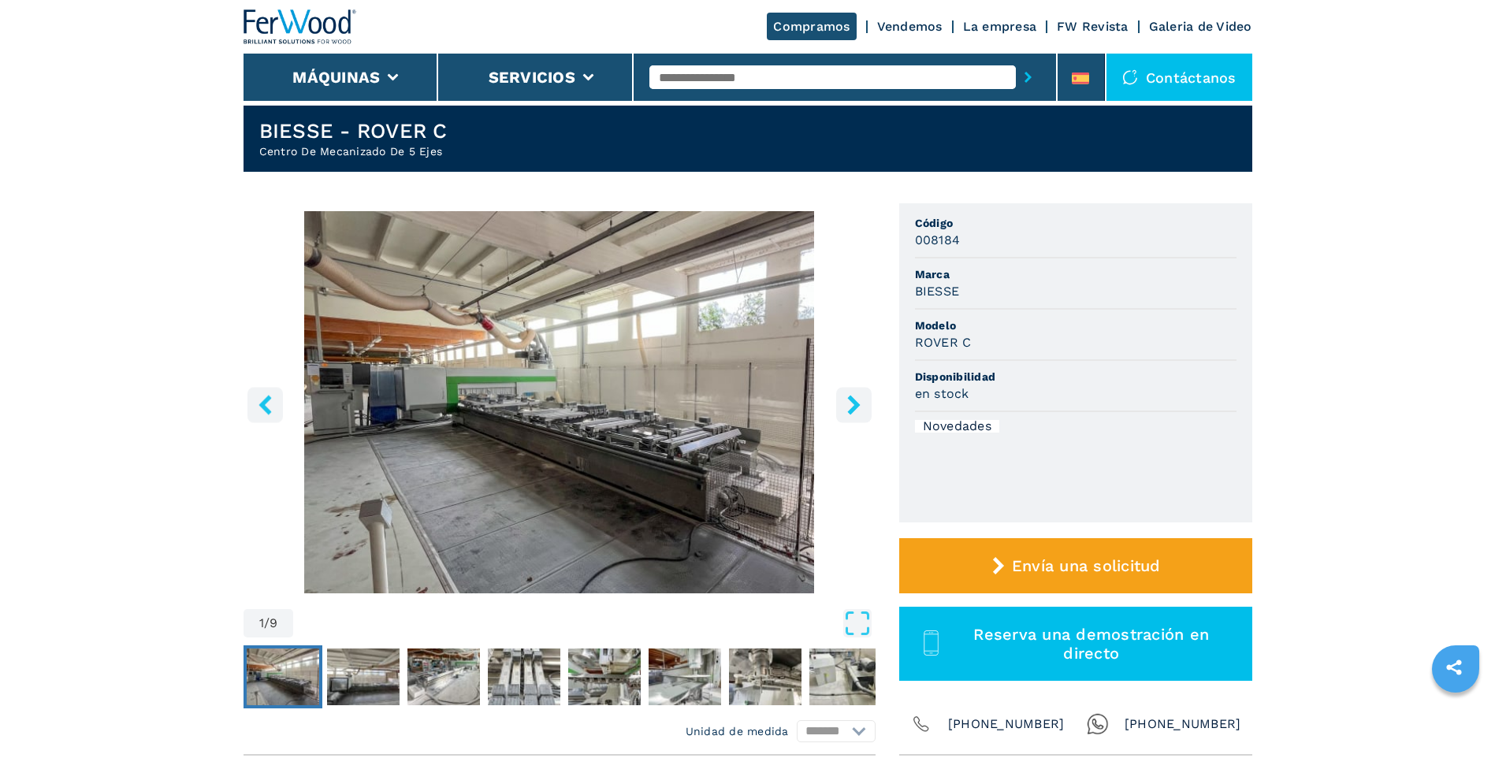
click at [858, 403] on icon "right-button" at bounding box center [853, 405] width 13 height 20
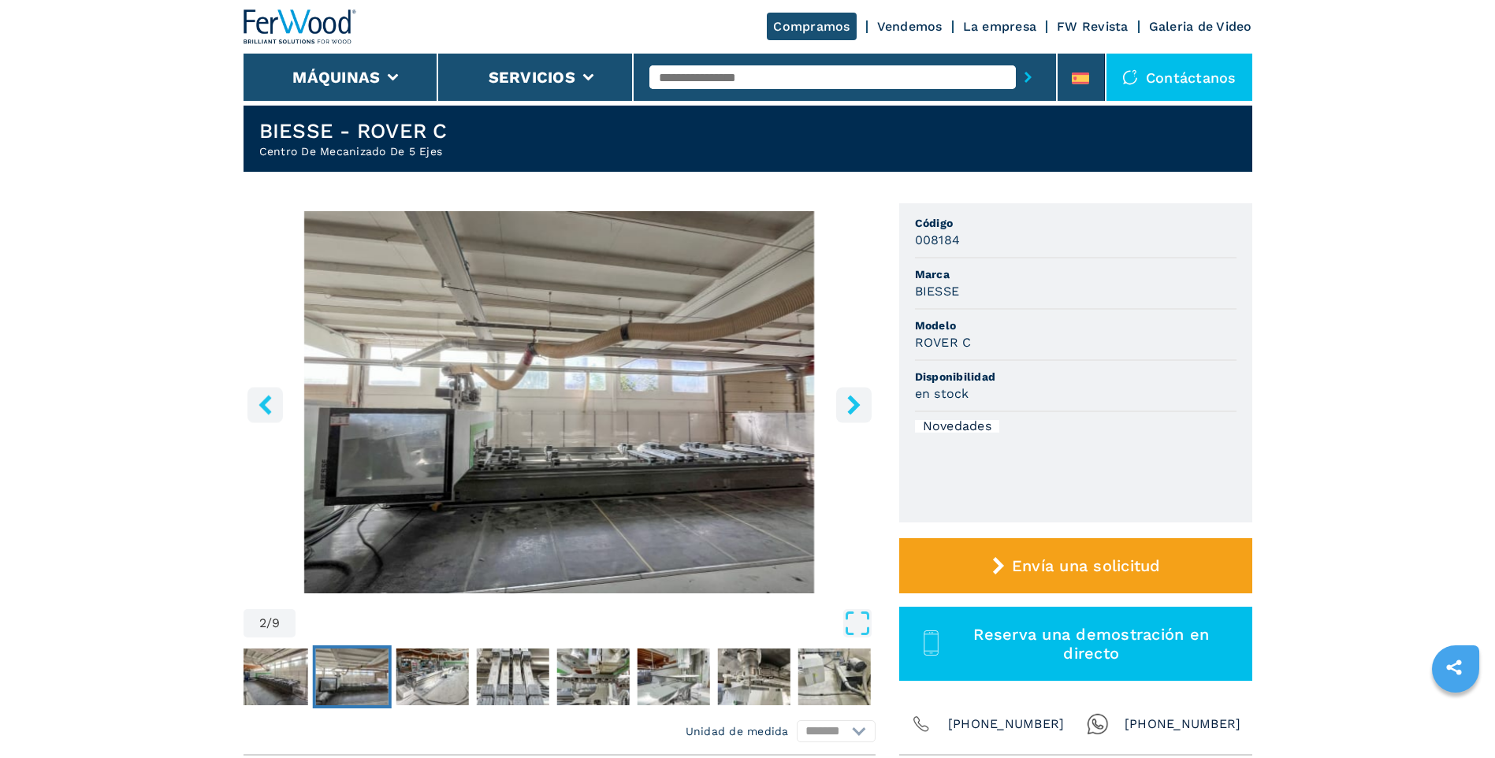
click at [853, 406] on icon "right-button" at bounding box center [853, 405] width 13 height 20
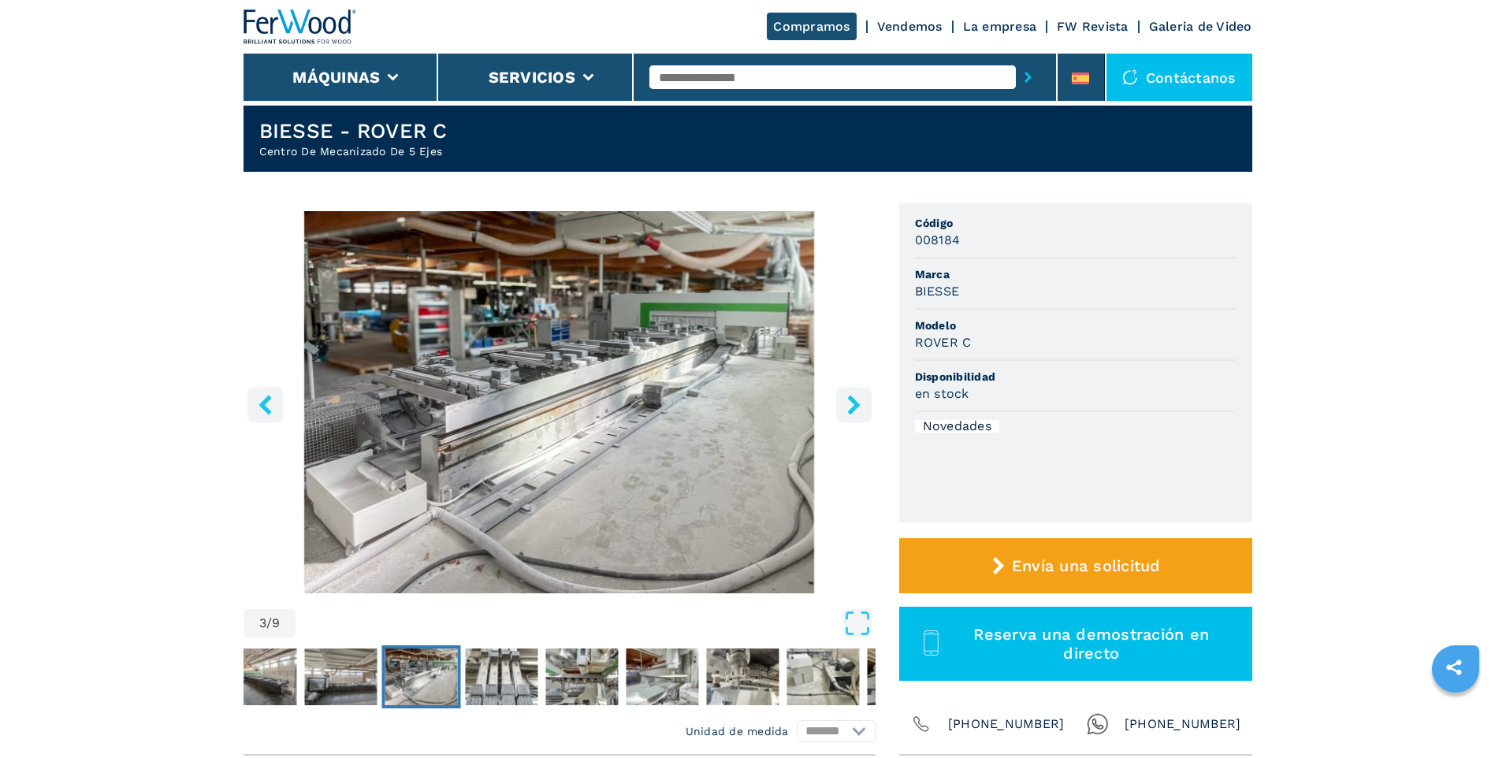
click at [853, 406] on icon "right-button" at bounding box center [853, 405] width 13 height 20
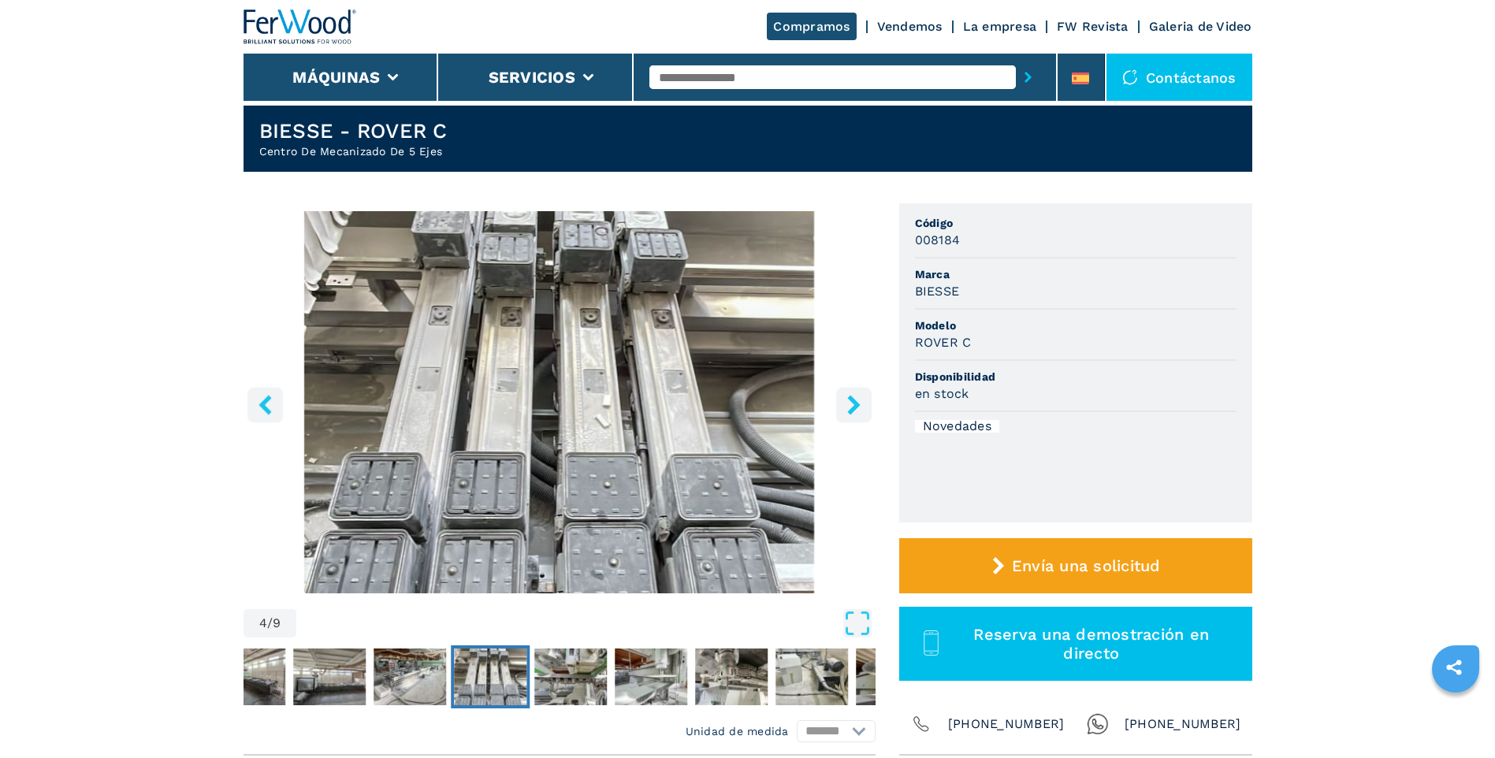
click at [853, 406] on icon "right-button" at bounding box center [853, 405] width 13 height 20
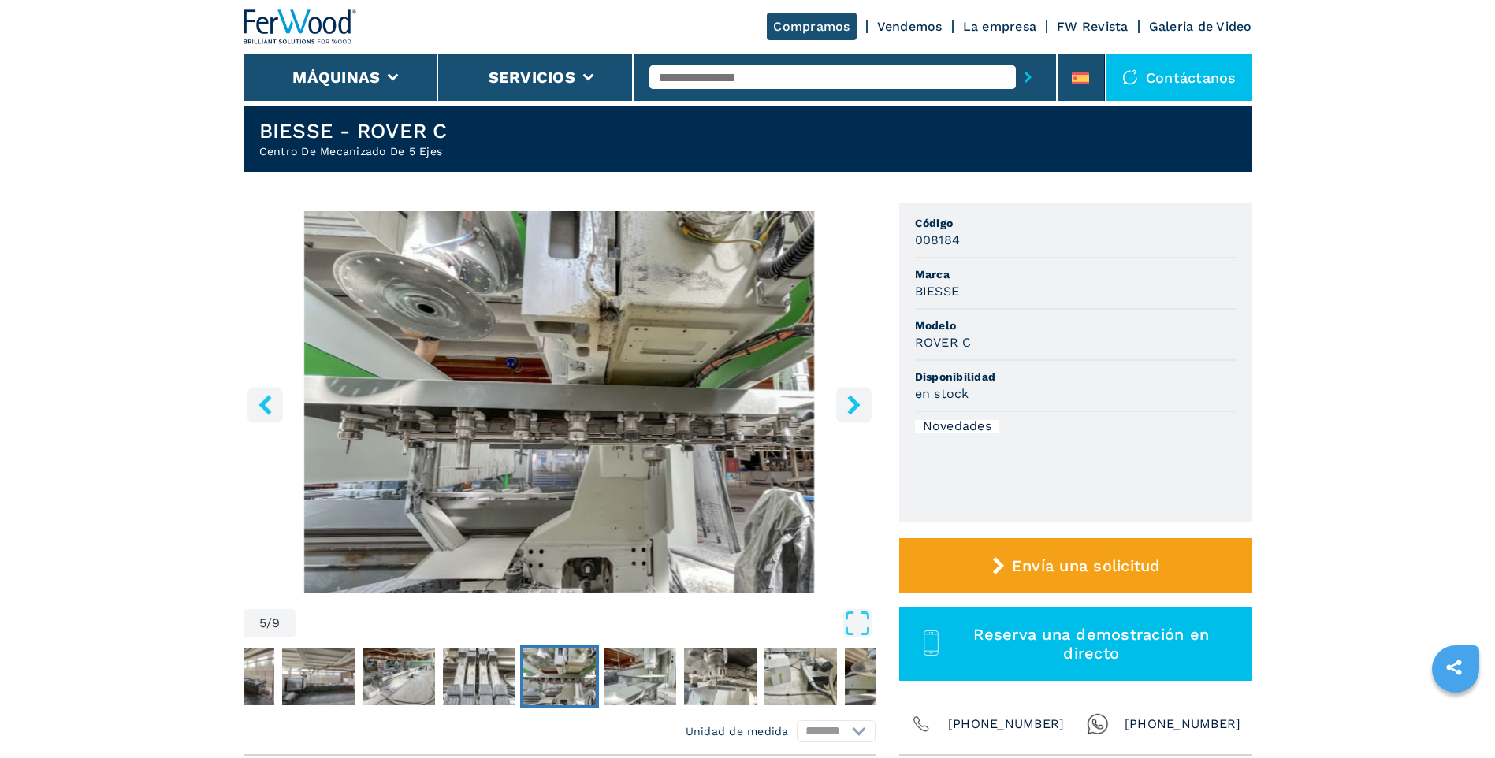
click at [853, 406] on icon "right-button" at bounding box center [853, 405] width 13 height 20
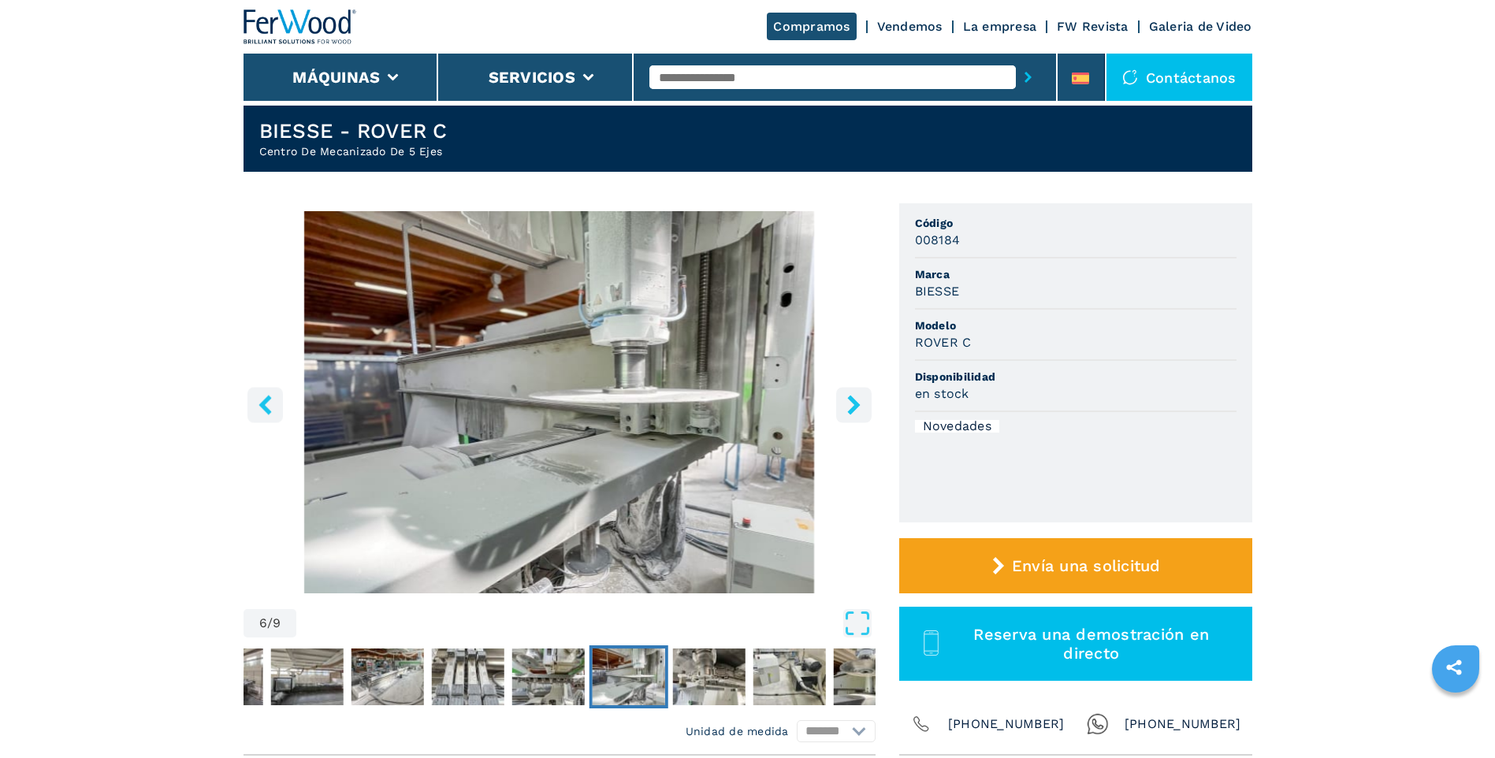
click at [853, 406] on icon "right-button" at bounding box center [853, 405] width 13 height 20
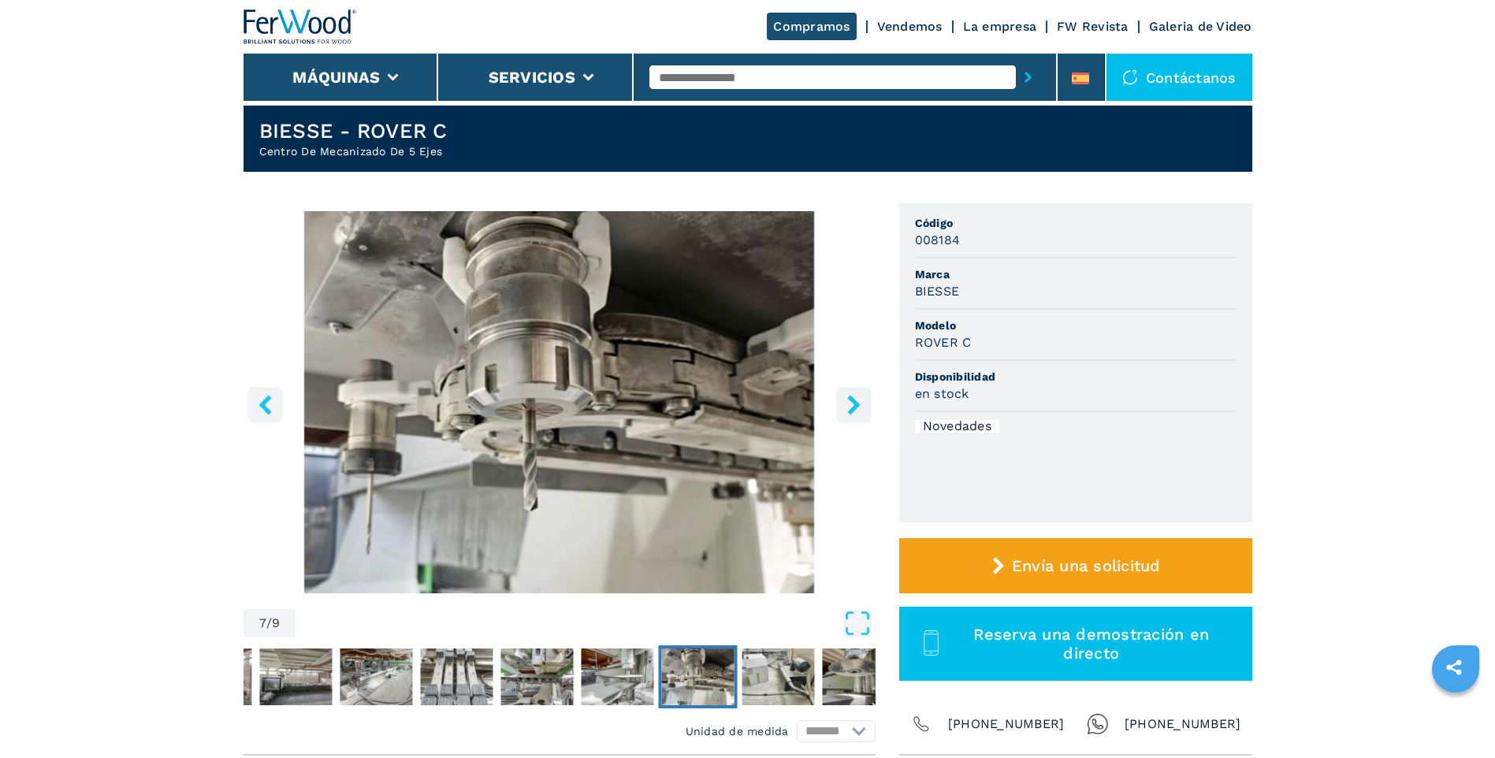
click at [853, 406] on icon "right-button" at bounding box center [853, 405] width 13 height 20
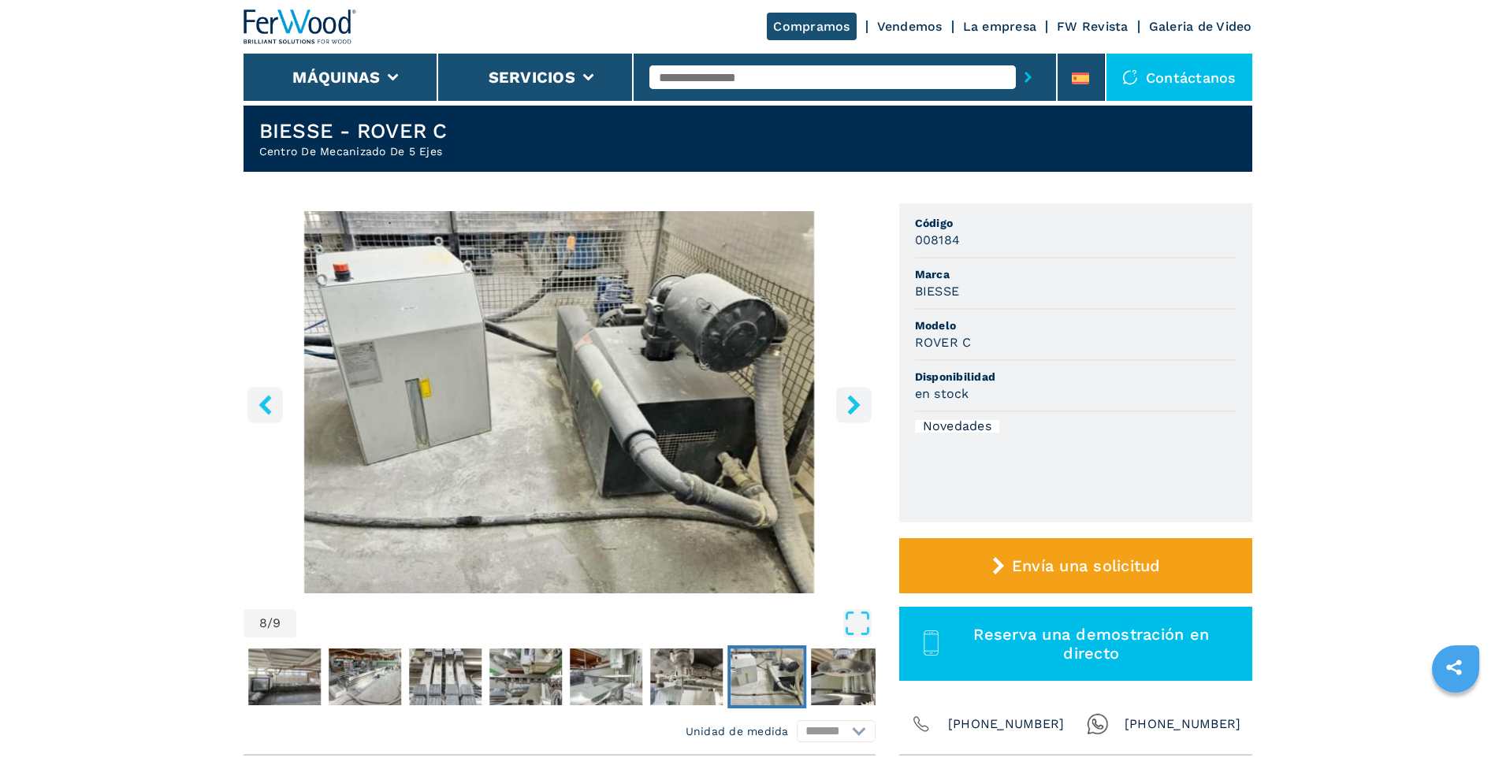
click at [853, 406] on icon "right-button" at bounding box center [853, 405] width 13 height 20
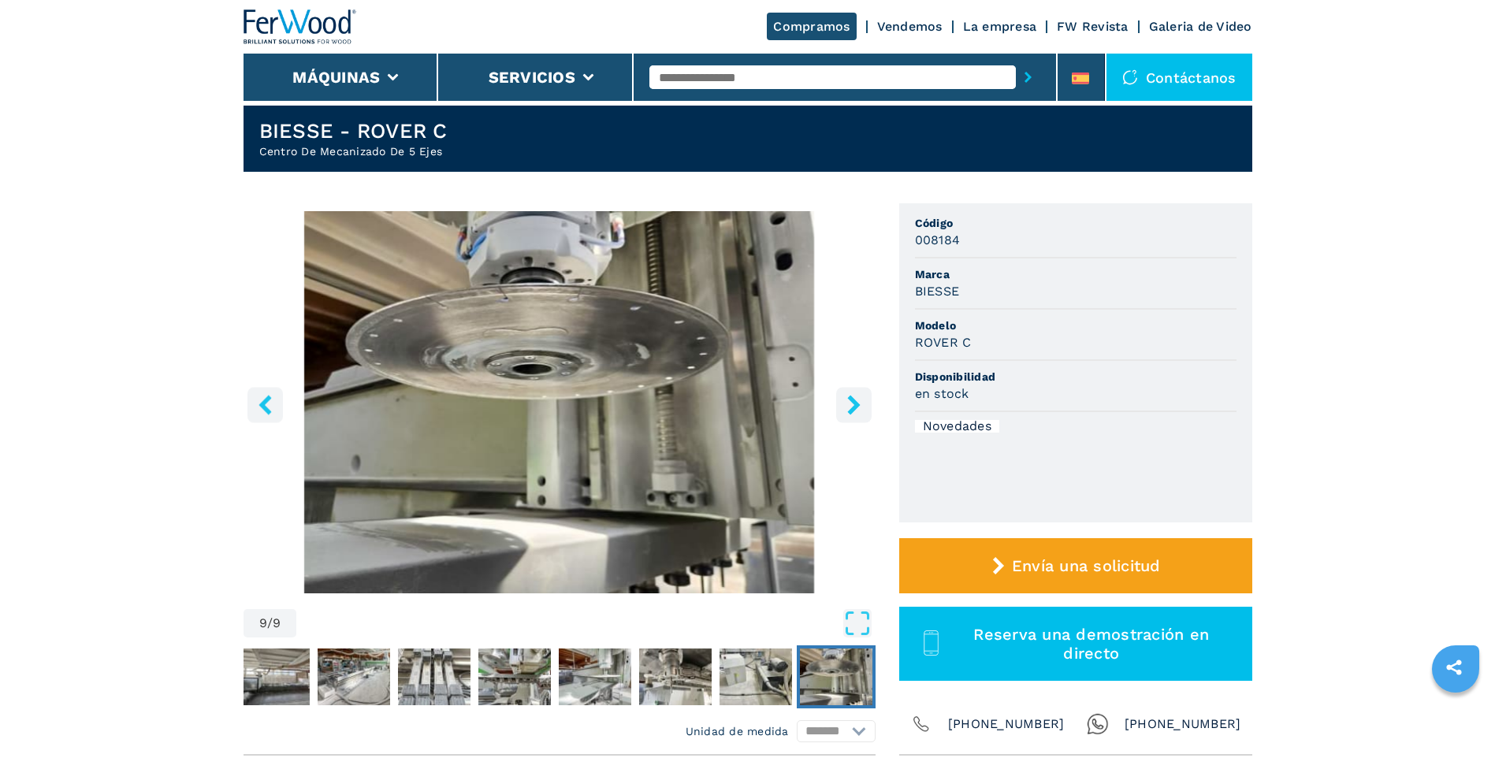
click at [853, 406] on icon "right-button" at bounding box center [853, 405] width 13 height 20
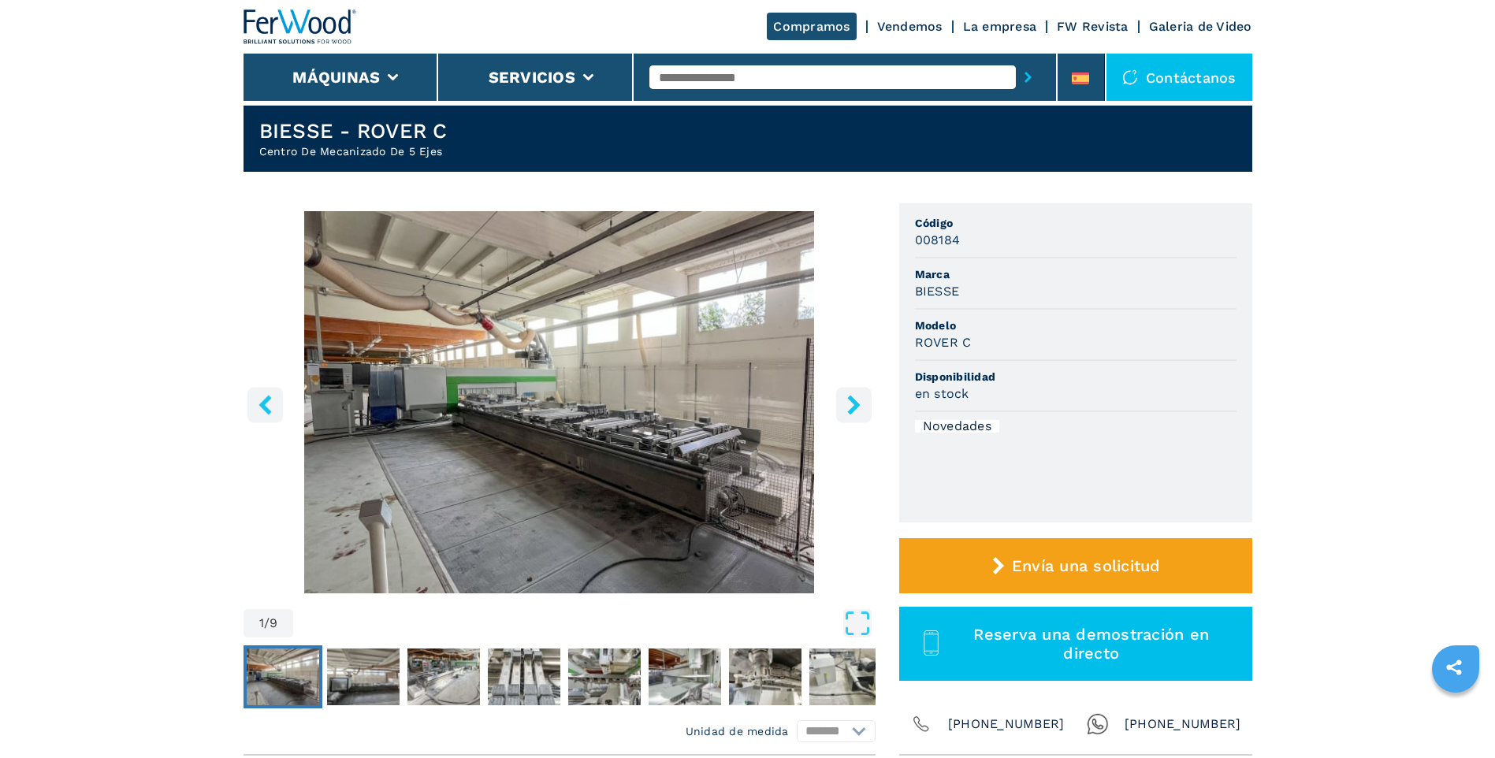
click at [852, 403] on icon "right-button" at bounding box center [854, 405] width 20 height 20
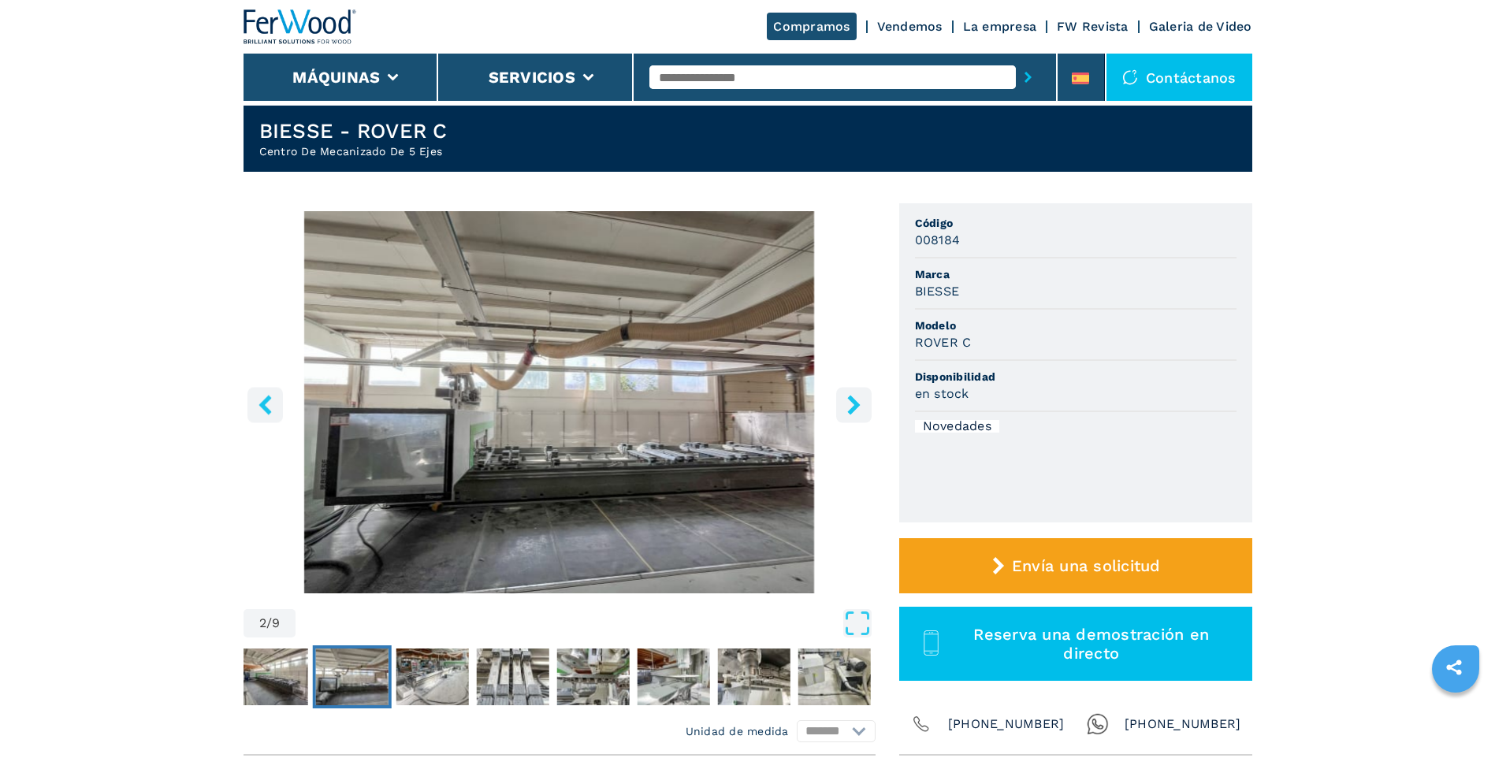
click at [852, 403] on icon "right-button" at bounding box center [854, 405] width 20 height 20
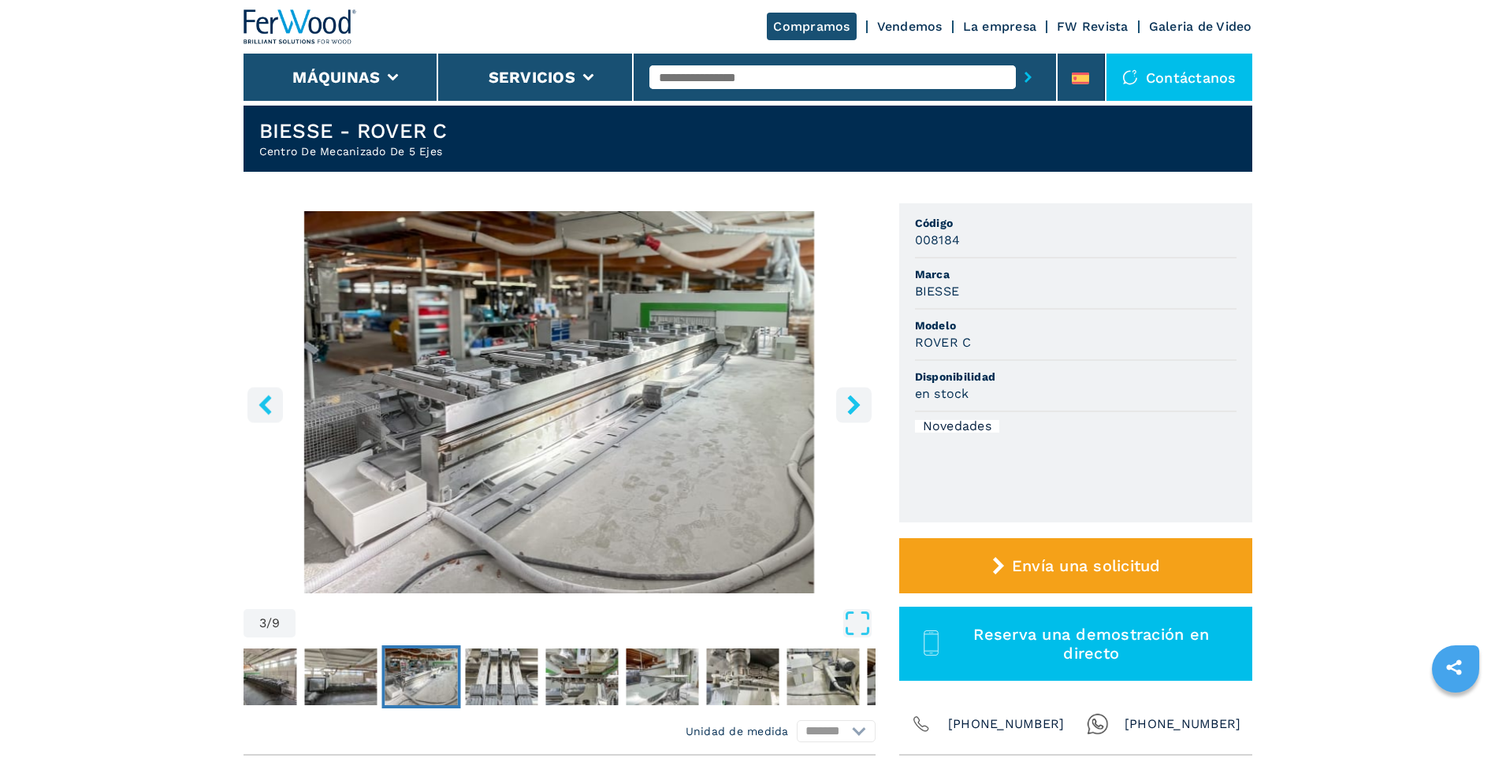
click at [852, 404] on icon "right-button" at bounding box center [854, 405] width 20 height 20
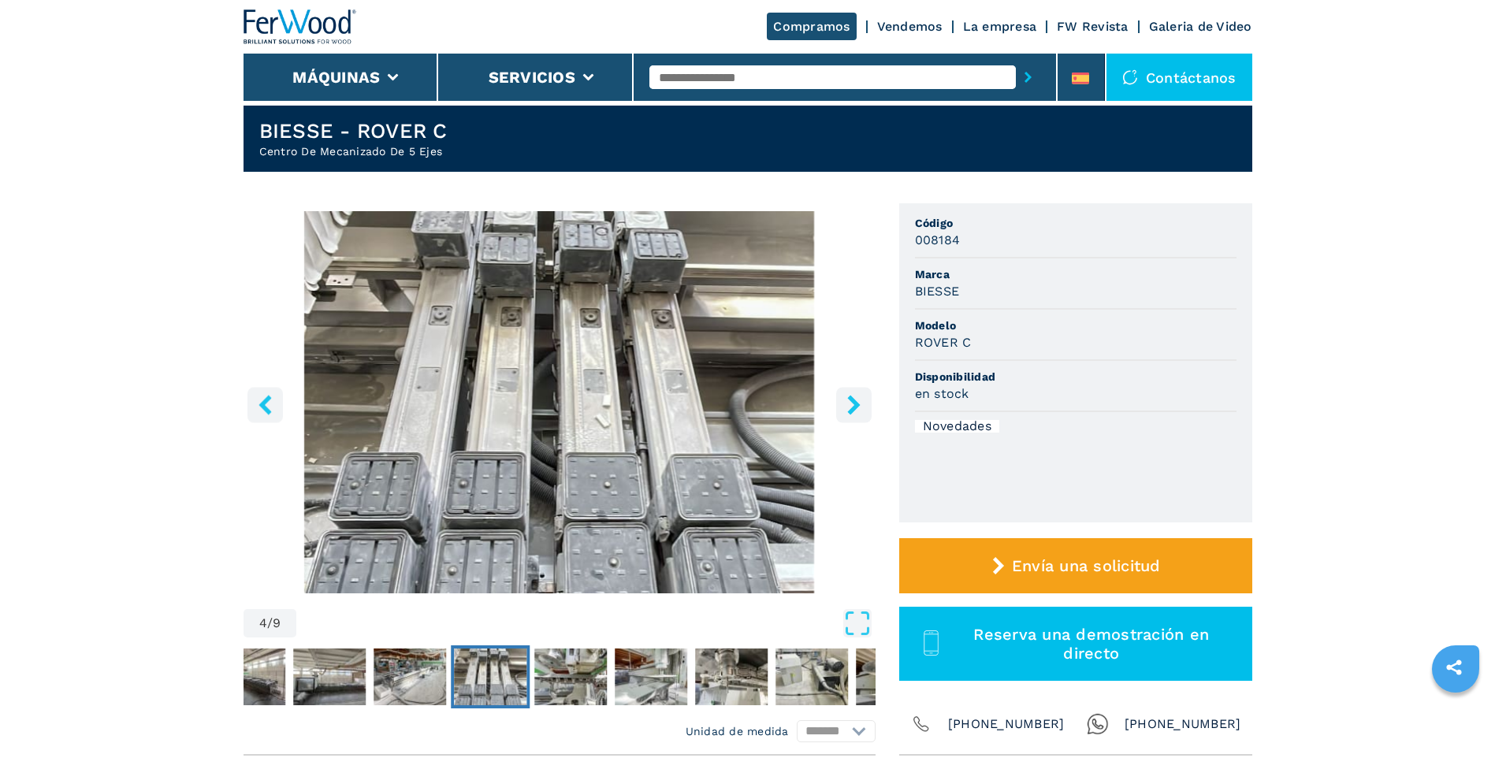
click at [852, 405] on icon "right-button" at bounding box center [854, 405] width 20 height 20
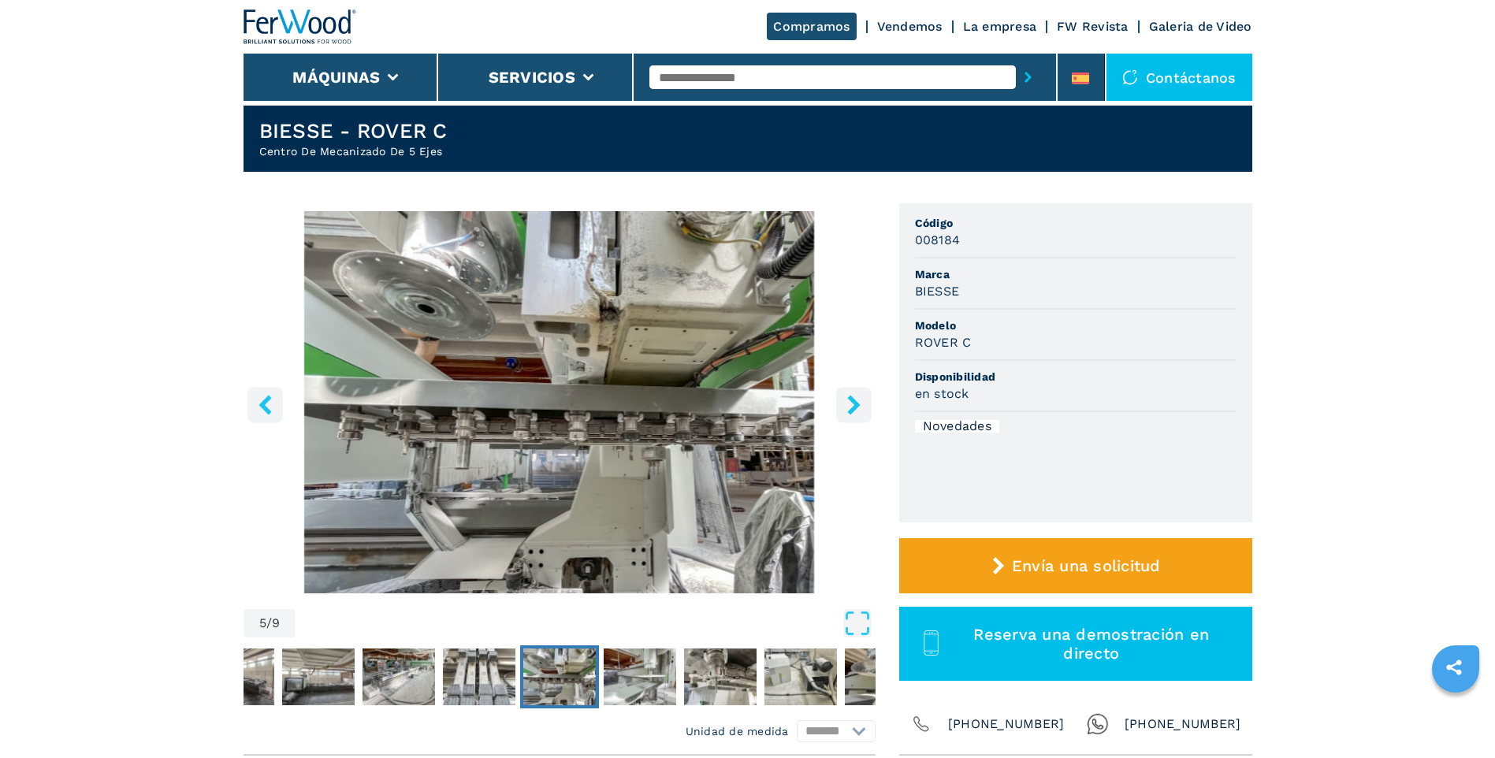
click at [852, 405] on icon "right-button" at bounding box center [854, 405] width 20 height 20
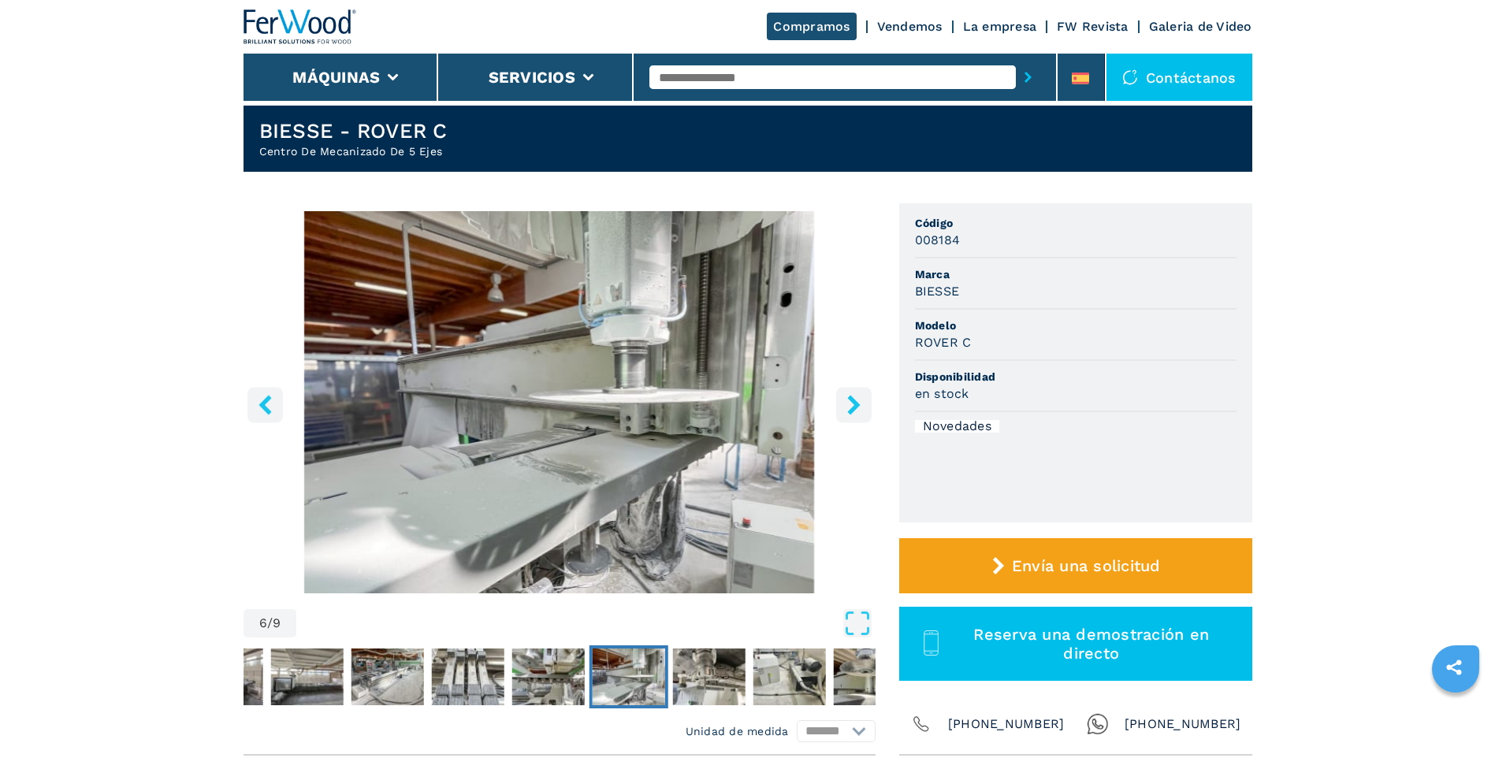
click at [852, 405] on icon "right-button" at bounding box center [854, 405] width 20 height 20
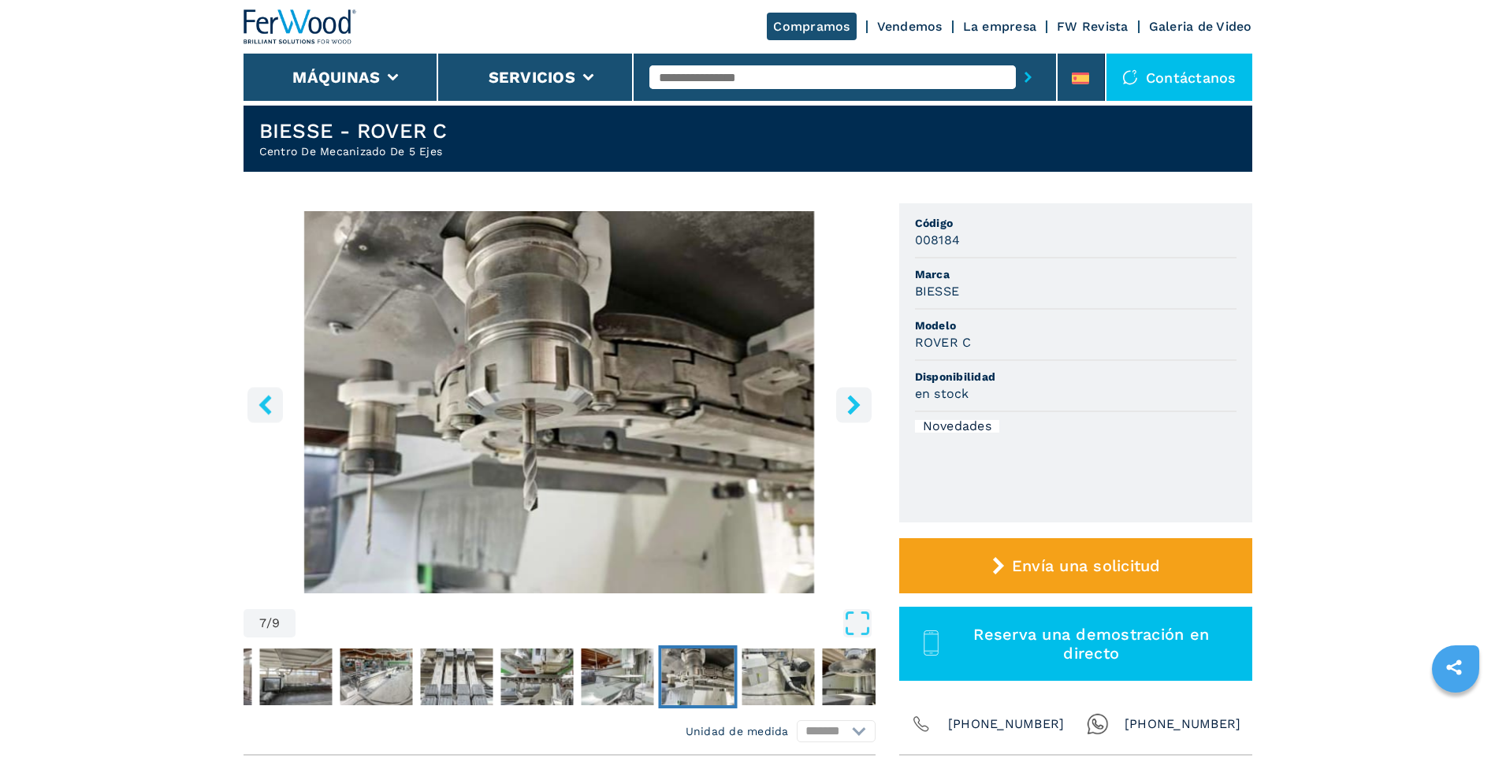
click at [264, 400] on icon "left-button" at bounding box center [264, 405] width 13 height 20
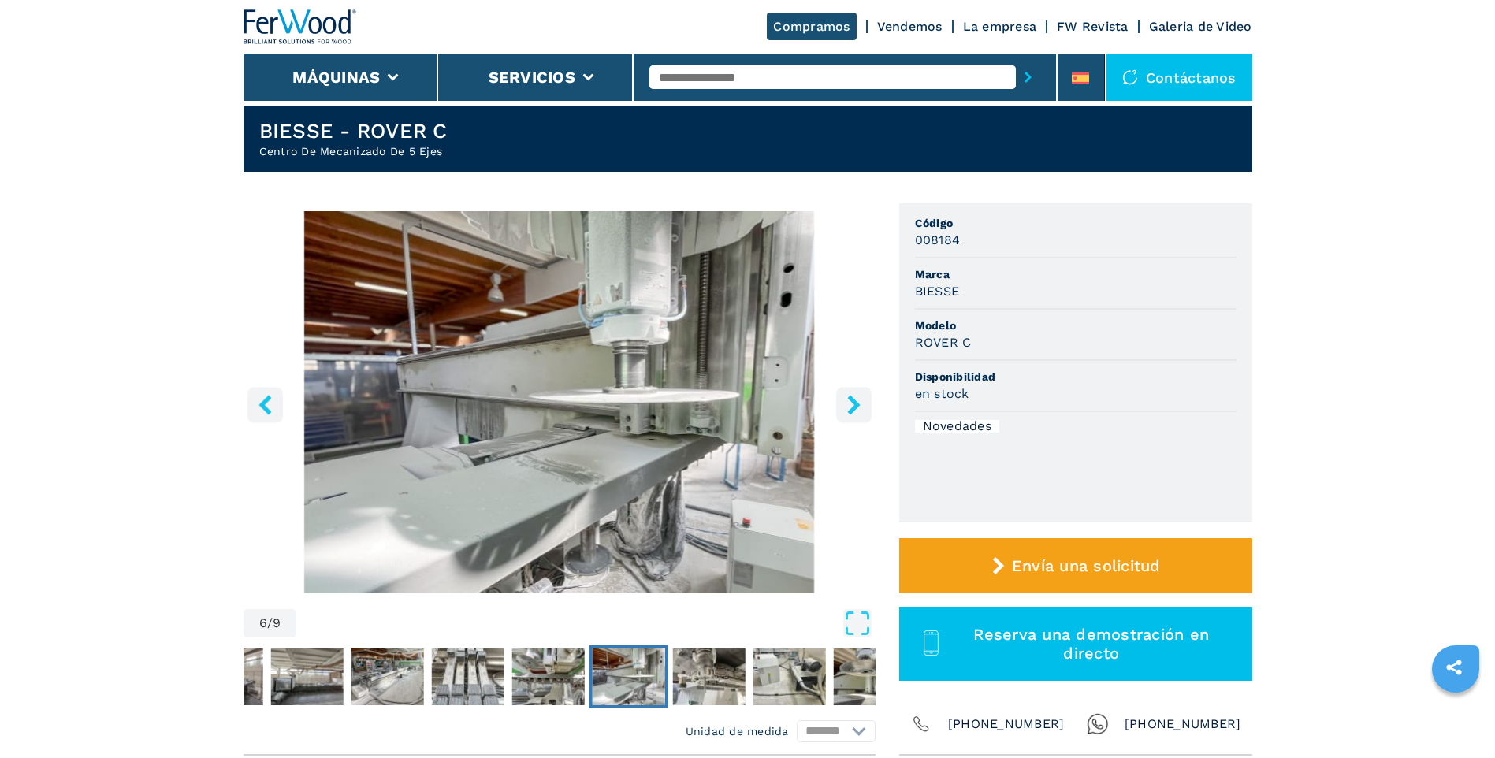
click at [860, 405] on icon "right-button" at bounding box center [854, 405] width 20 height 20
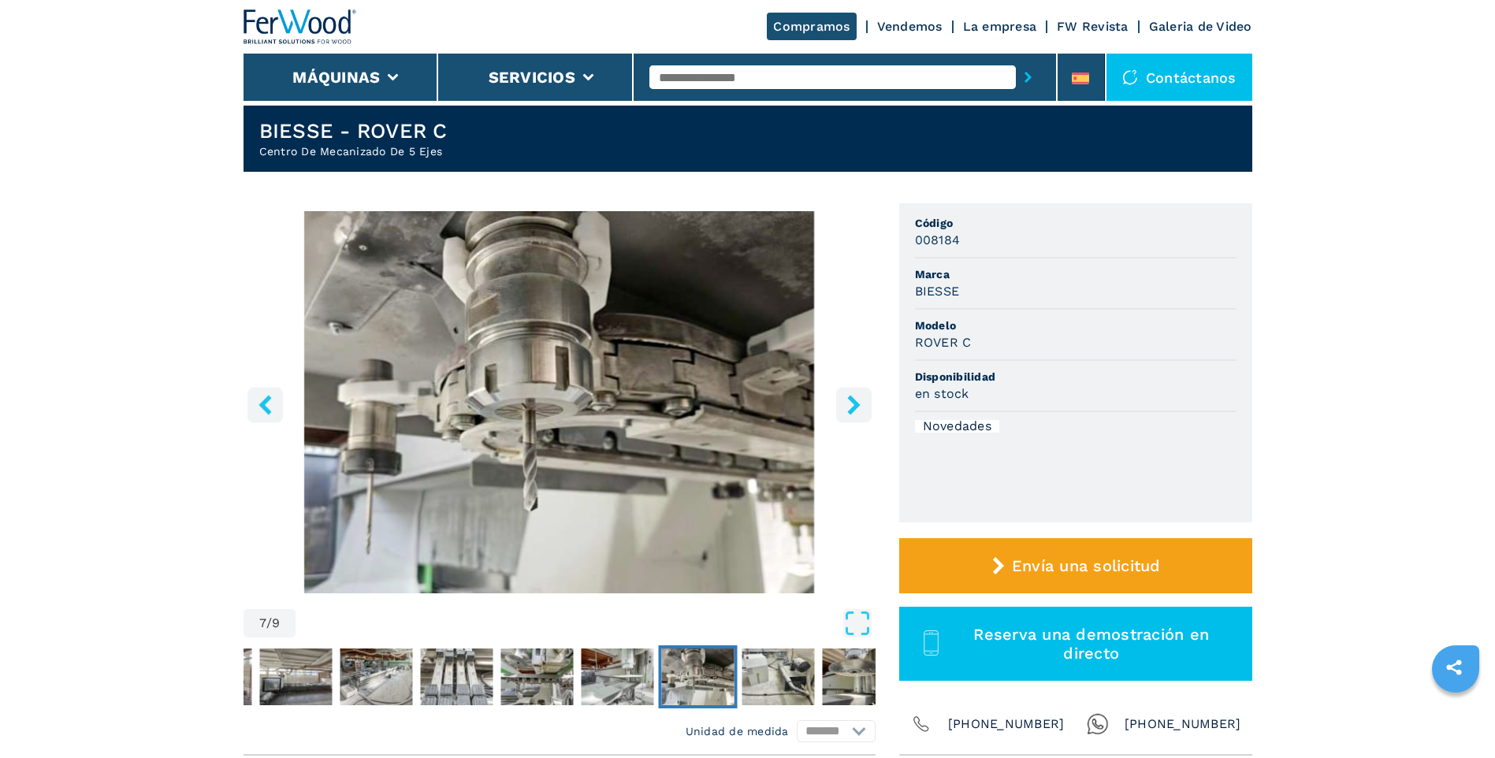
click at [851, 404] on icon "right-button" at bounding box center [854, 405] width 20 height 20
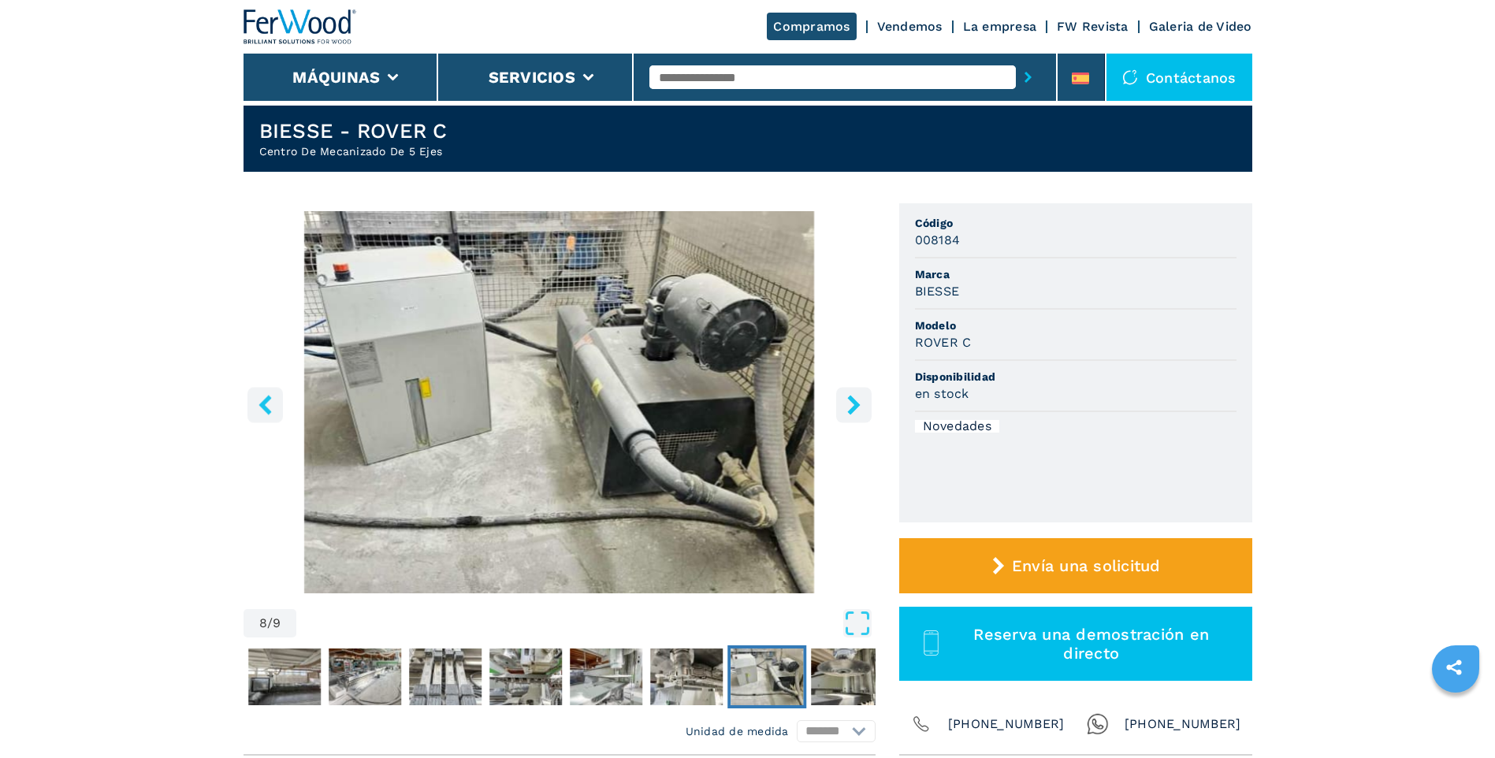
click at [852, 404] on icon "right-button" at bounding box center [854, 405] width 20 height 20
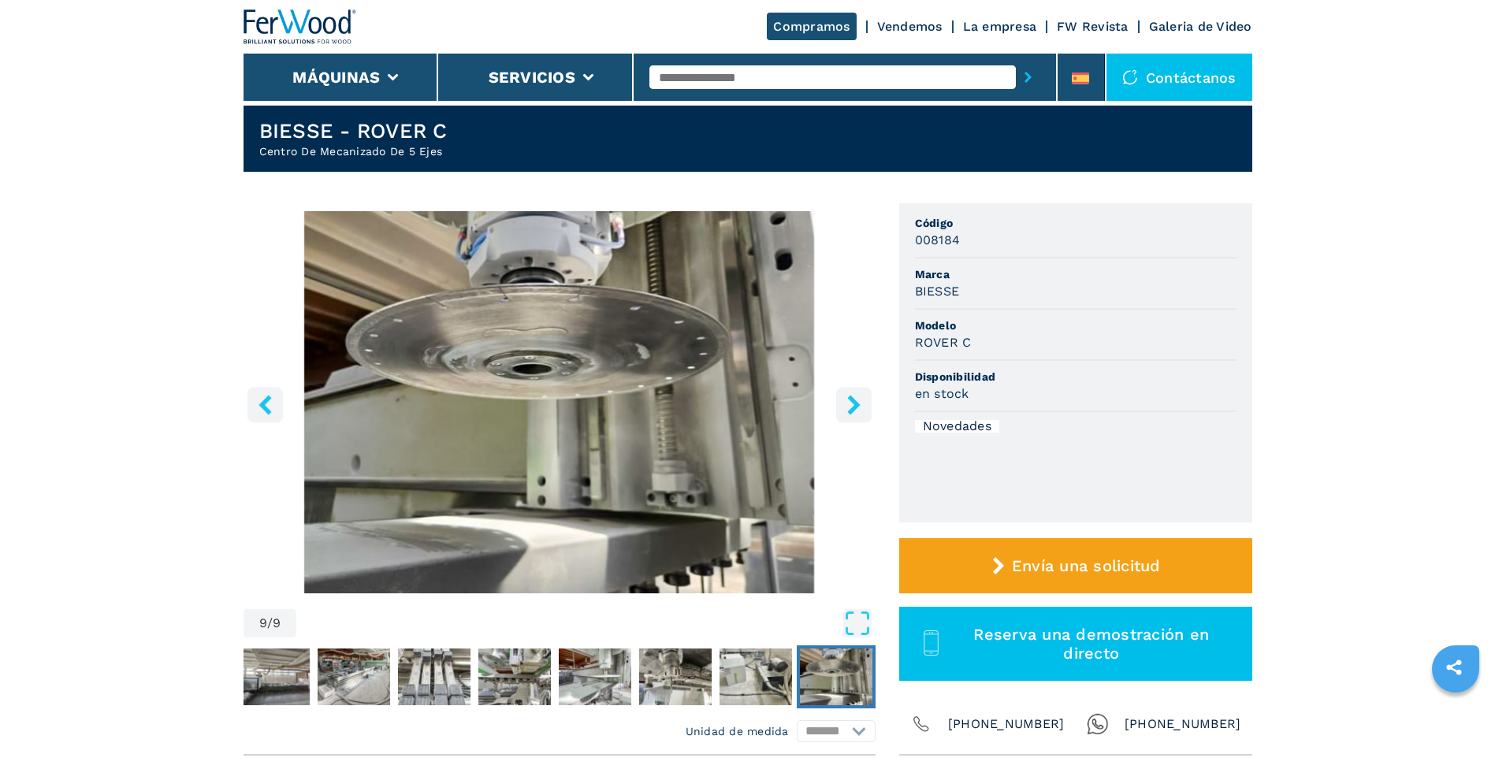
click at [852, 404] on icon "right-button" at bounding box center [854, 405] width 20 height 20
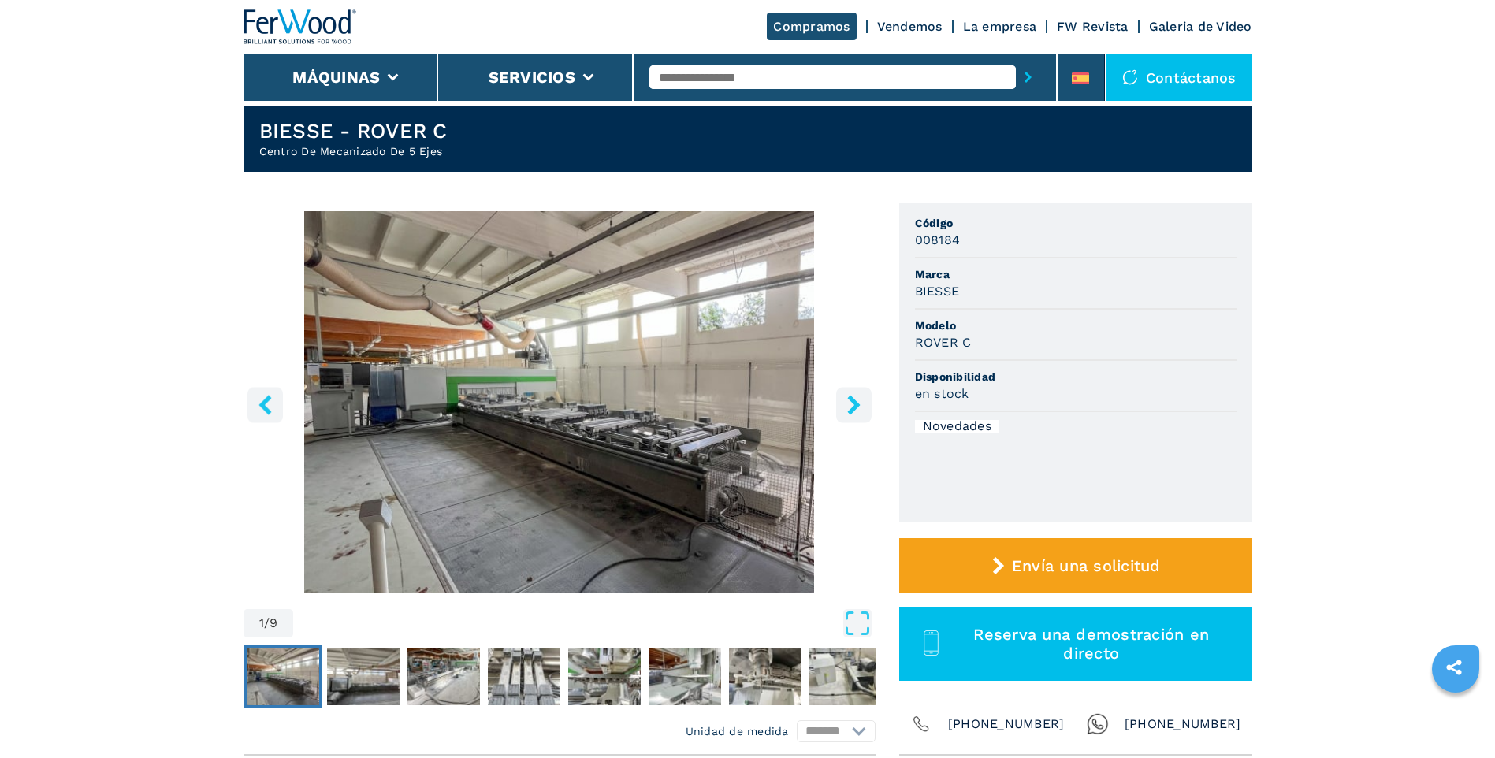
click at [857, 407] on icon "right-button" at bounding box center [853, 405] width 13 height 20
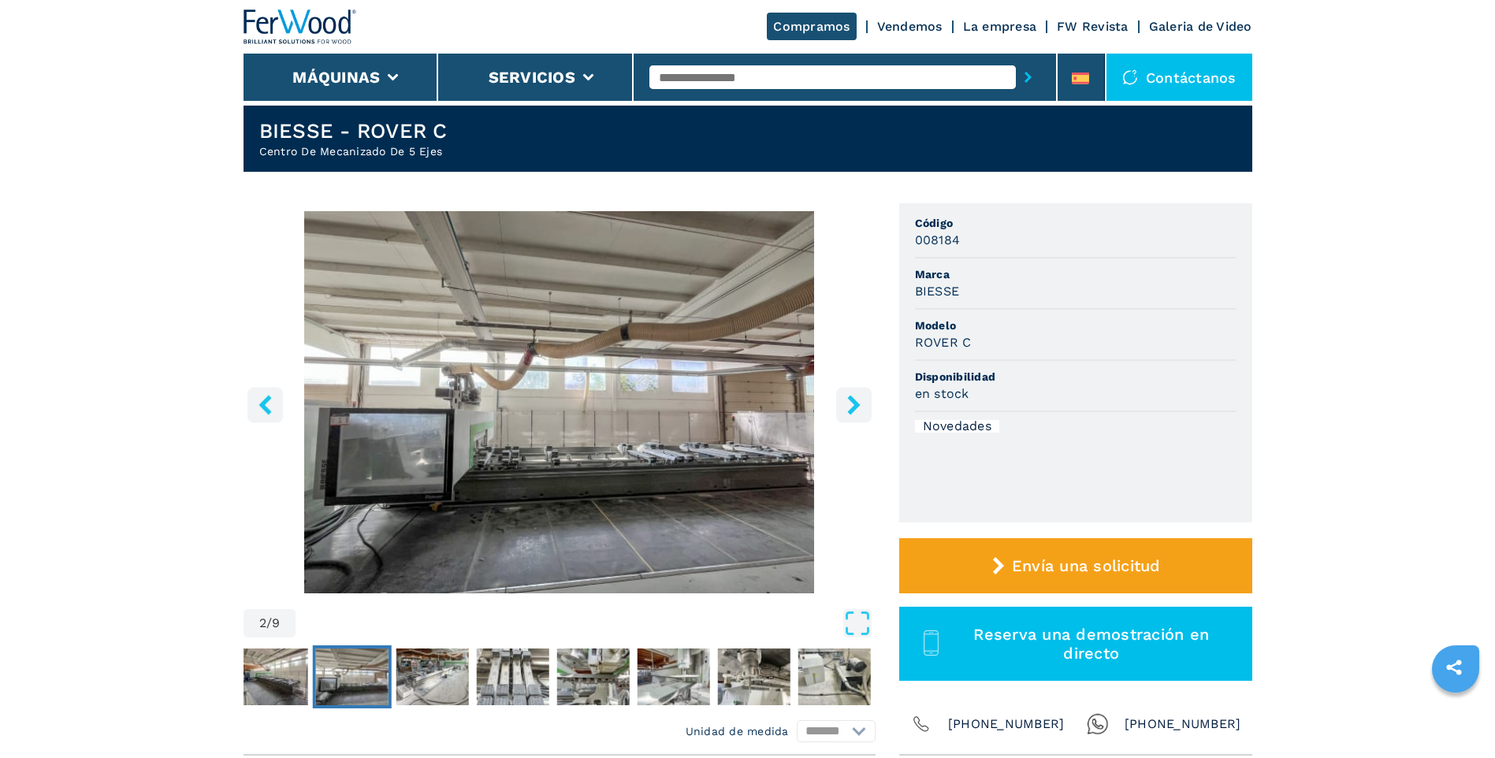
click at [857, 407] on icon "right-button" at bounding box center [853, 405] width 13 height 20
click at [847, 406] on icon "right-button" at bounding box center [854, 405] width 20 height 20
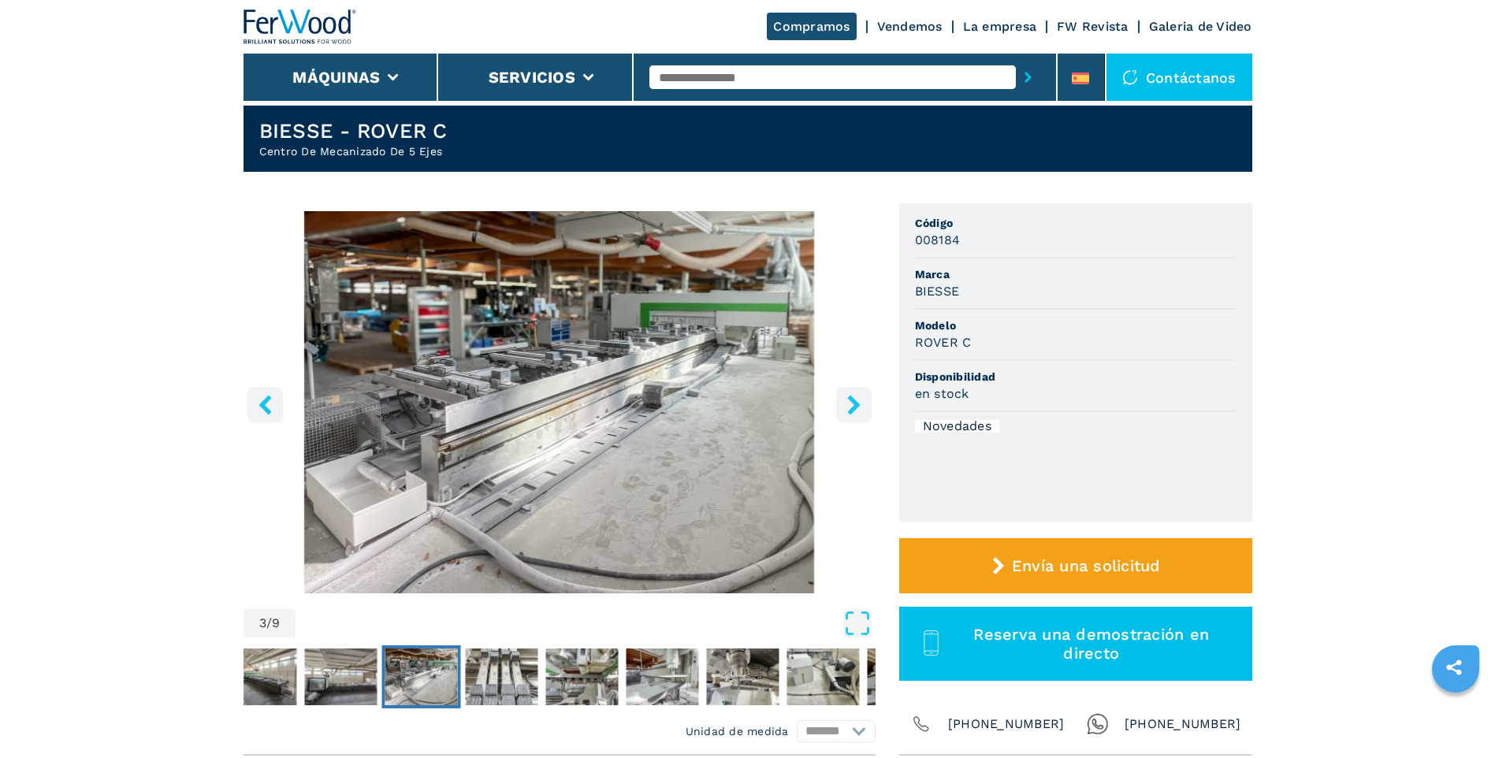
click at [1076, 723] on html "Click to toggle menu Compramos Vendemos La empresa FW Revista Galeria de Video …" at bounding box center [747, 344] width 1495 height 758
